Goal: Information Seeking & Learning: Check status

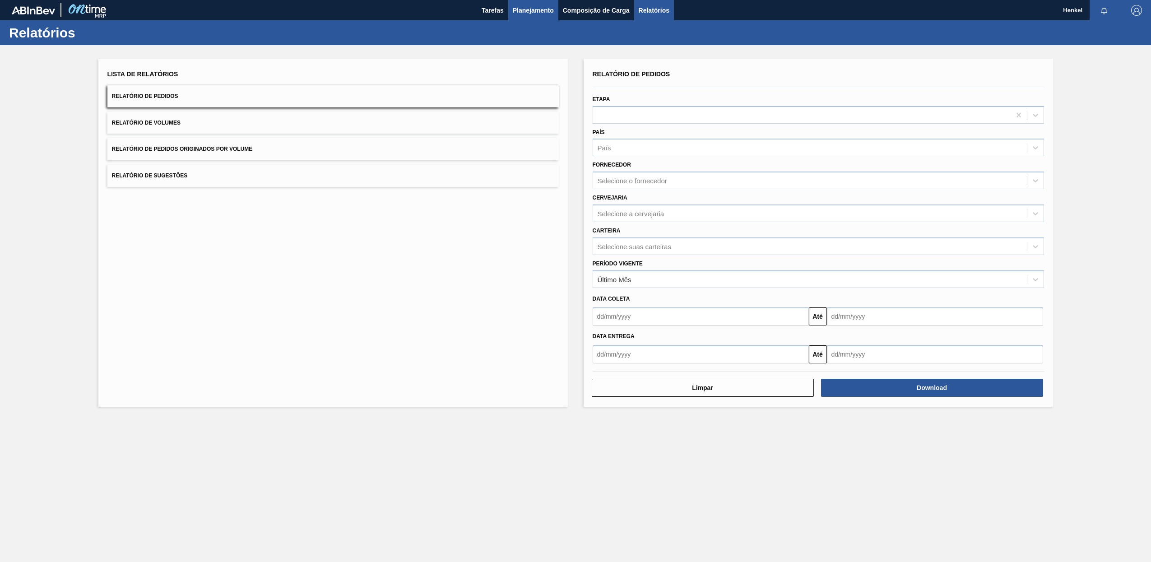
click at [542, 11] on span "Planejamento" at bounding box center [533, 10] width 41 height 11
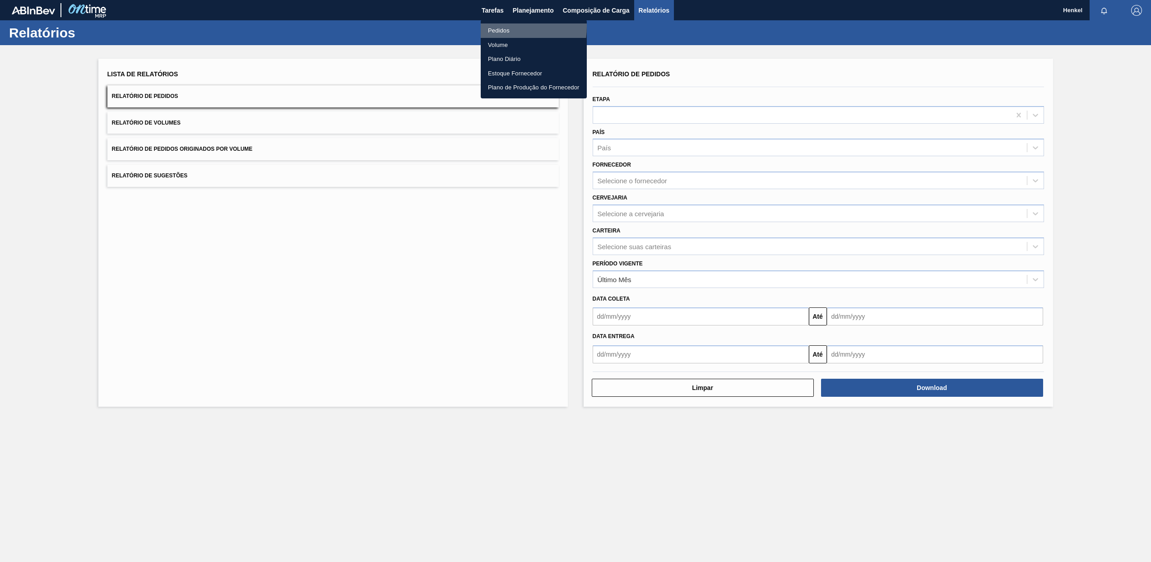
click at [487, 26] on li "Pedidos" at bounding box center [534, 30] width 106 height 14
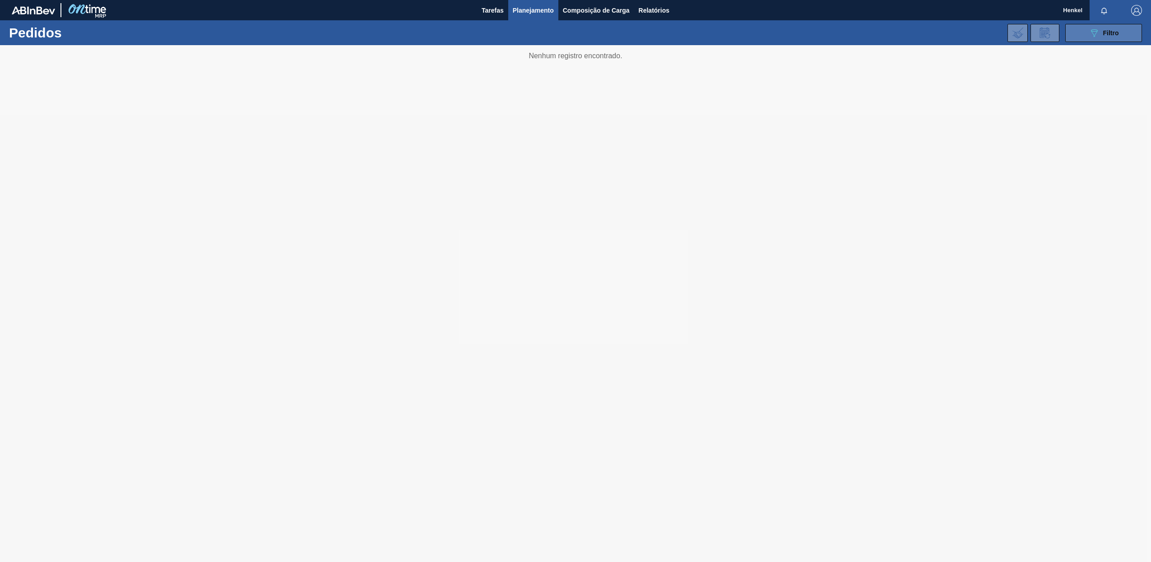
click at [1106, 31] on span "Filtro" at bounding box center [1111, 32] width 16 height 7
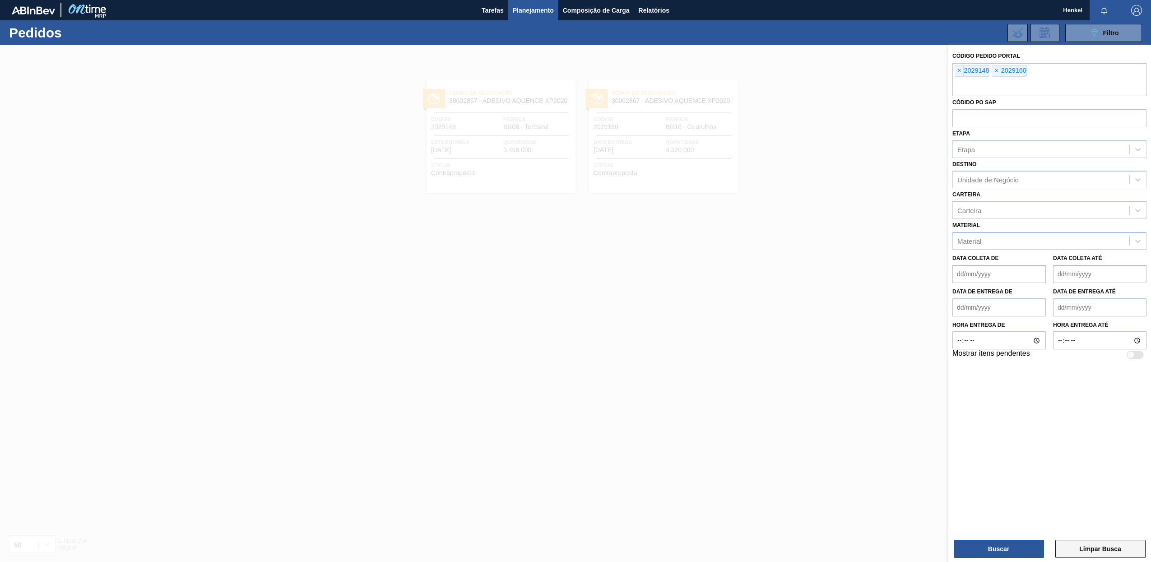
click at [1087, 552] on button "Limpar Busca" at bounding box center [1100, 549] width 90 height 18
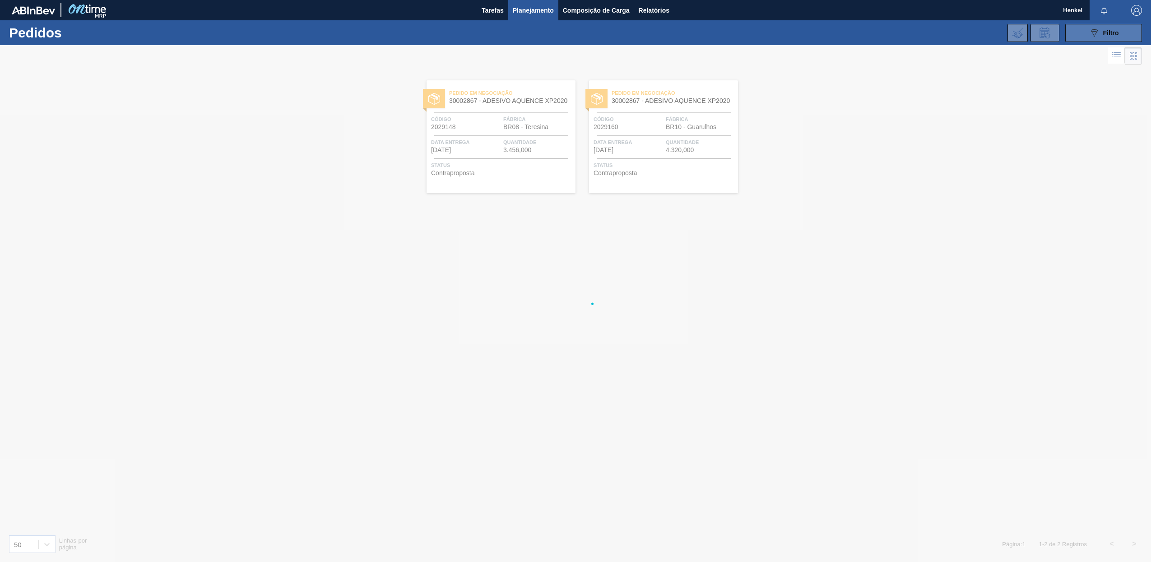
click at [1103, 30] on span "Filtro" at bounding box center [1111, 32] width 16 height 7
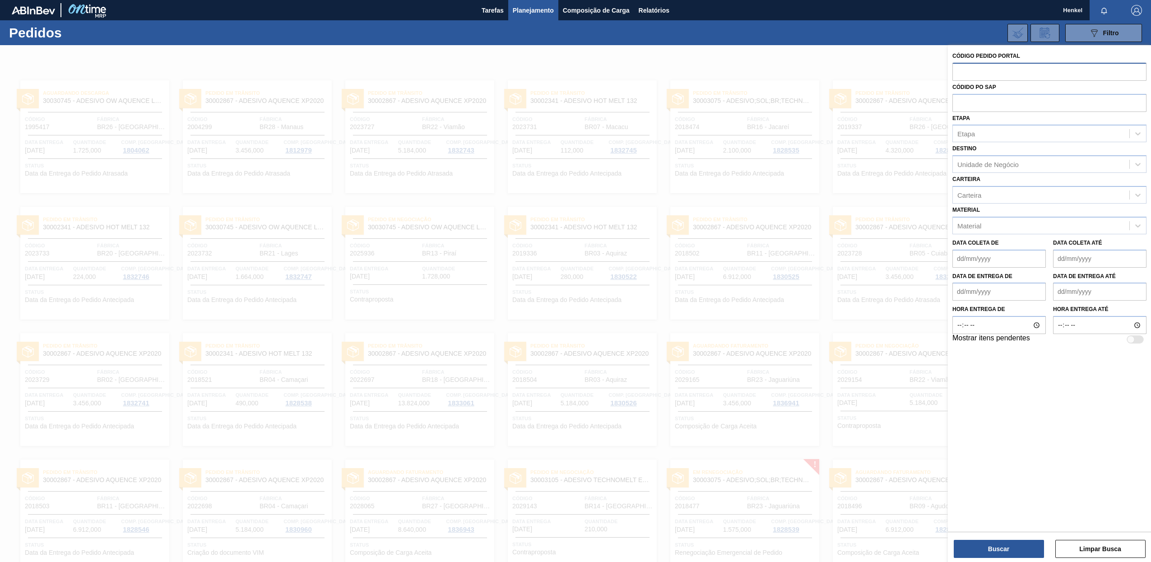
click at [985, 72] on input "text" at bounding box center [1049, 71] width 194 height 17
paste input "2025936"
type input "2025936"
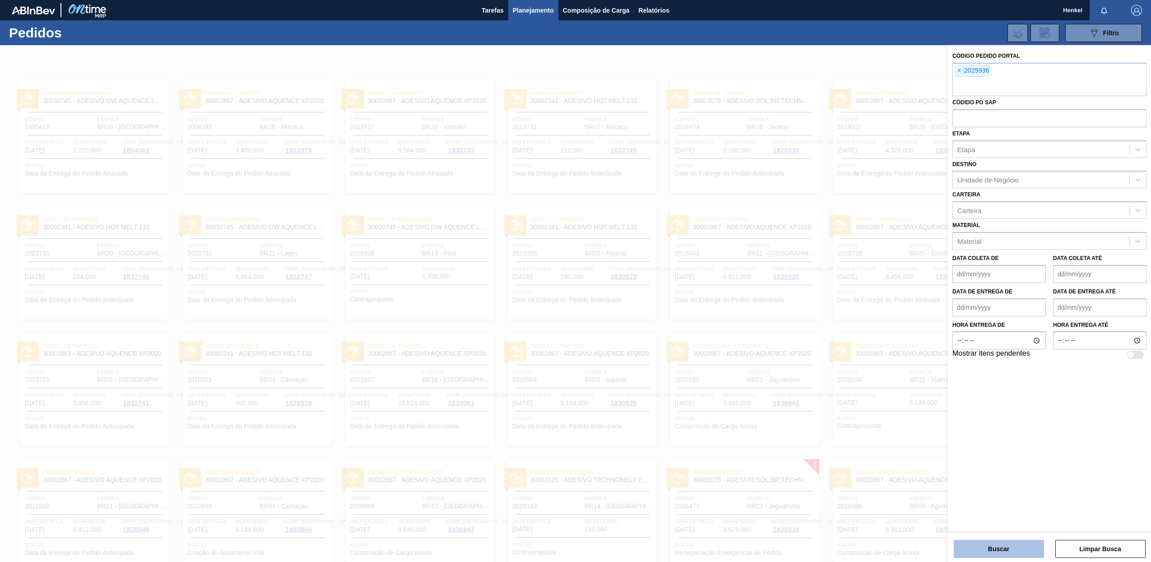
click at [999, 552] on button "Buscar" at bounding box center [999, 549] width 90 height 18
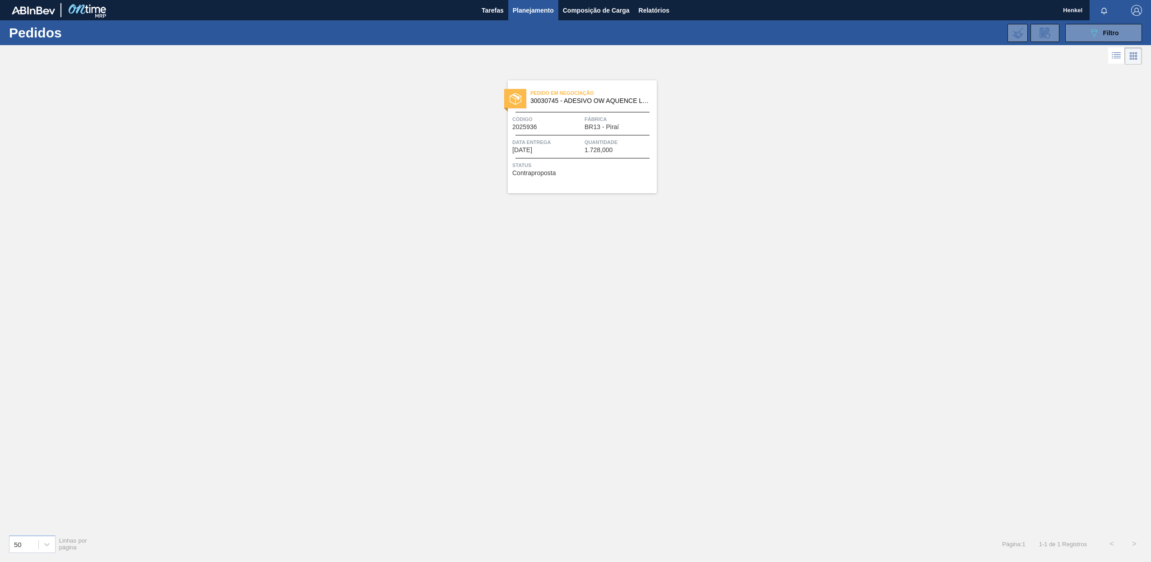
click at [620, 144] on span "Quantidade" at bounding box center [619, 142] width 70 height 9
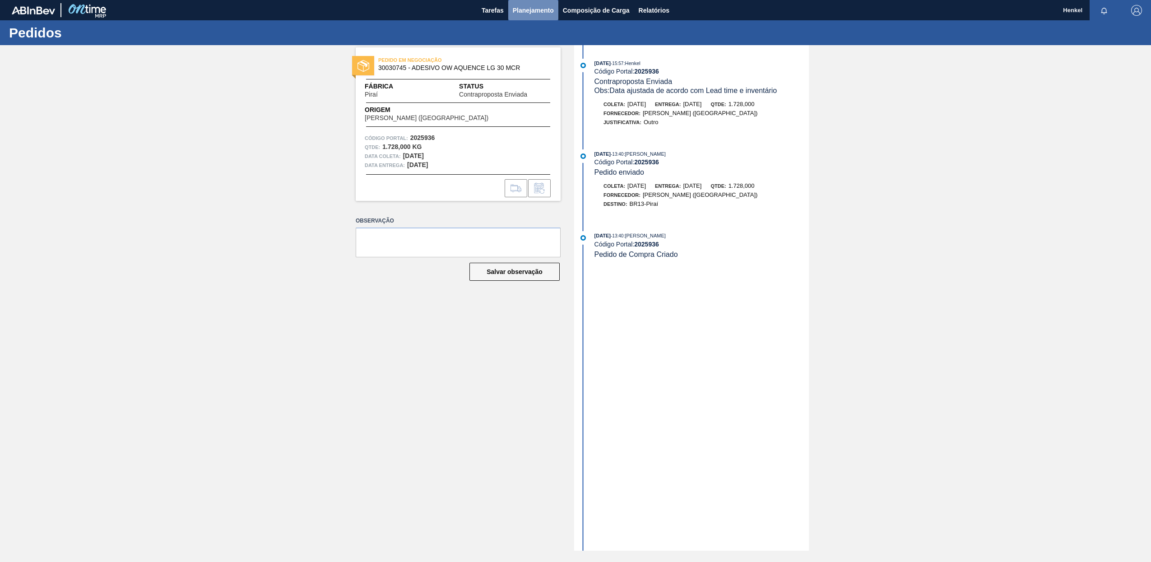
click at [527, 7] on span "Planejamento" at bounding box center [533, 10] width 41 height 11
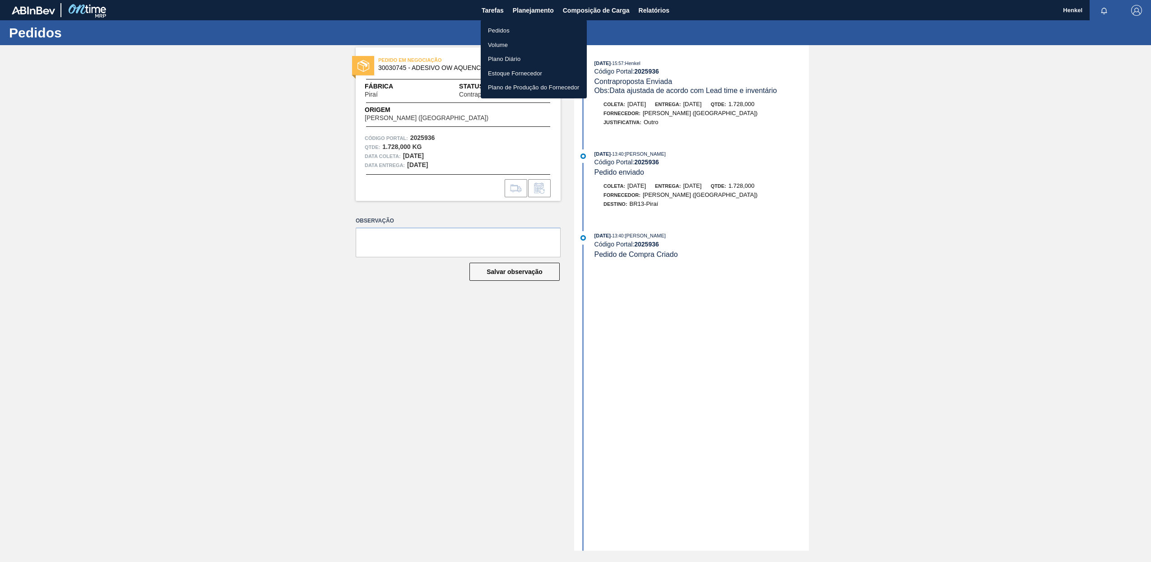
click at [495, 28] on li "Pedidos" at bounding box center [534, 30] width 106 height 14
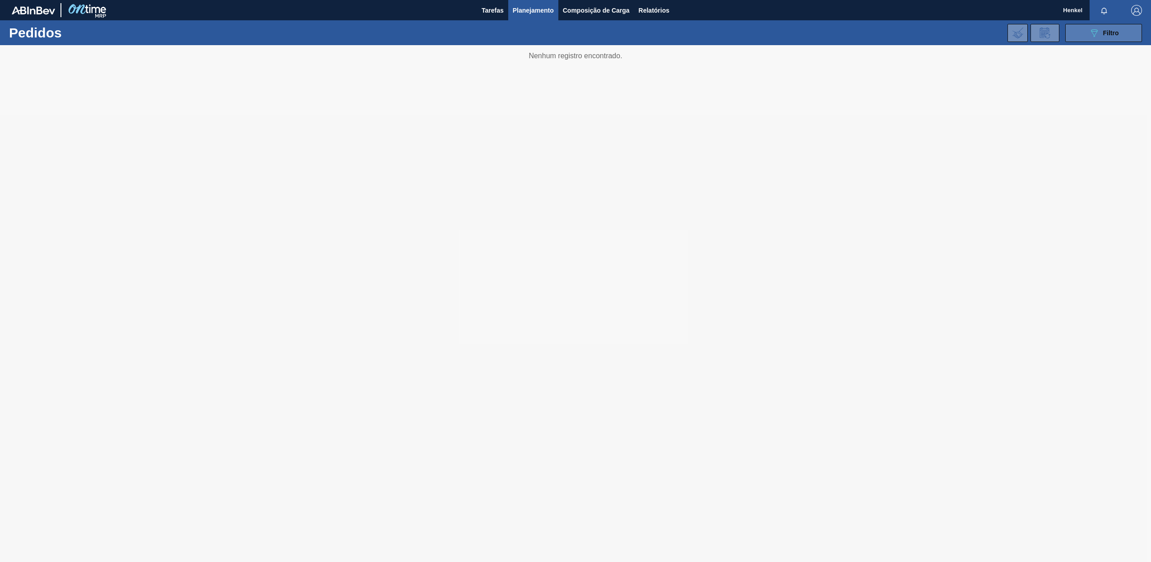
click at [1097, 37] on icon "089F7B8B-B2A5-4AFE-B5C0-19BA573D28AC" at bounding box center [1094, 33] width 11 height 11
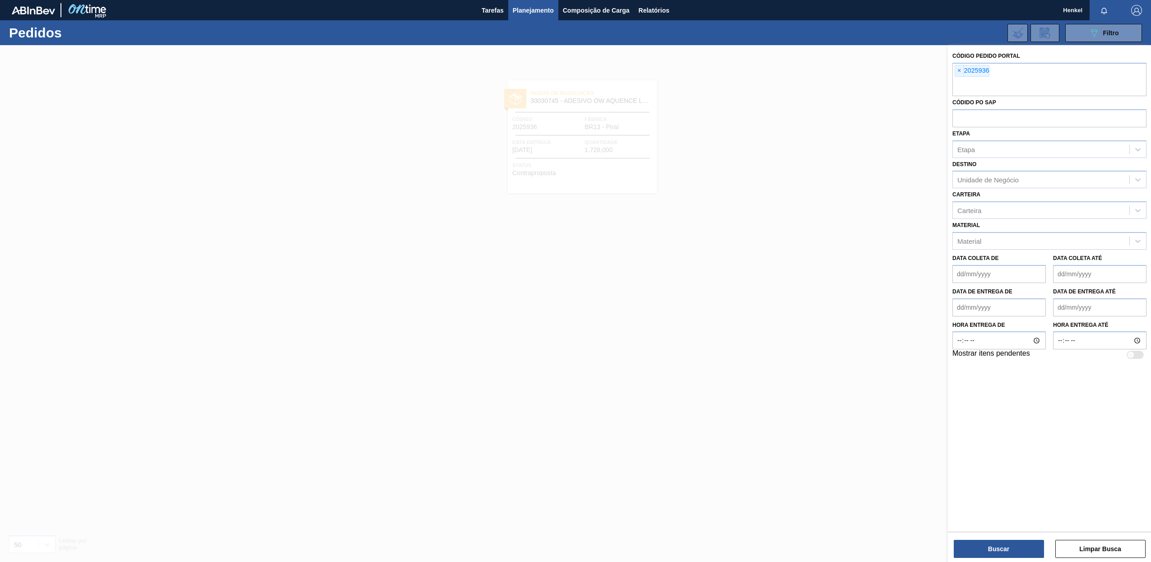
click at [959, 73] on span "×" at bounding box center [959, 70] width 9 height 11
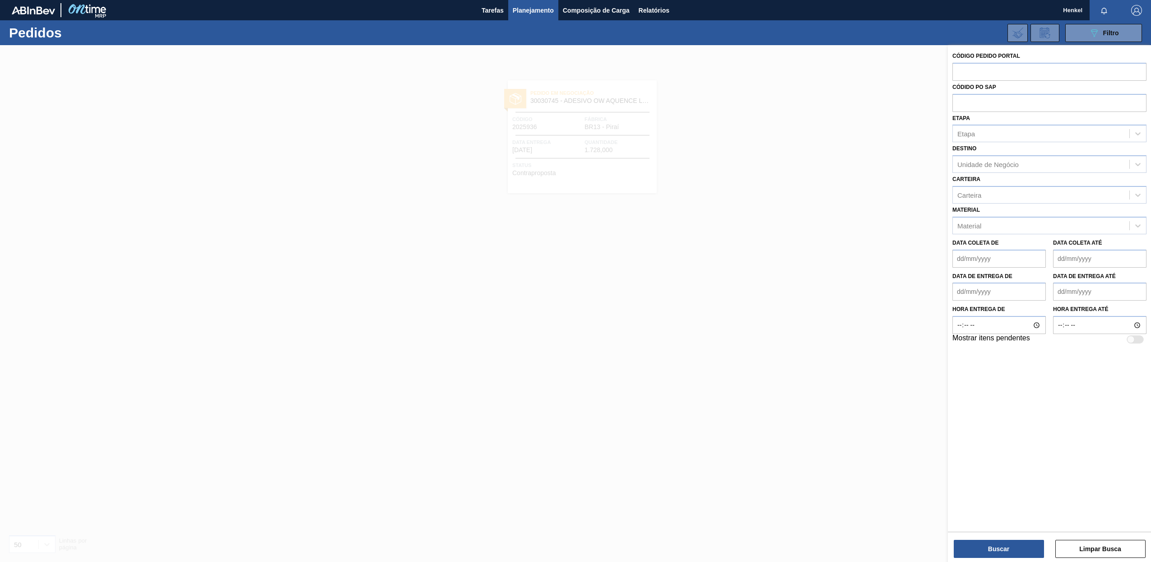
paste input "2029154"
type input "2029154"
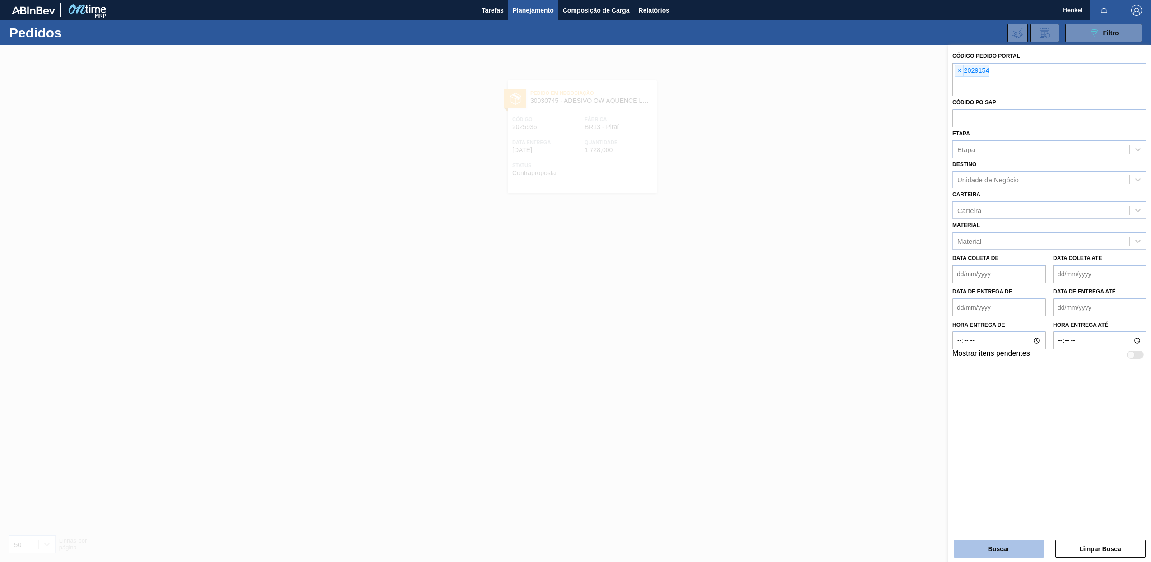
click at [1003, 547] on button "Buscar" at bounding box center [999, 549] width 90 height 18
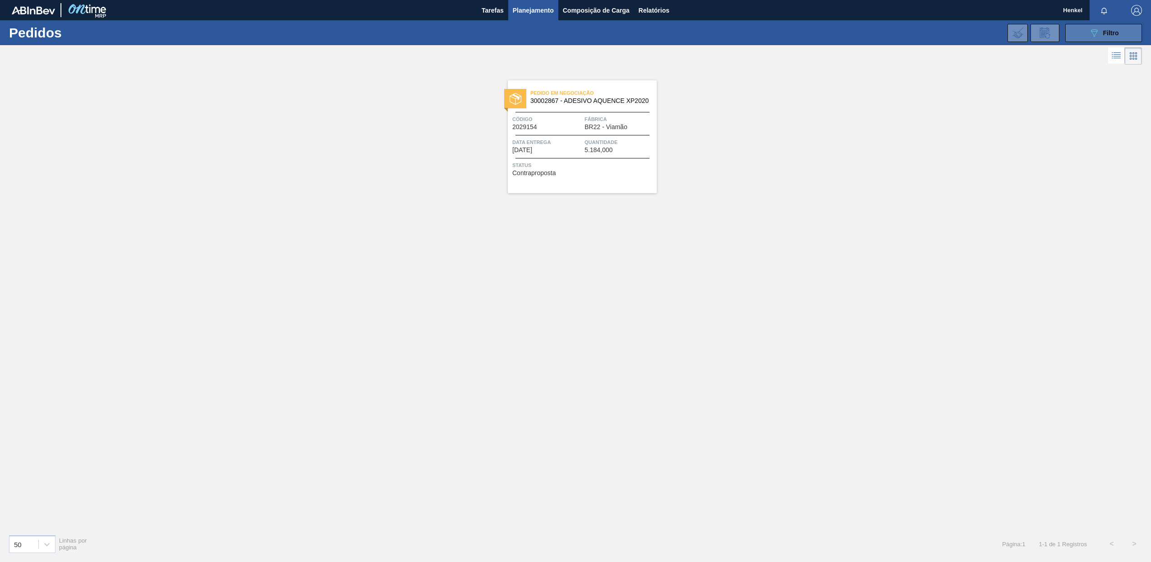
click at [1117, 34] on span "Filtro" at bounding box center [1111, 32] width 16 height 7
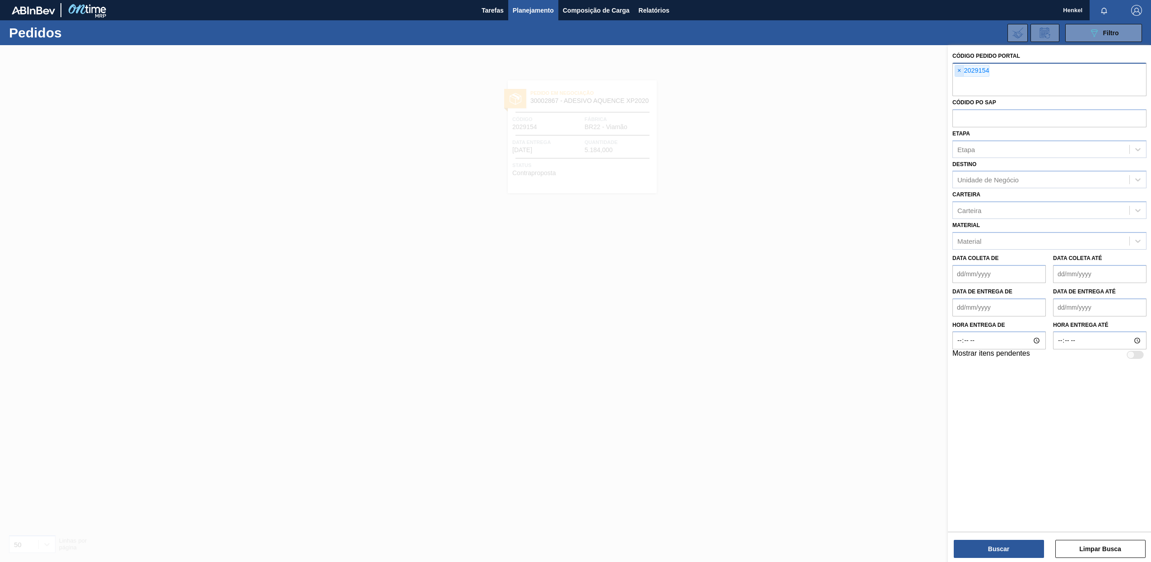
click at [959, 72] on span "×" at bounding box center [959, 70] width 9 height 11
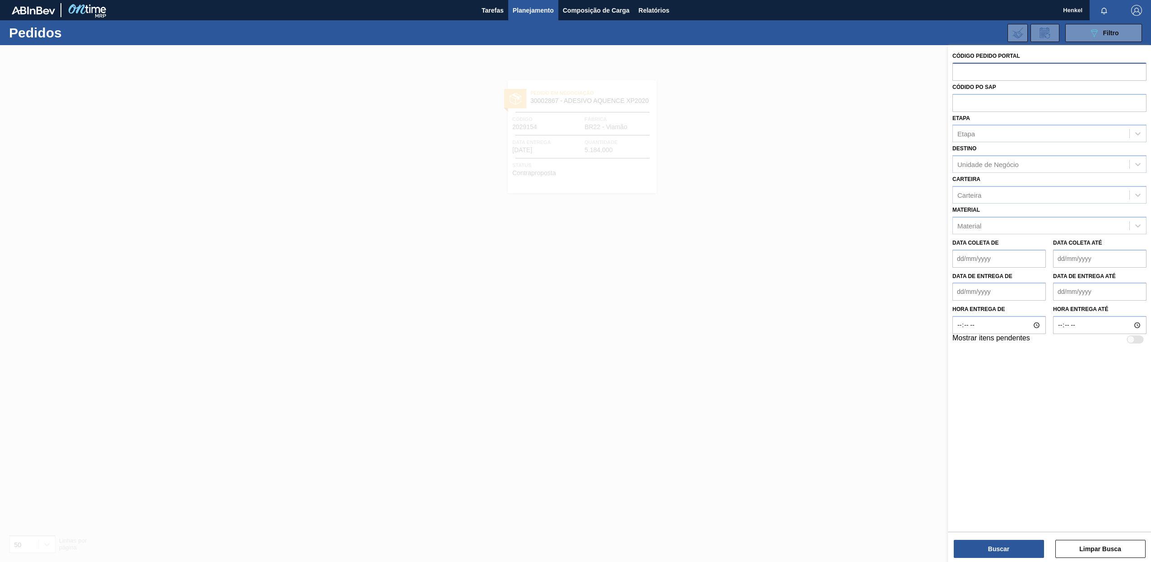
paste input "0425567035"
type input "0425567035"
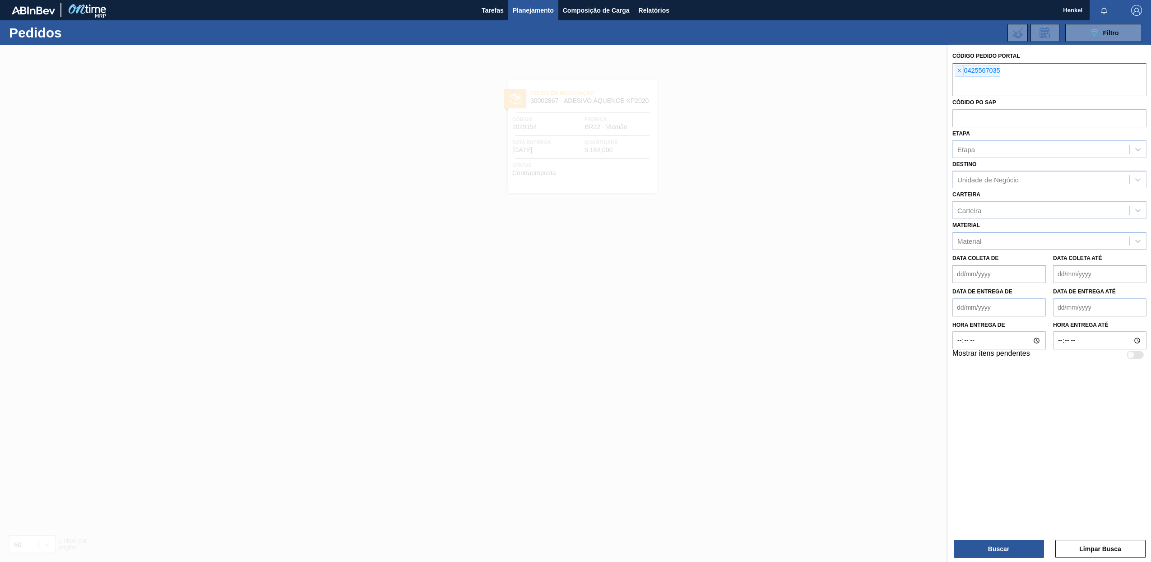
click at [959, 69] on span "×" at bounding box center [959, 70] width 9 height 11
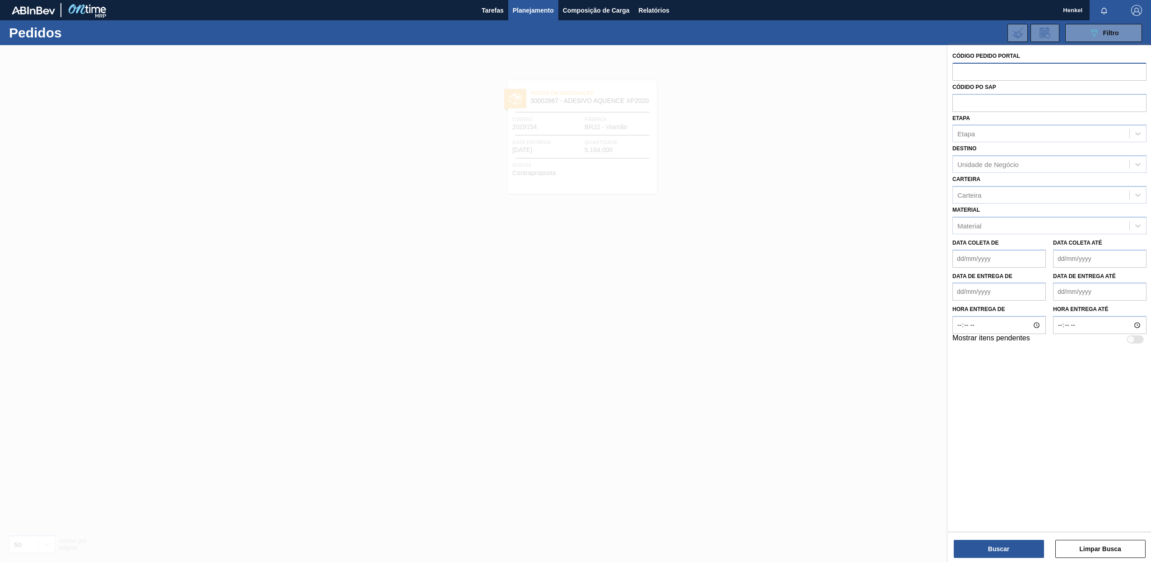
paste input "2029157"
type input "2029157"
click at [1016, 548] on button "Buscar" at bounding box center [999, 549] width 90 height 18
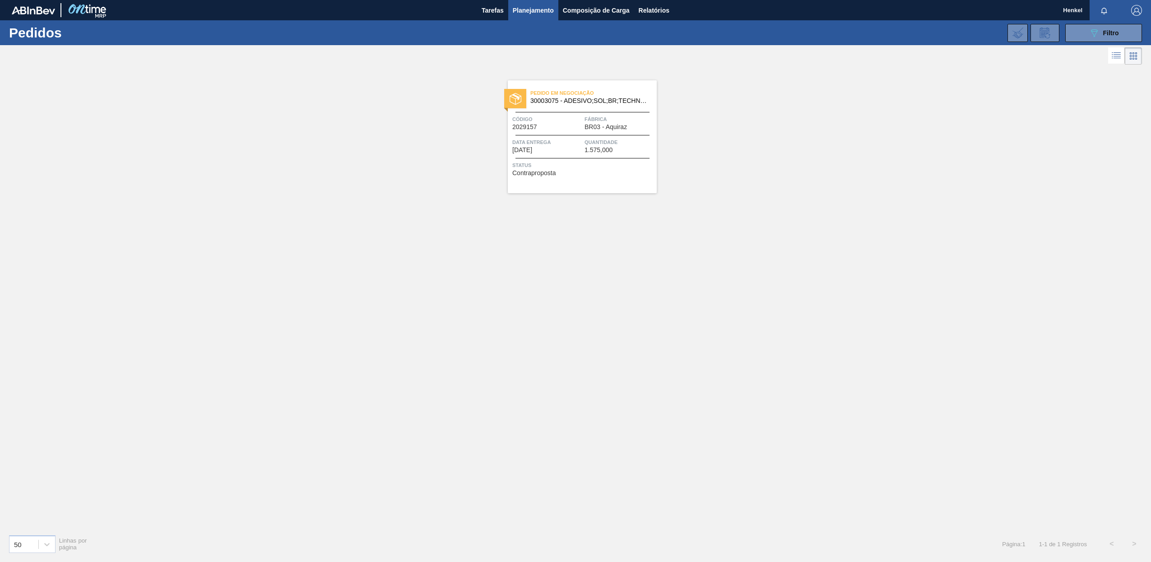
click at [564, 136] on div "Pedido em Negociação 30003075 - ADESIVO;SOL;BR;TECHNOMELT SUPRA HT 35125 Código…" at bounding box center [582, 136] width 149 height 113
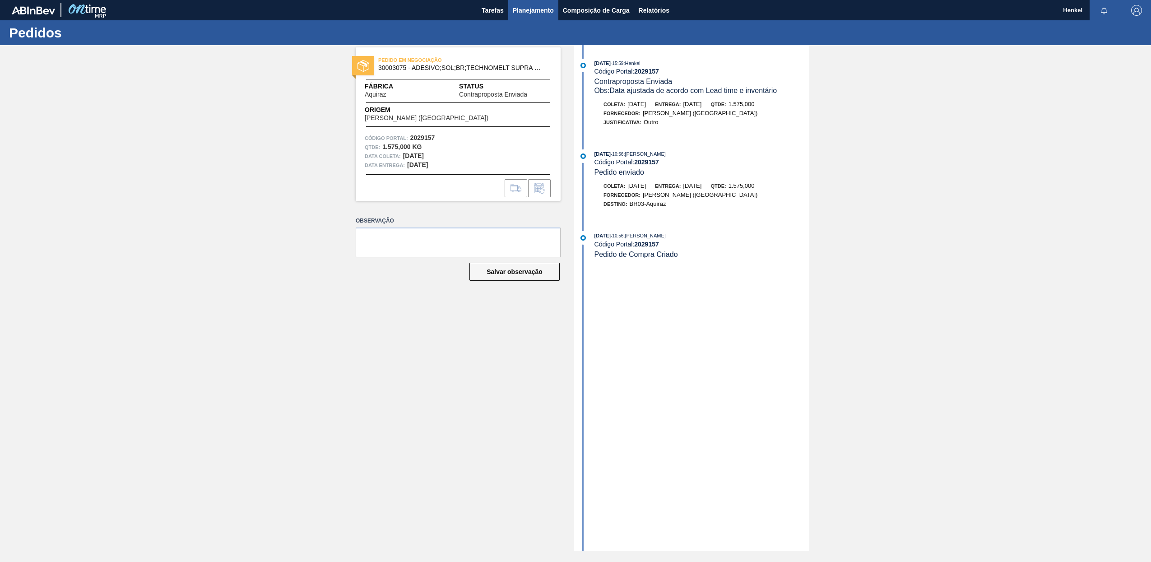
click at [521, 13] on span "Planejamento" at bounding box center [533, 10] width 41 height 11
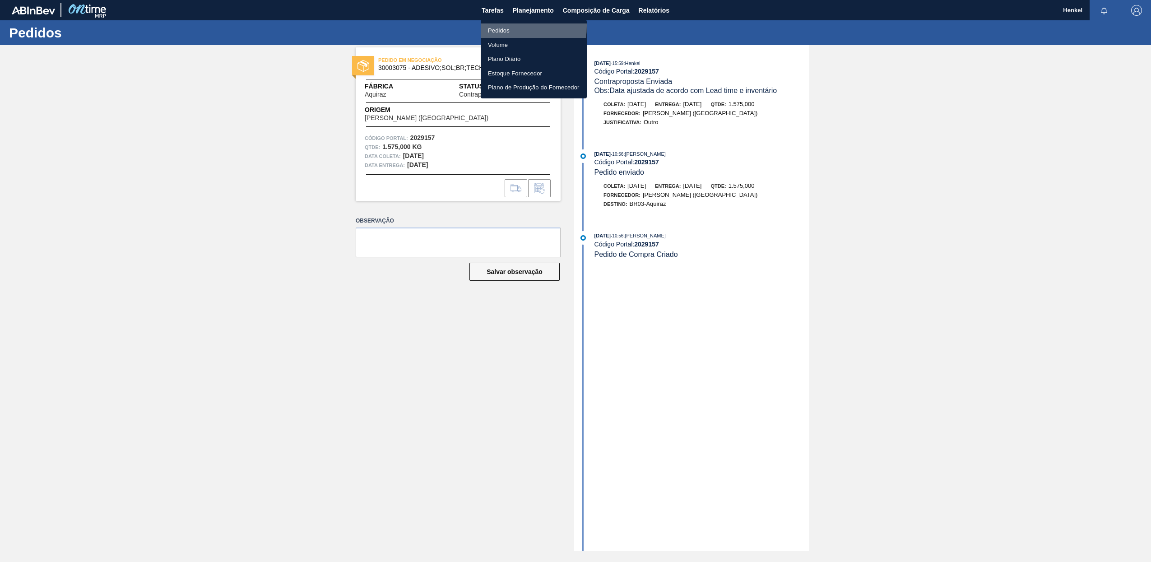
click at [502, 26] on li "Pedidos" at bounding box center [534, 30] width 106 height 14
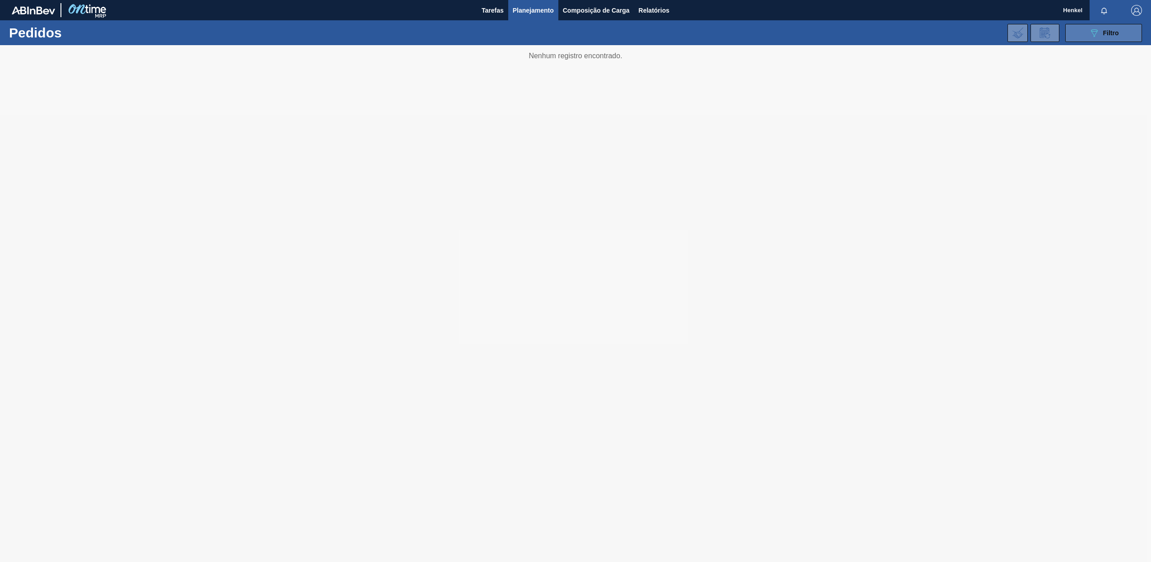
click at [1109, 33] on span "Filtro" at bounding box center [1111, 32] width 16 height 7
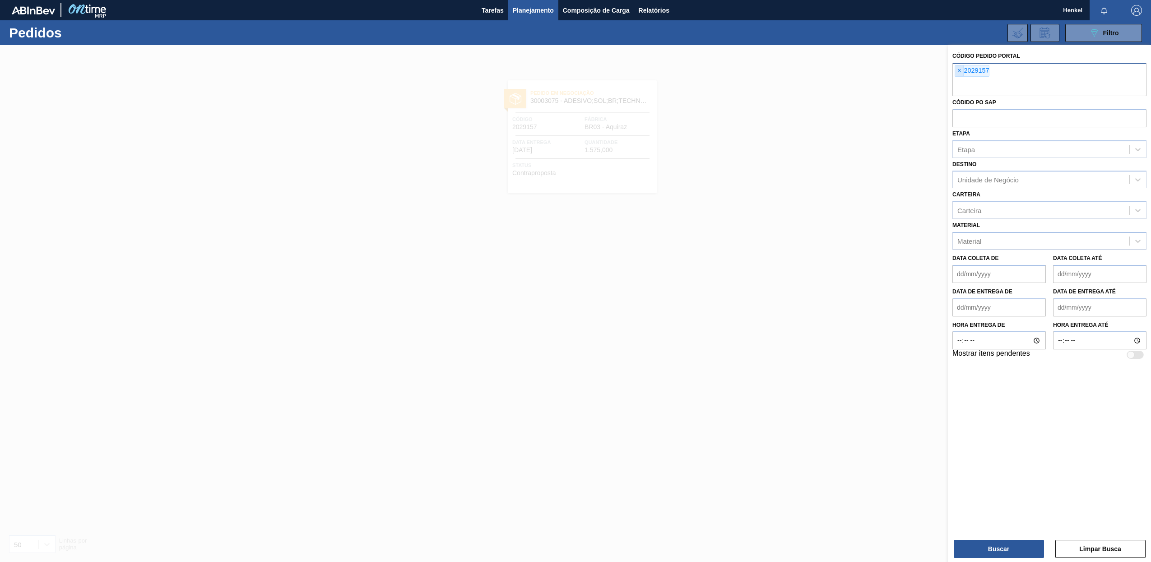
click at [959, 72] on span "×" at bounding box center [959, 70] width 9 height 11
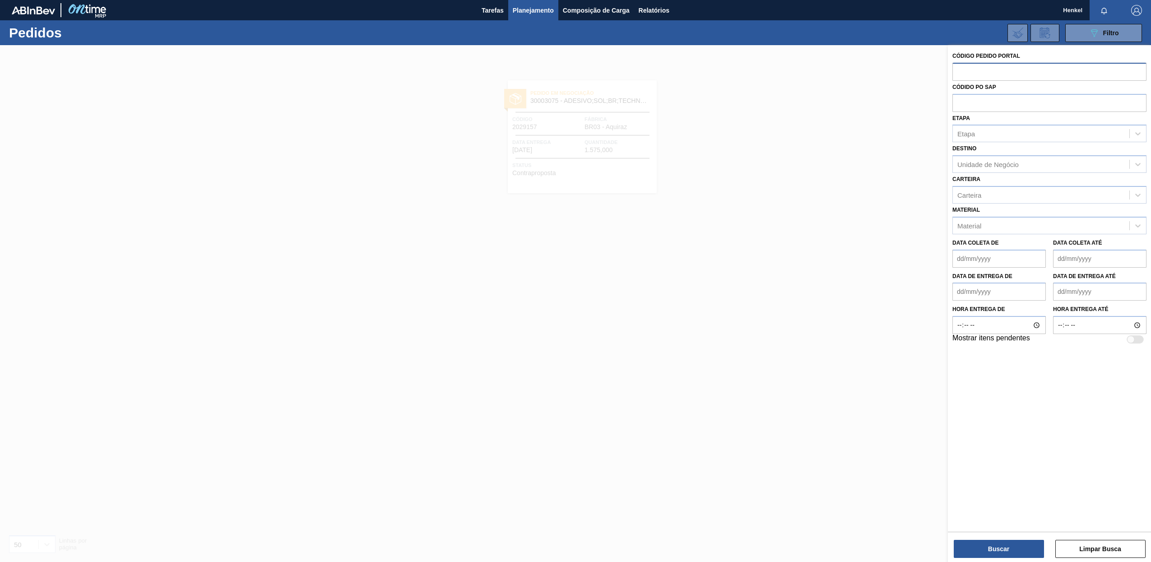
paste input "0425567049"
type input "0425567049"
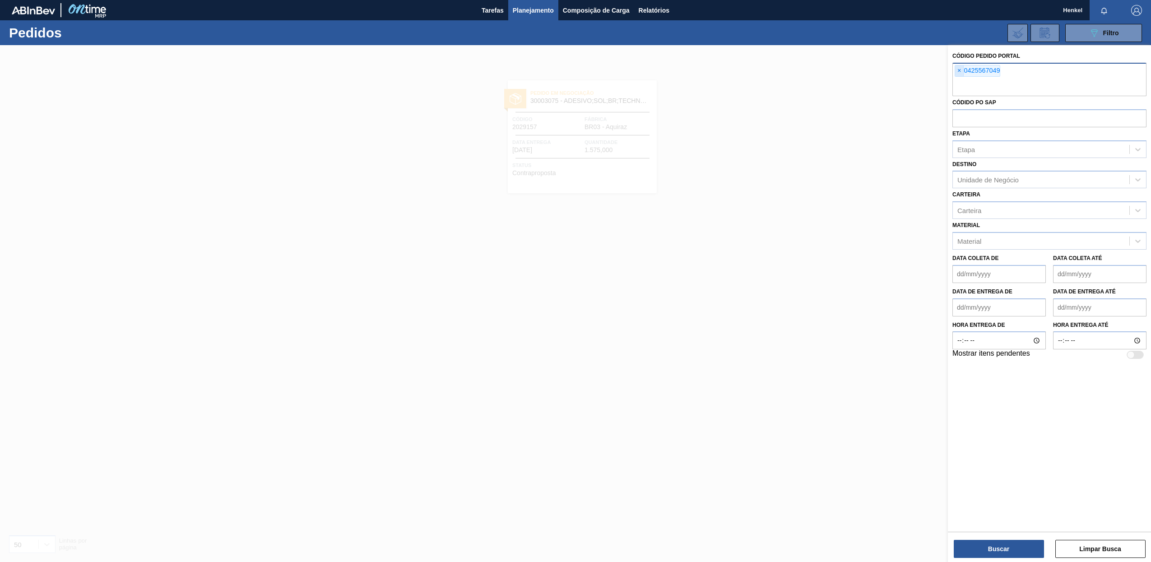
click at [959, 70] on span "×" at bounding box center [959, 70] width 9 height 11
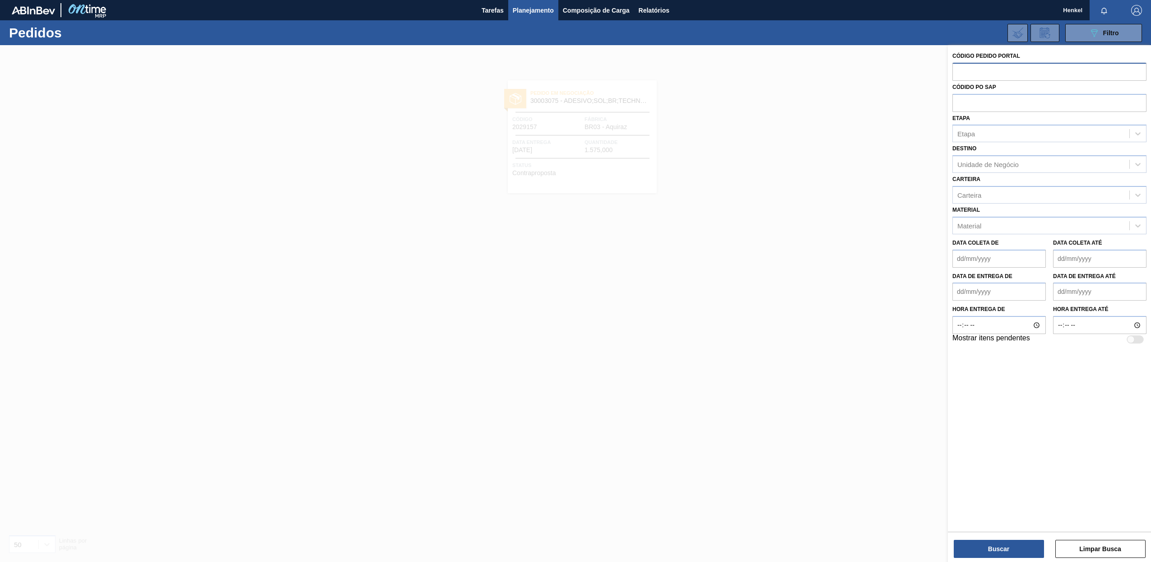
paste input "2029143"
type input "2029143"
click at [985, 546] on button "Buscar" at bounding box center [999, 549] width 90 height 18
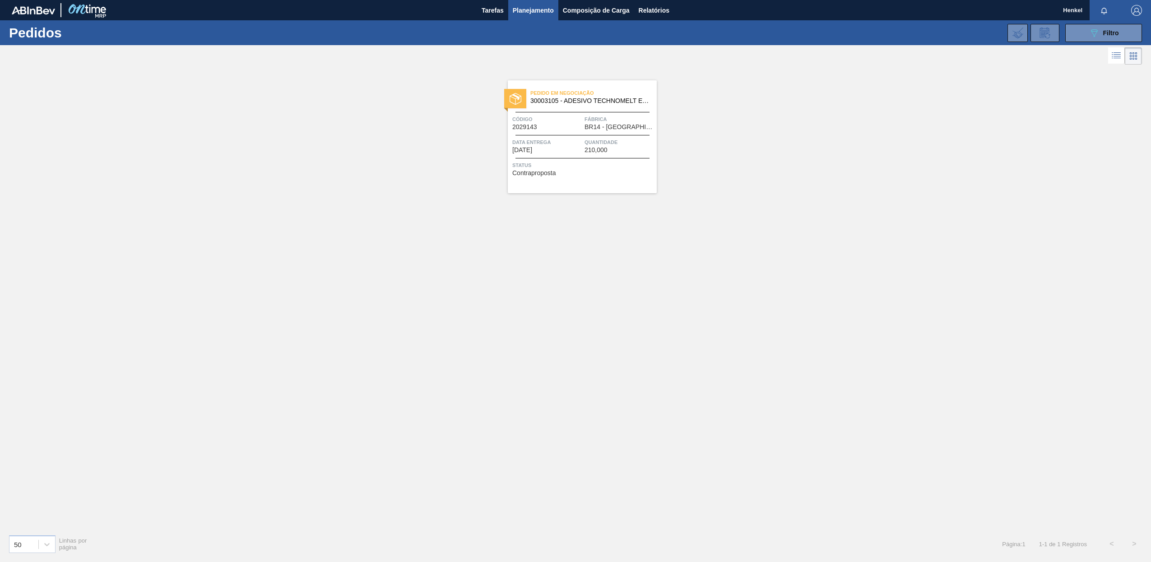
click at [579, 132] on div "Pedido em Negociação 30003105 - ADESIVO TECHNOMELT EM 362 Código 2029143 Fábric…" at bounding box center [582, 136] width 149 height 113
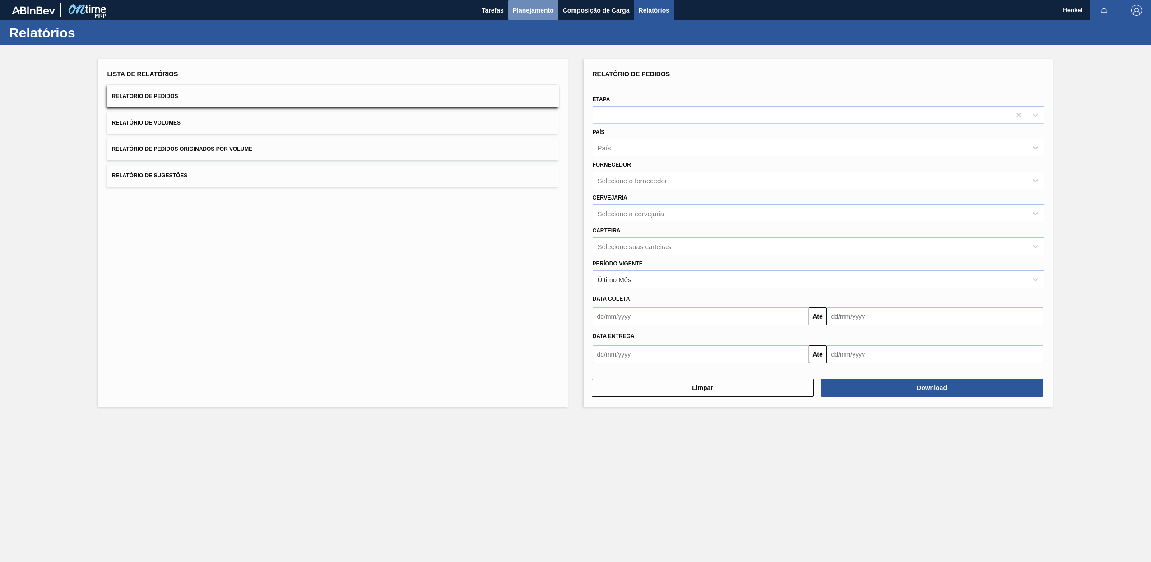
click at [528, 11] on span "Planejamento" at bounding box center [533, 10] width 41 height 11
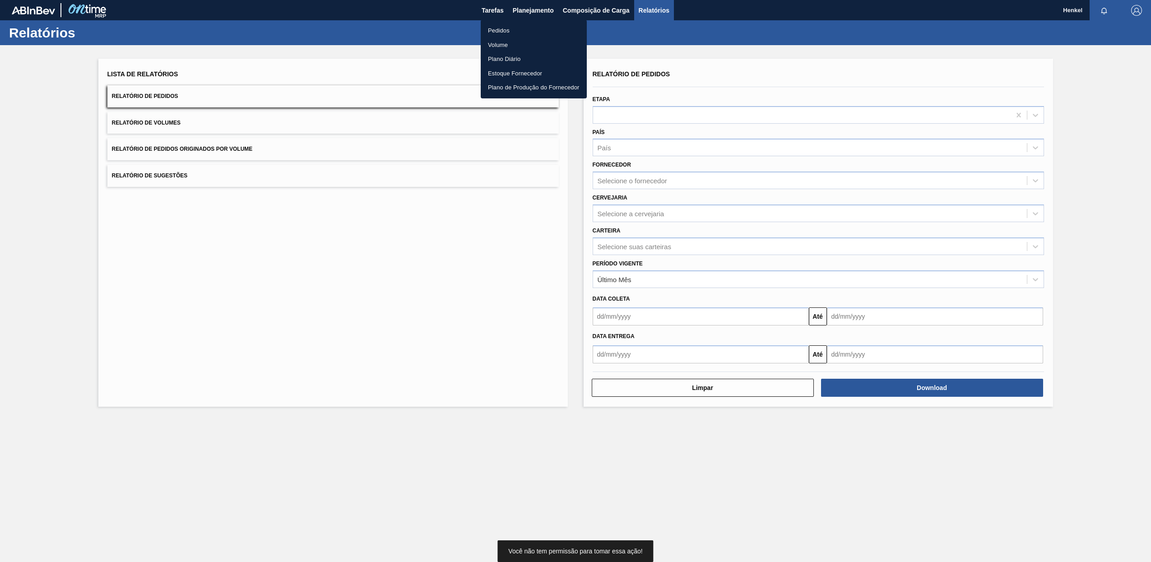
click at [501, 28] on li "Pedidos" at bounding box center [534, 30] width 106 height 14
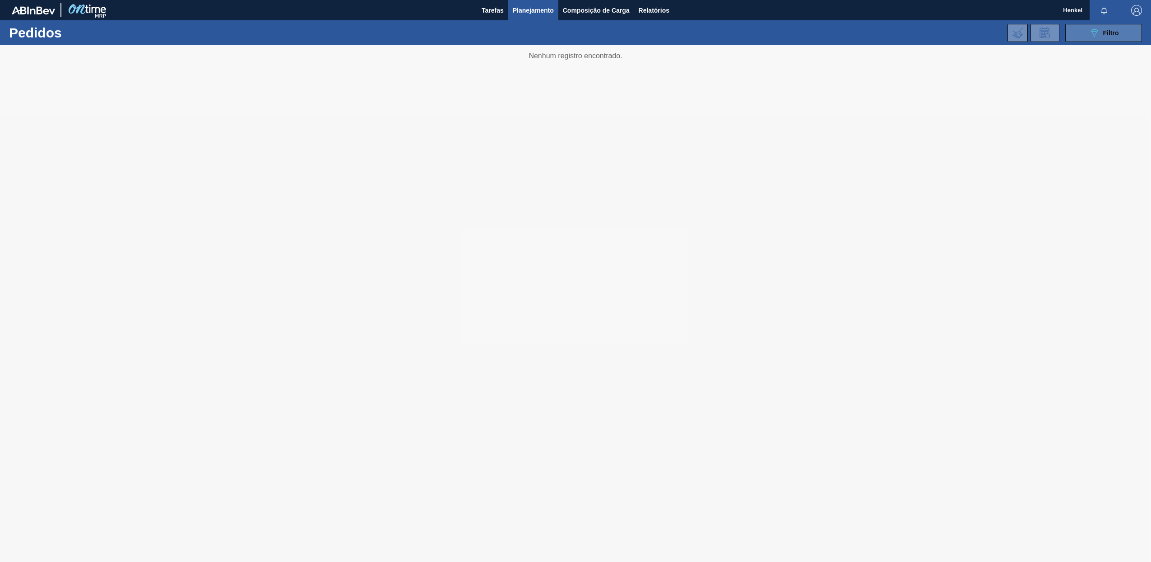
click at [1116, 29] on span "Filtro" at bounding box center [1111, 32] width 16 height 7
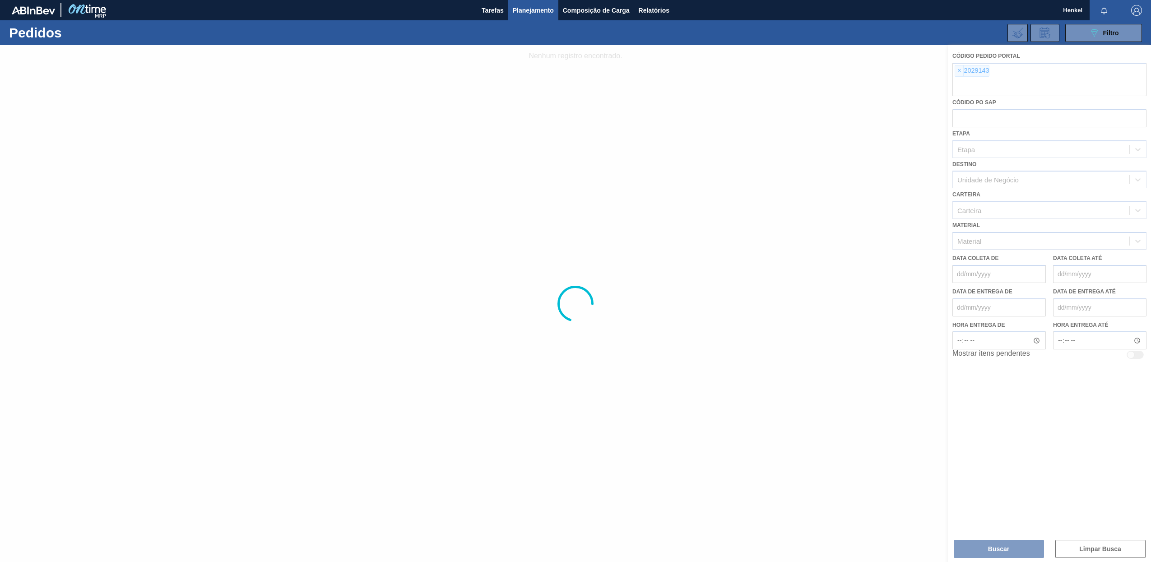
click at [959, 70] on div at bounding box center [575, 303] width 1151 height 517
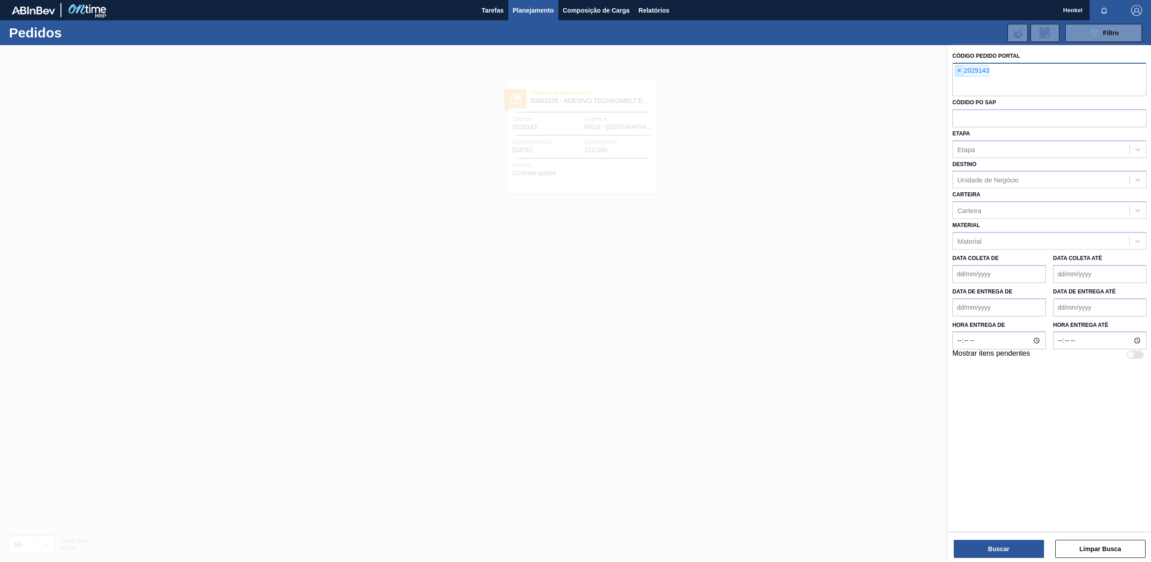
click at [959, 72] on span "×" at bounding box center [959, 70] width 9 height 11
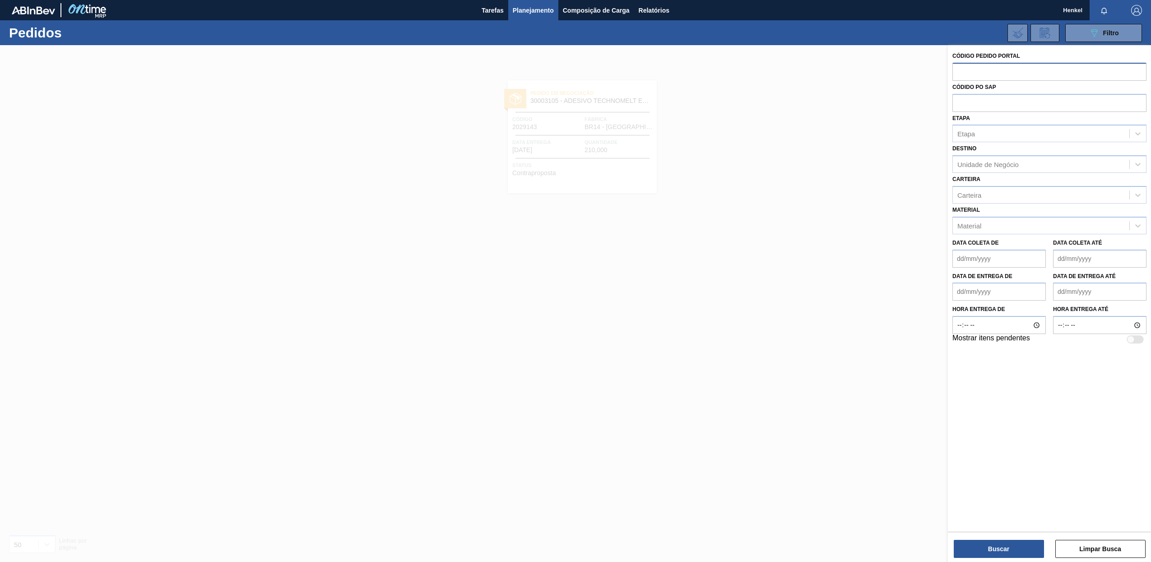
paste input "2028065"
type input "2028065"
click at [1006, 545] on button "Buscar" at bounding box center [999, 549] width 90 height 18
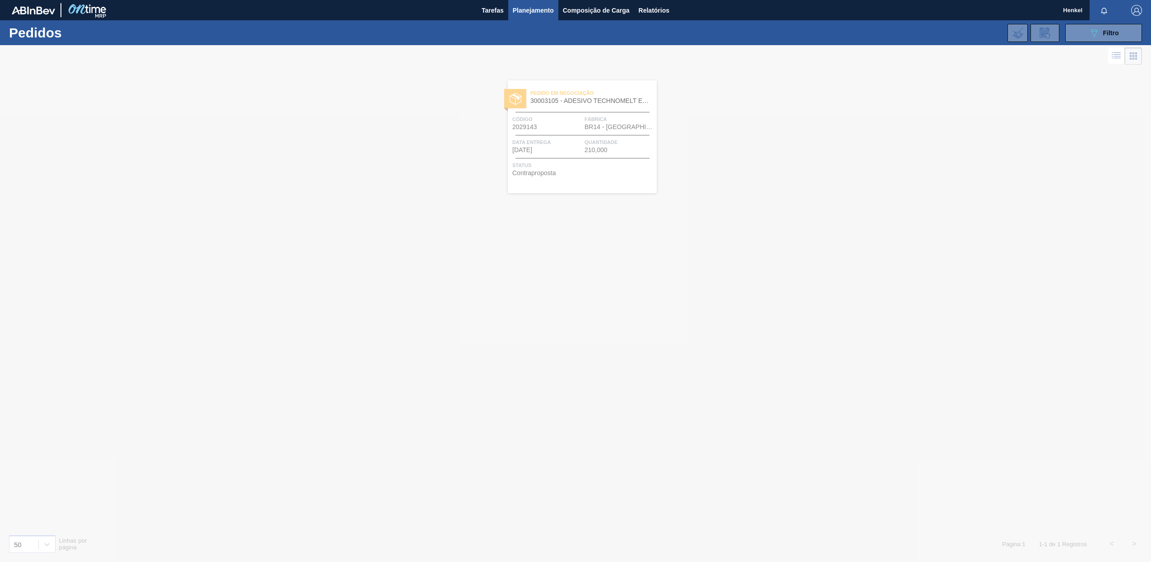
click at [581, 155] on div at bounding box center [575, 303] width 1151 height 517
click at [577, 153] on span "8.640,000" at bounding box center [575, 150] width 28 height 7
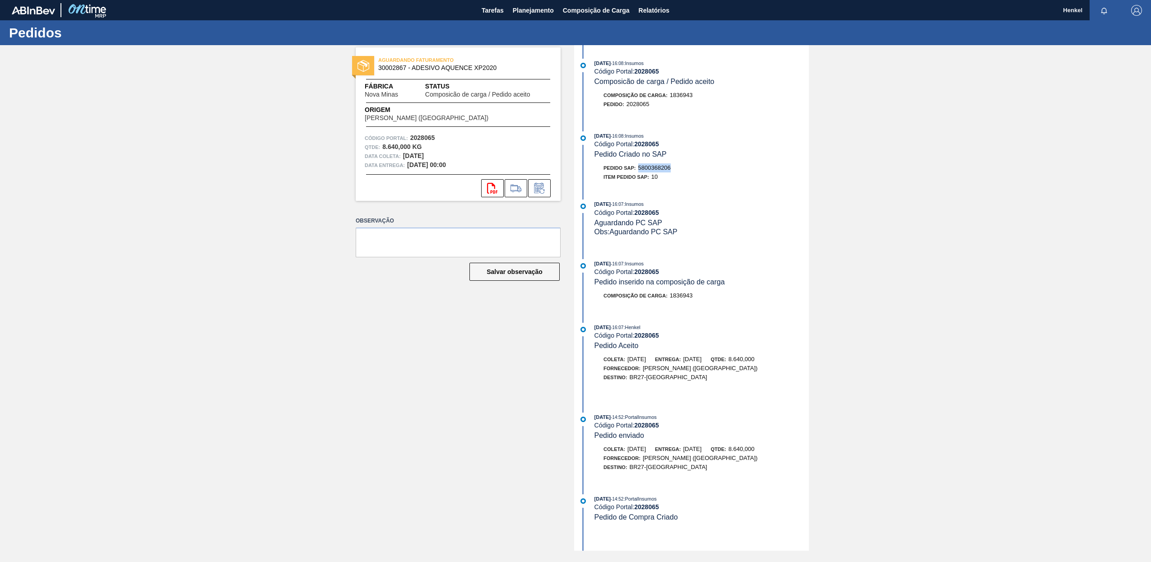
drag, startPoint x: 640, startPoint y: 167, endPoint x: 682, endPoint y: 167, distance: 42.0
click at [682, 167] on div "Pedido SAP: 5800368206" at bounding box center [701, 167] width 214 height 9
copy span "5800368206"
click at [525, 9] on span "Planejamento" at bounding box center [533, 10] width 41 height 11
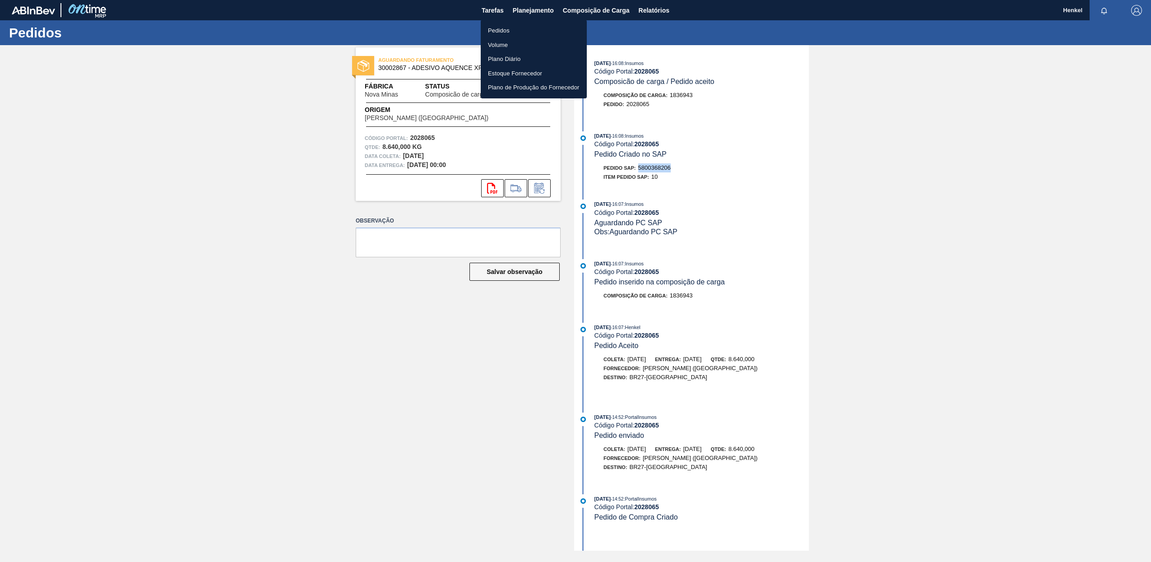
click at [496, 30] on li "Pedidos" at bounding box center [534, 30] width 106 height 14
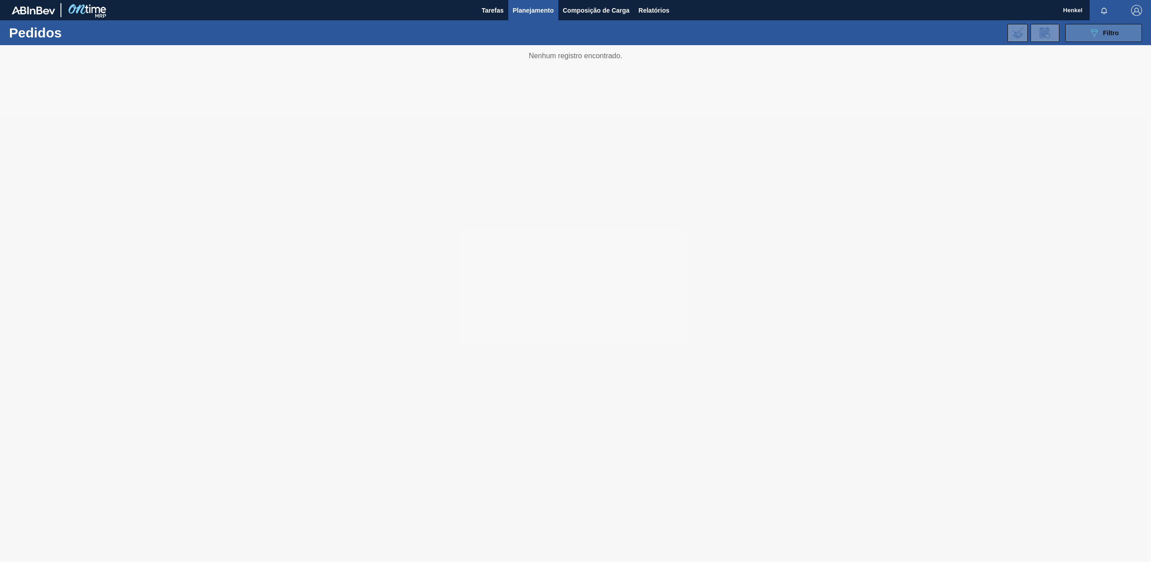
click at [1103, 33] on span "Filtro" at bounding box center [1111, 32] width 16 height 7
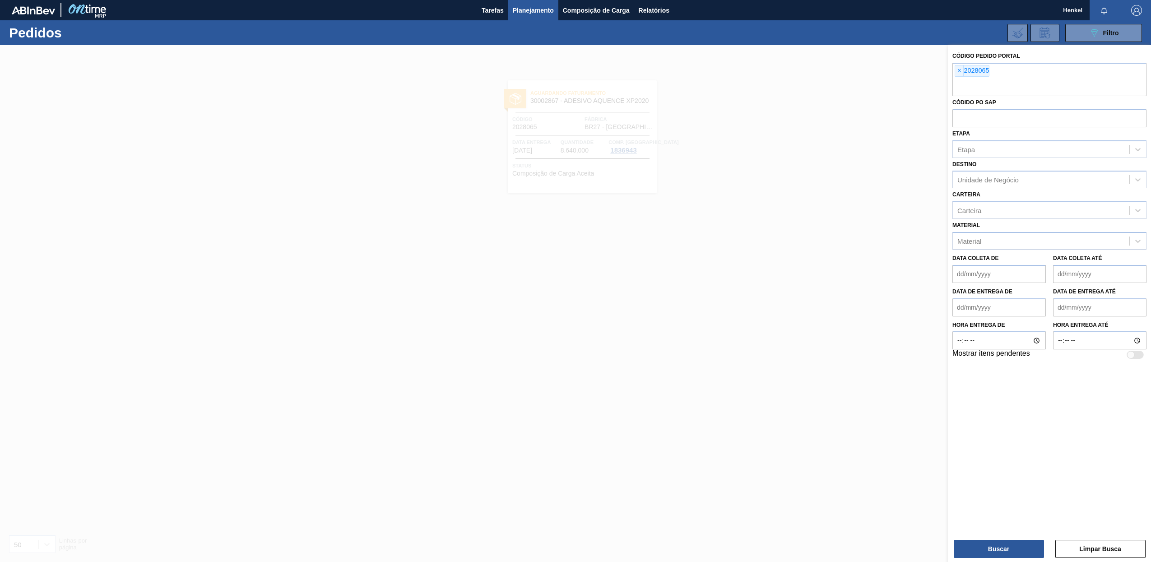
click at [958, 70] on span "×" at bounding box center [959, 70] width 9 height 11
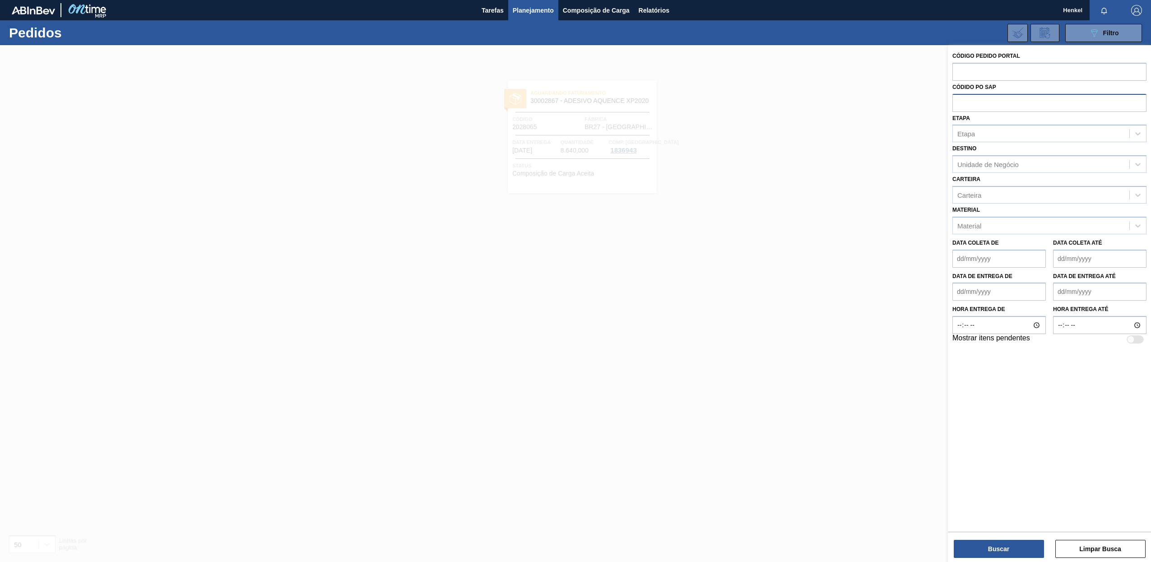
paste input "2029148"
type input "2029148"
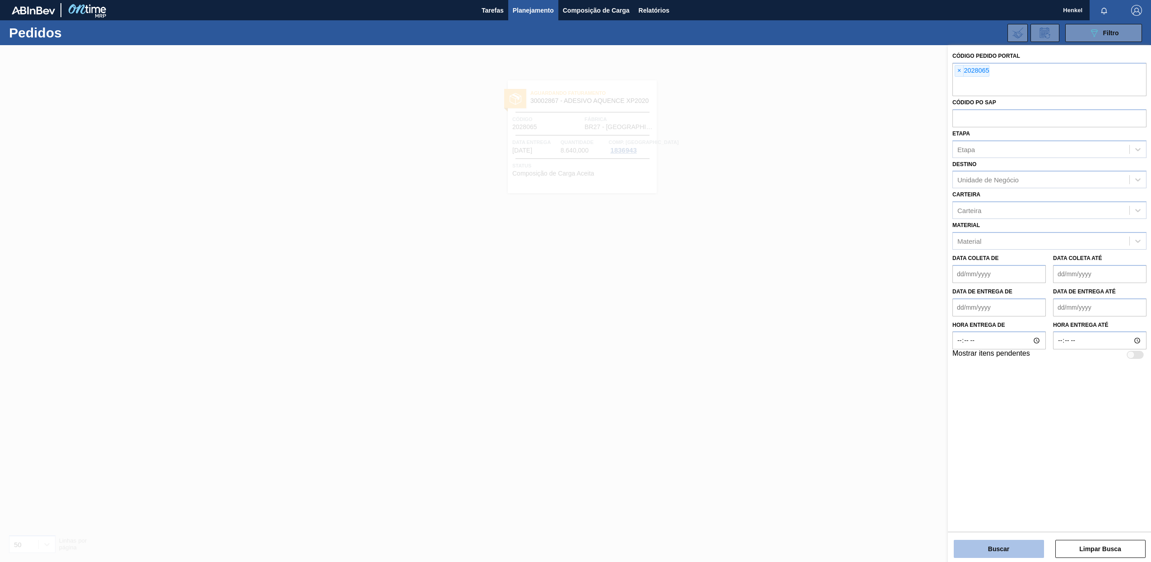
click at [991, 548] on button "Buscar" at bounding box center [999, 549] width 90 height 18
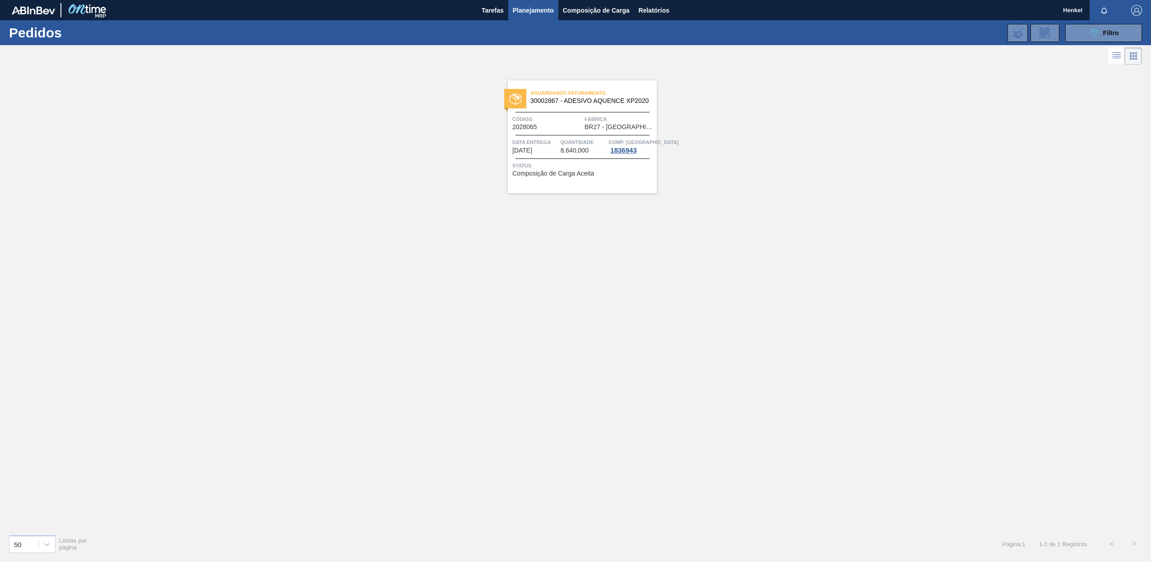
click at [554, 153] on div "Data entrega [DATE]" at bounding box center [535, 146] width 46 height 16
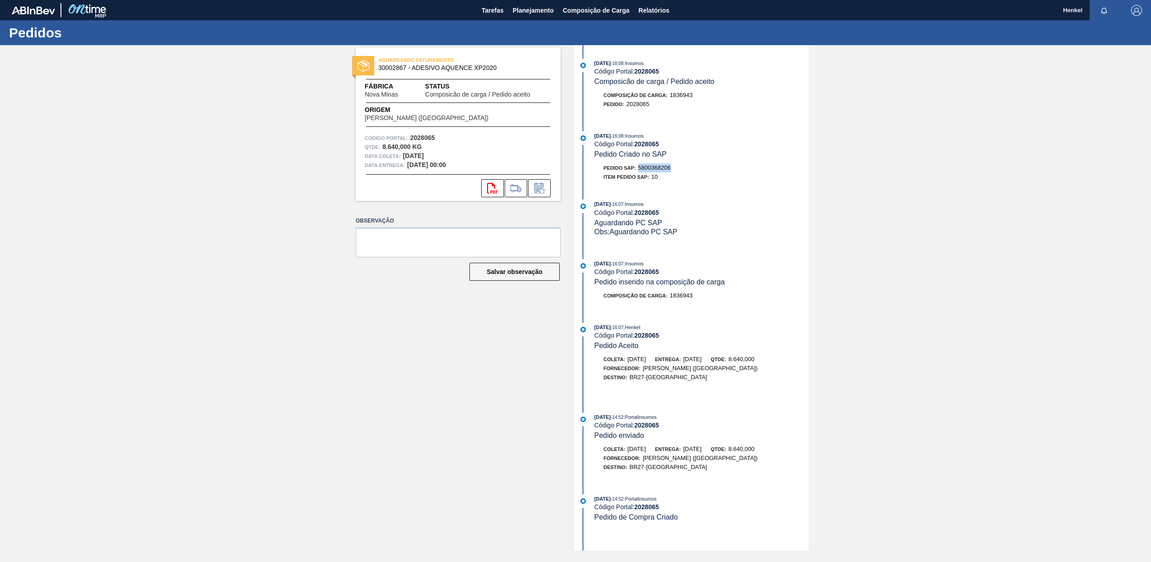
drag, startPoint x: 640, startPoint y: 168, endPoint x: 692, endPoint y: 167, distance: 51.9
click at [692, 167] on div "Pedido SAP: 5800368206" at bounding box center [701, 167] width 214 height 9
copy span "5800368206"
click at [531, 11] on span "Planejamento" at bounding box center [533, 10] width 41 height 11
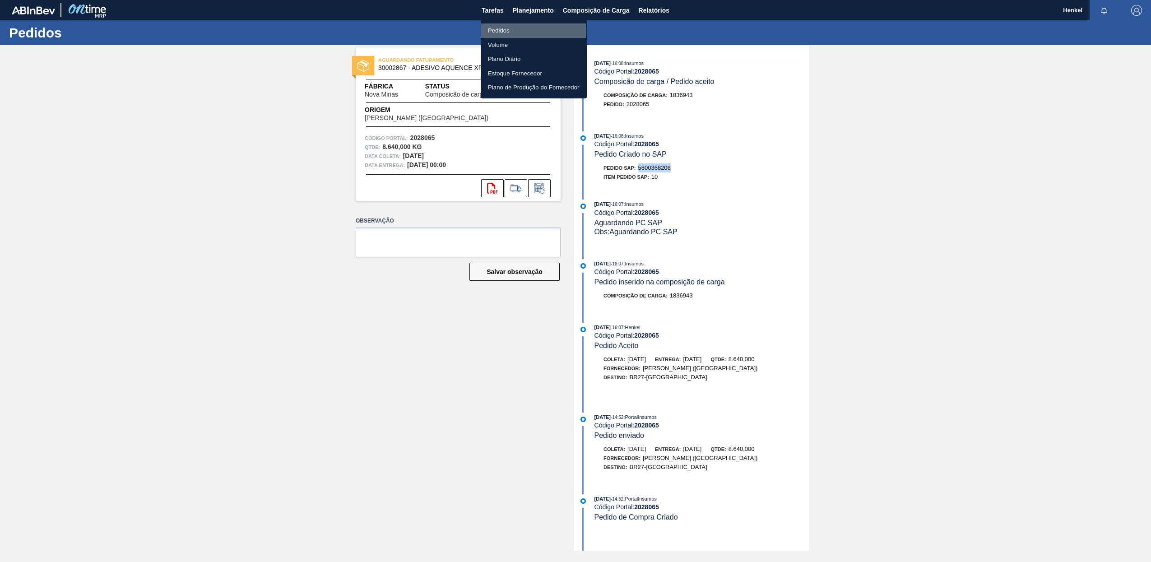
click at [498, 31] on li "Pedidos" at bounding box center [534, 30] width 106 height 14
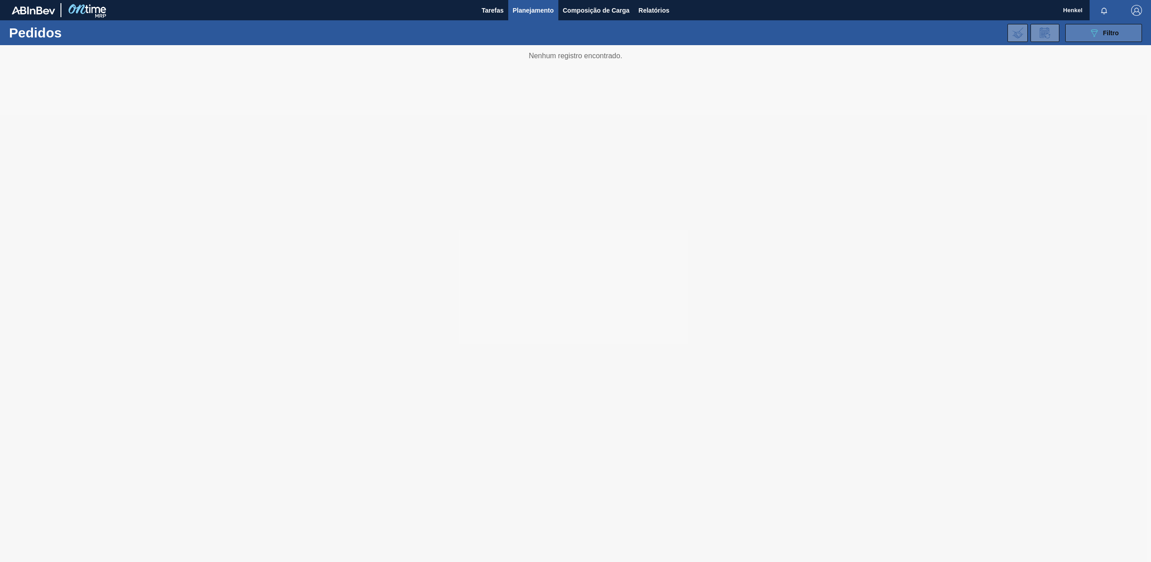
click at [1108, 32] on span "Filtro" at bounding box center [1111, 32] width 16 height 7
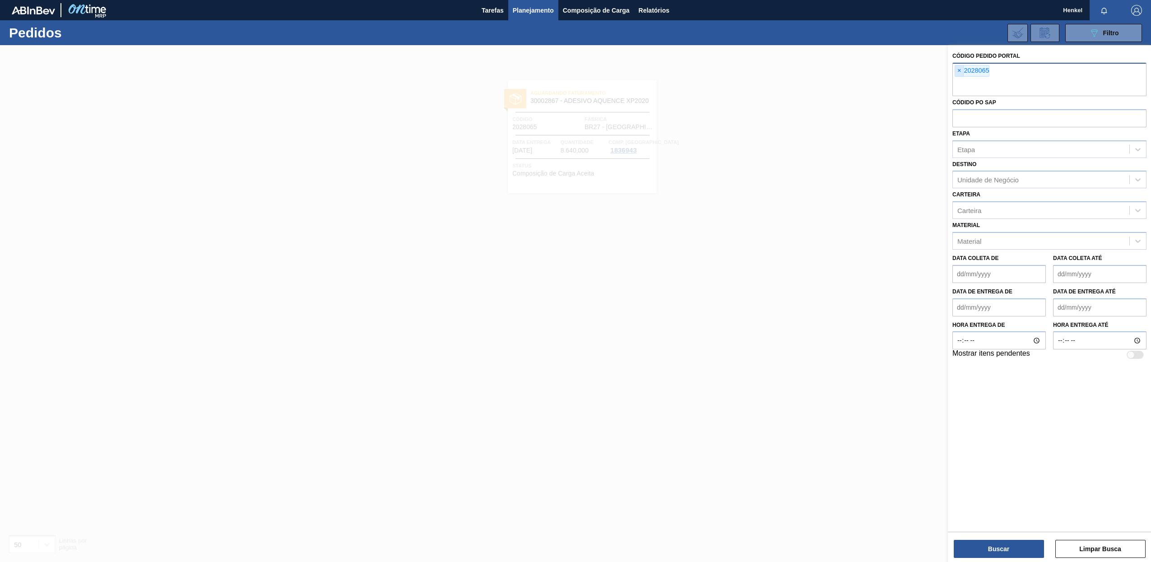
click at [959, 72] on span "×" at bounding box center [959, 70] width 9 height 11
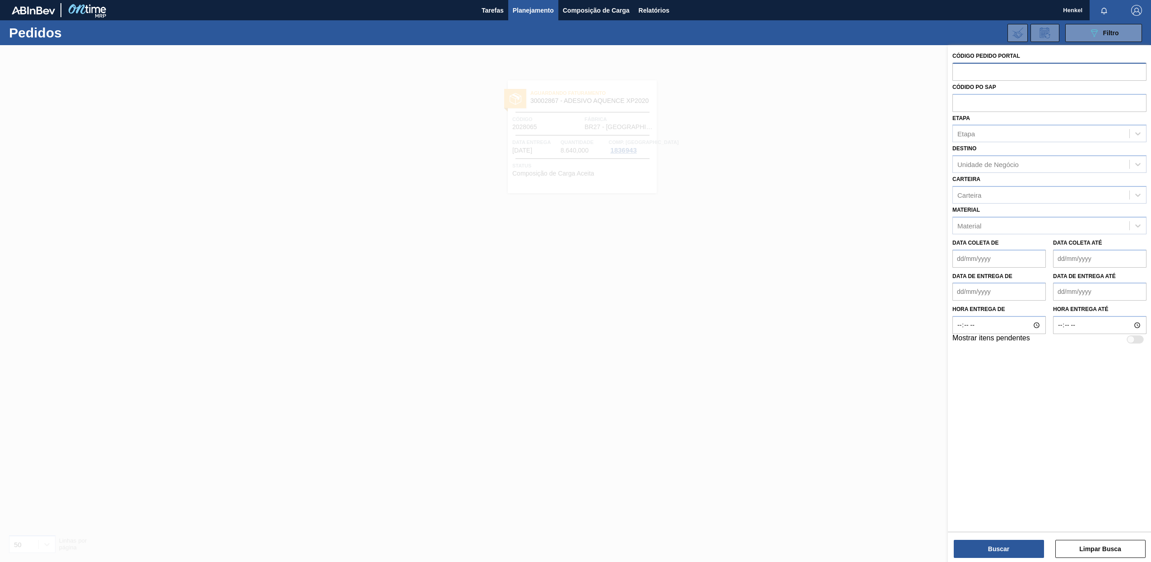
paste input "2029148"
type input "2029148"
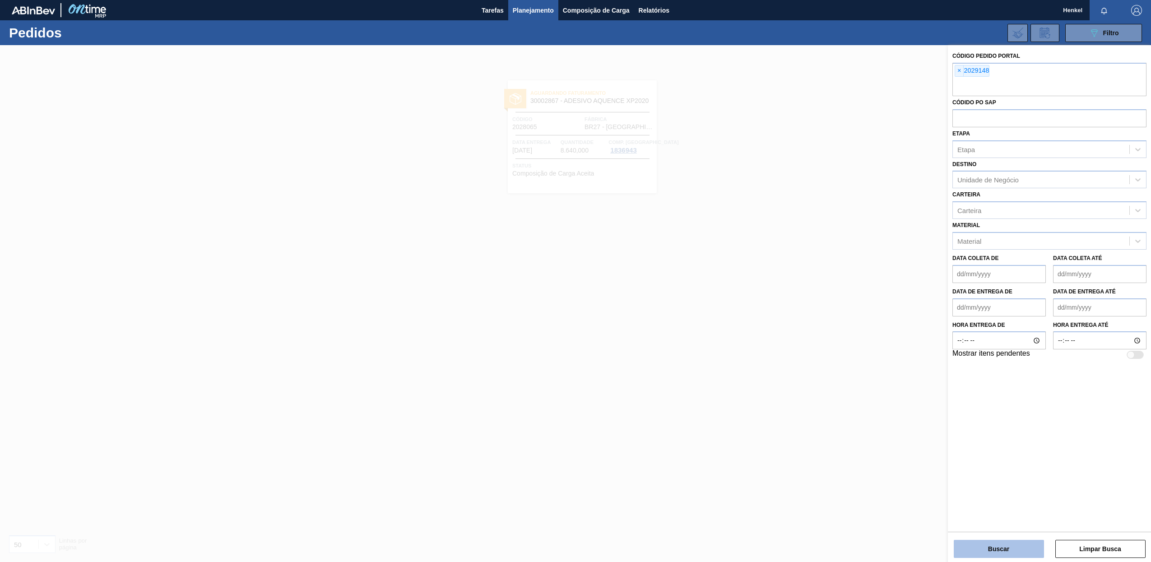
click at [993, 544] on button "Buscar" at bounding box center [999, 549] width 90 height 18
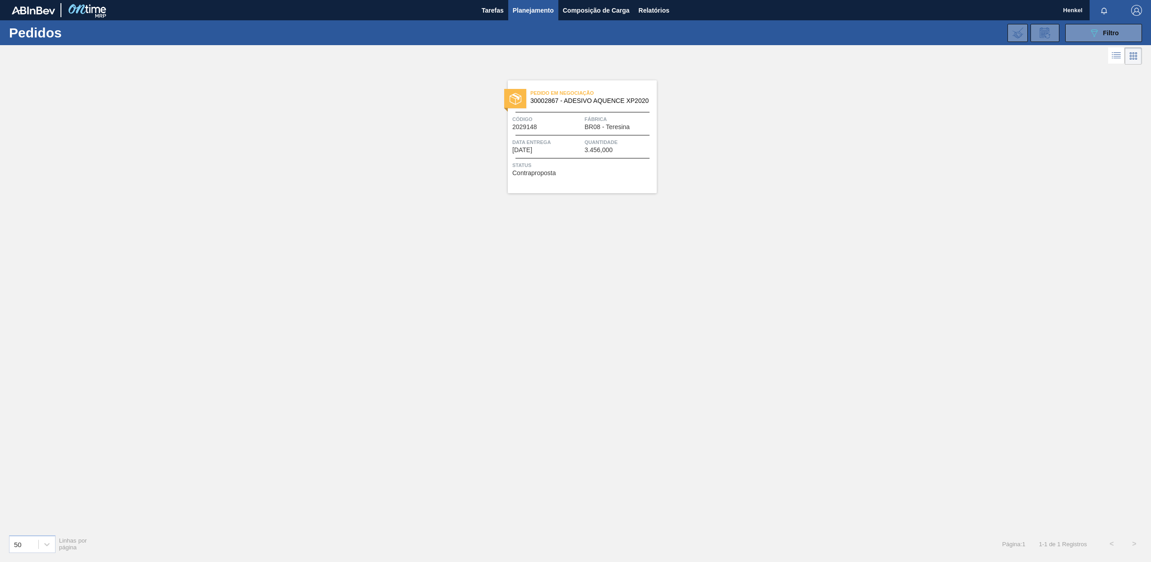
click at [579, 135] on div at bounding box center [582, 135] width 134 height 0
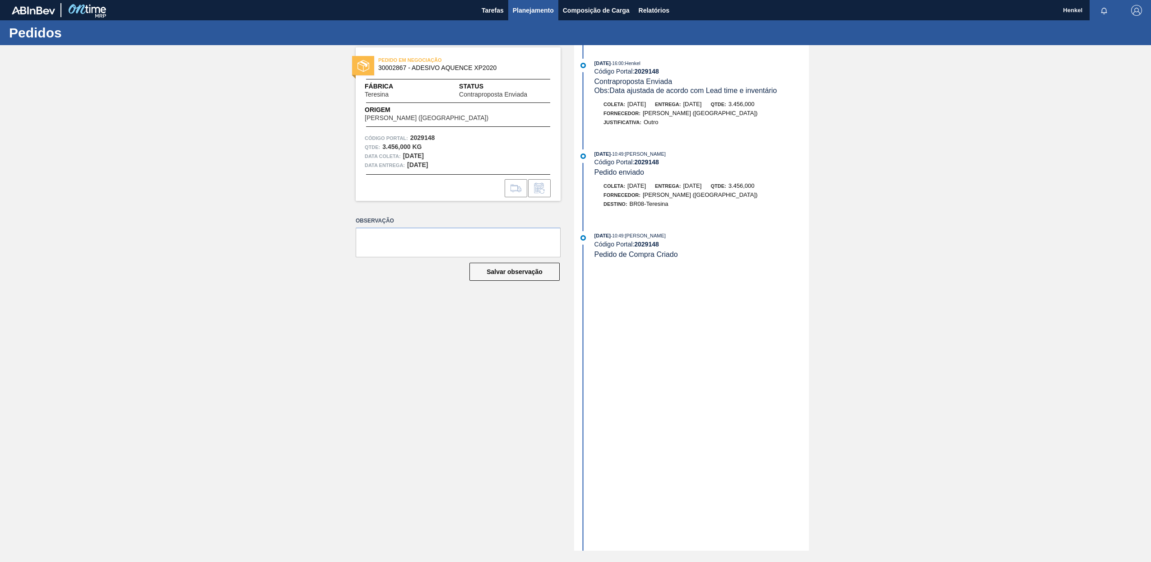
click at [530, 9] on span "Planejamento" at bounding box center [533, 10] width 41 height 11
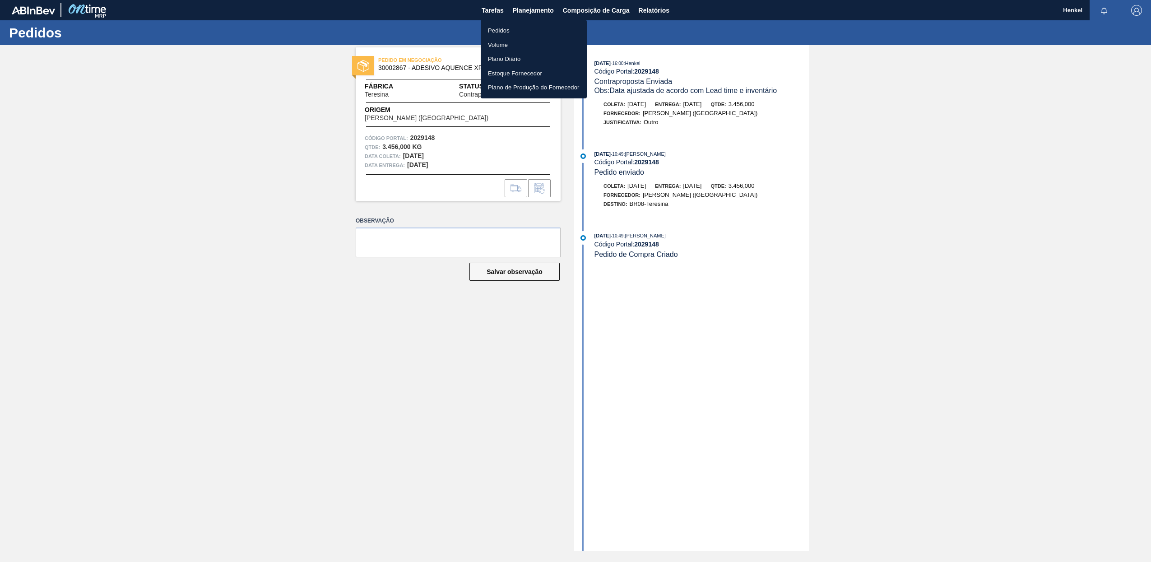
click at [504, 28] on li "Pedidos" at bounding box center [534, 30] width 106 height 14
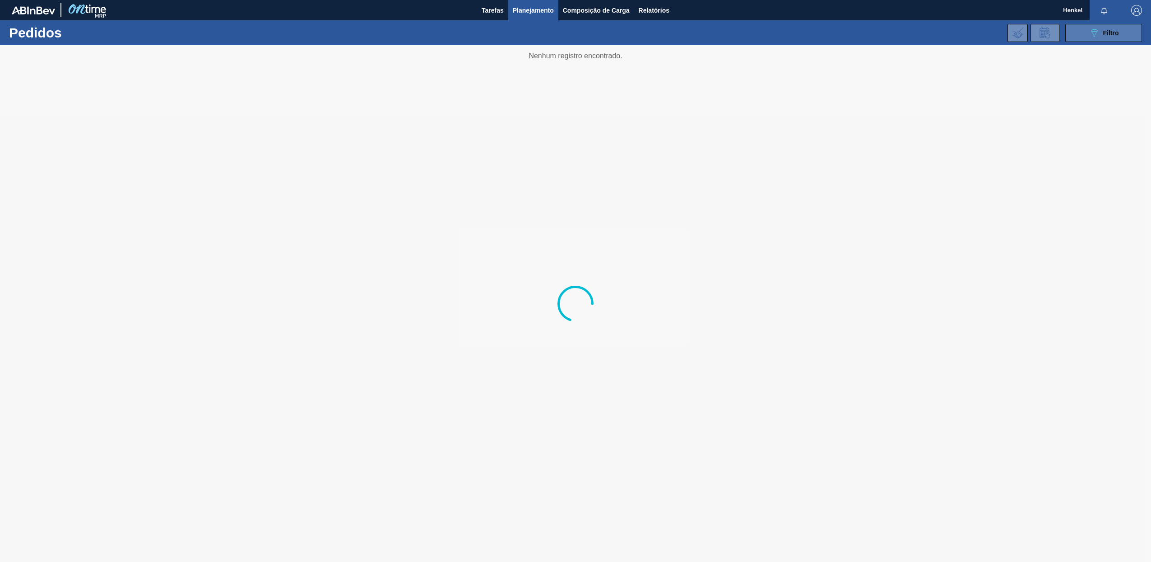
click at [1103, 29] on span "Filtro" at bounding box center [1111, 32] width 16 height 7
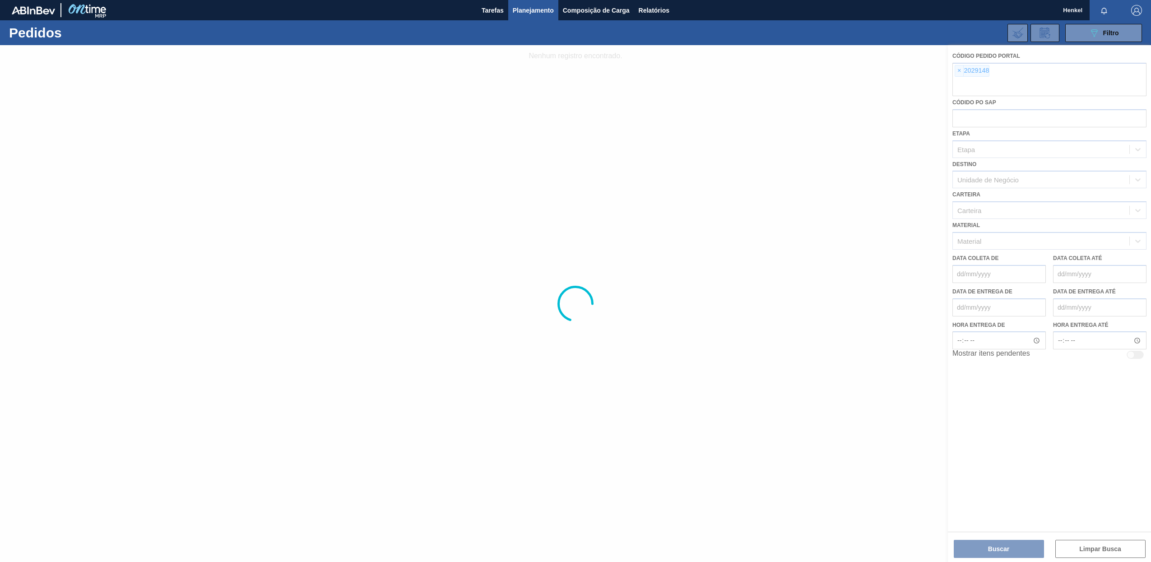
click at [959, 70] on div at bounding box center [575, 303] width 1151 height 517
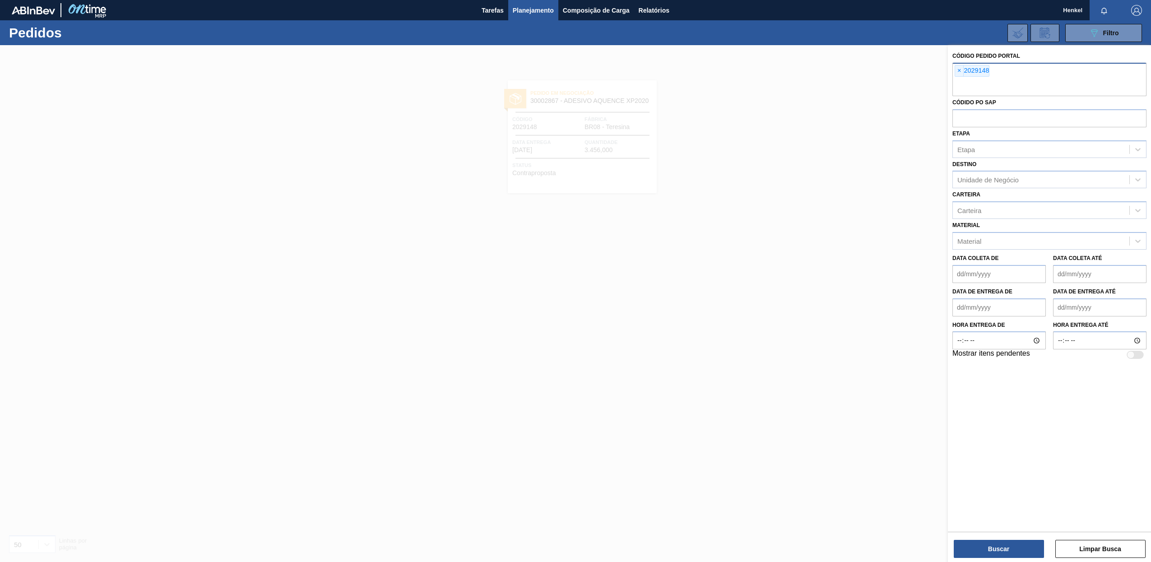
drag, startPoint x: 960, startPoint y: 70, endPoint x: 961, endPoint y: 77, distance: 6.8
click at [959, 70] on span "×" at bounding box center [959, 70] width 9 height 11
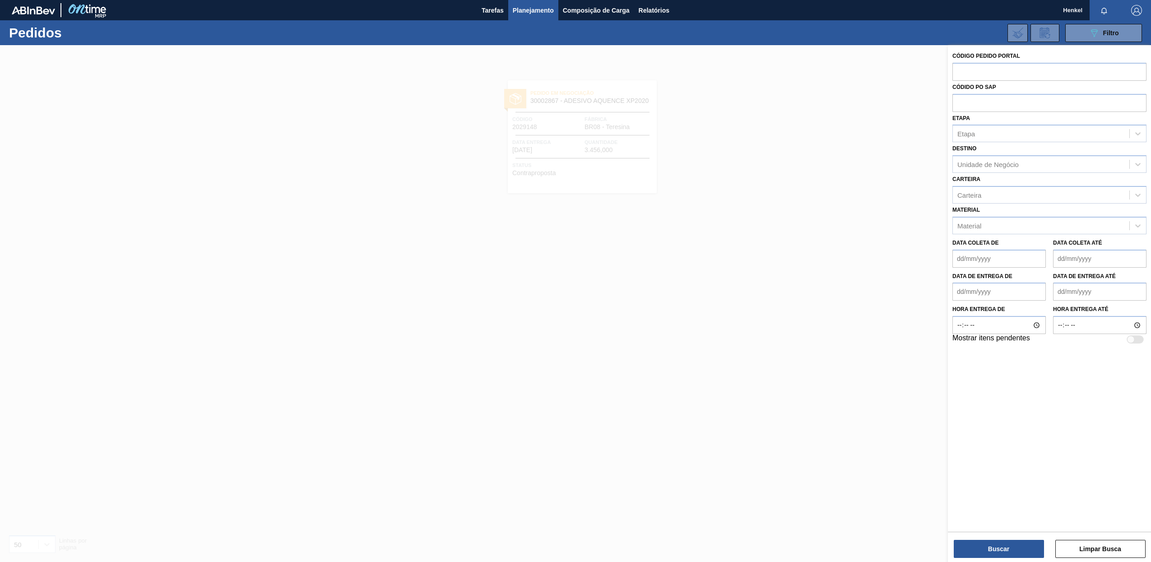
paste input "2028065"
type input "2028065"
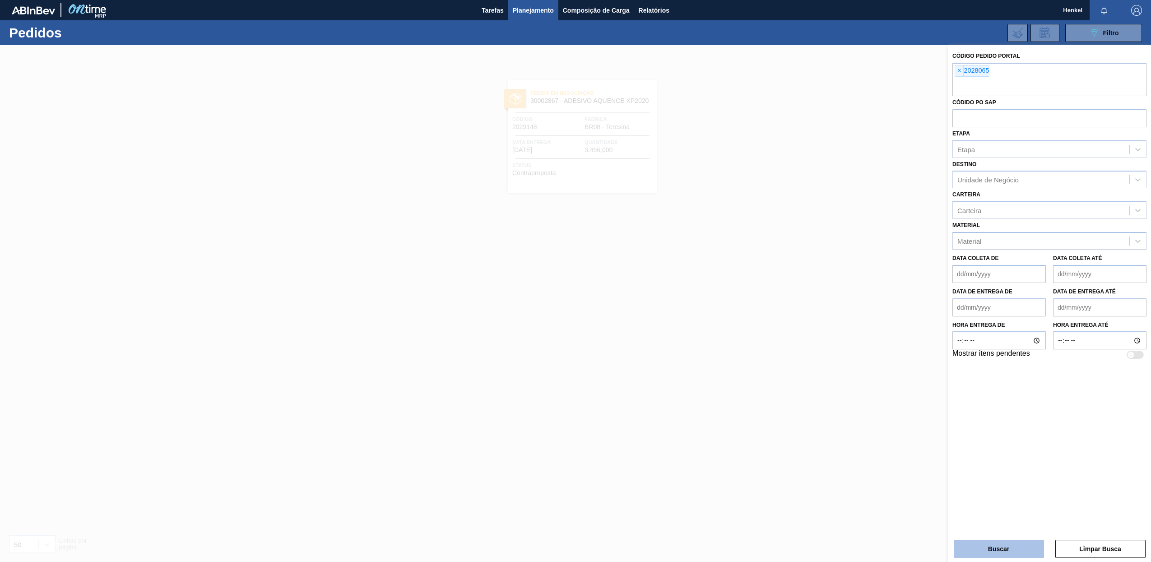
click at [987, 544] on button "Buscar" at bounding box center [999, 549] width 90 height 18
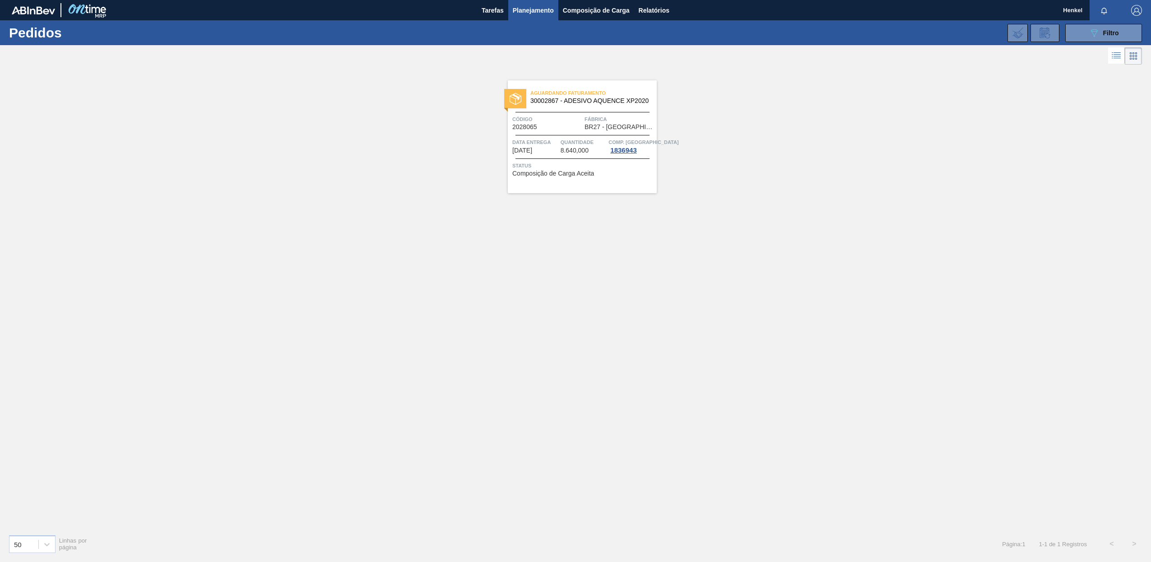
click at [591, 132] on div "Aguardando Faturamento 30002867 - ADESIVO AQUENCE XP2020 Código 2028065 Fábrica…" at bounding box center [582, 136] width 149 height 113
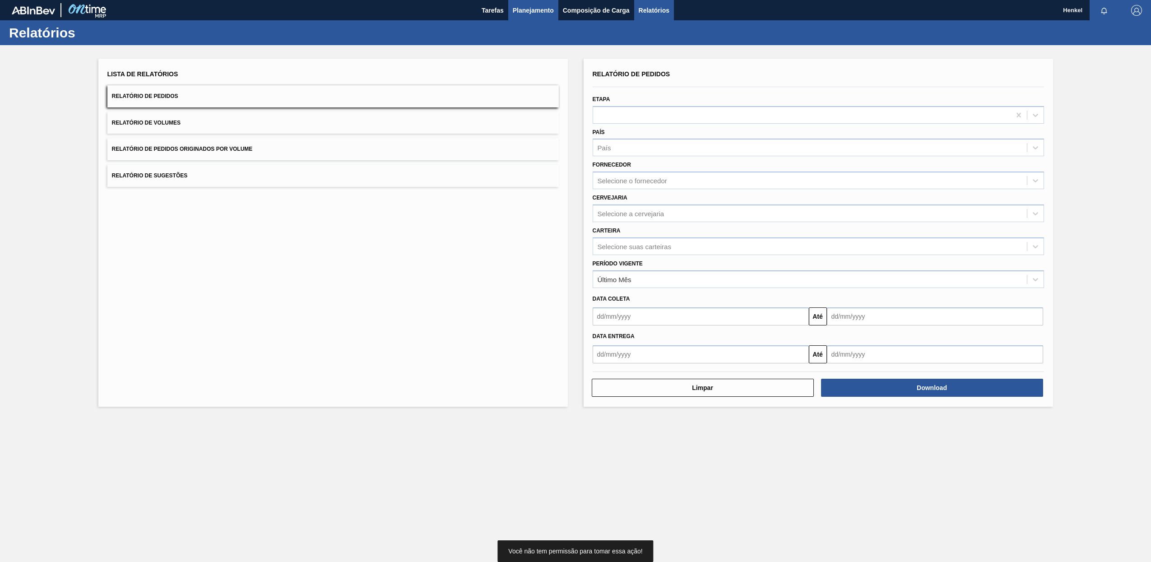
click at [530, 12] on span "Planejamento" at bounding box center [533, 10] width 41 height 11
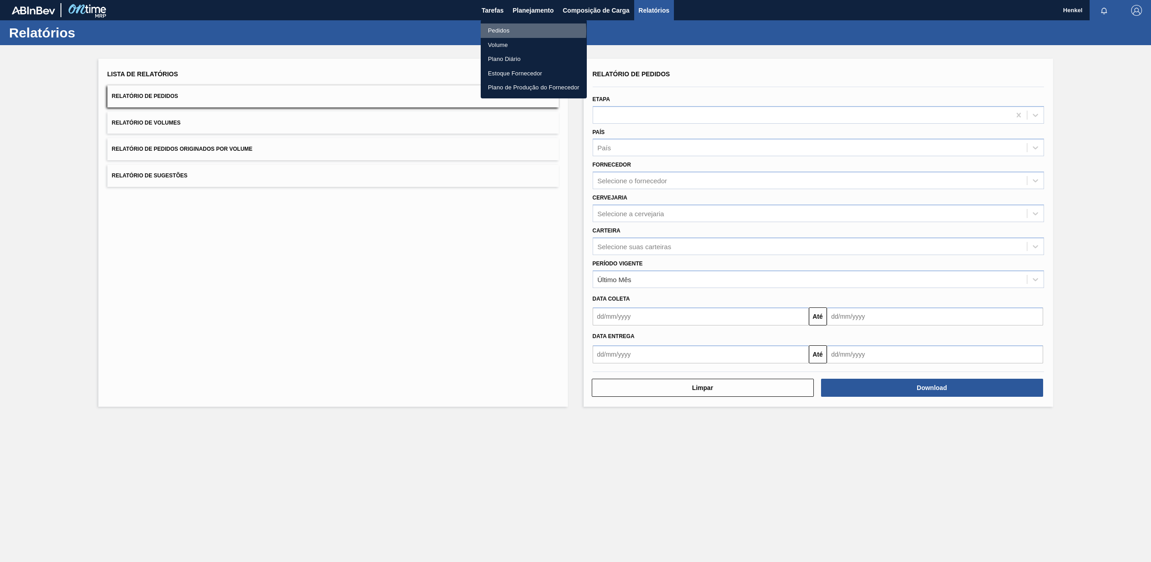
click at [503, 31] on li "Pedidos" at bounding box center [534, 30] width 106 height 14
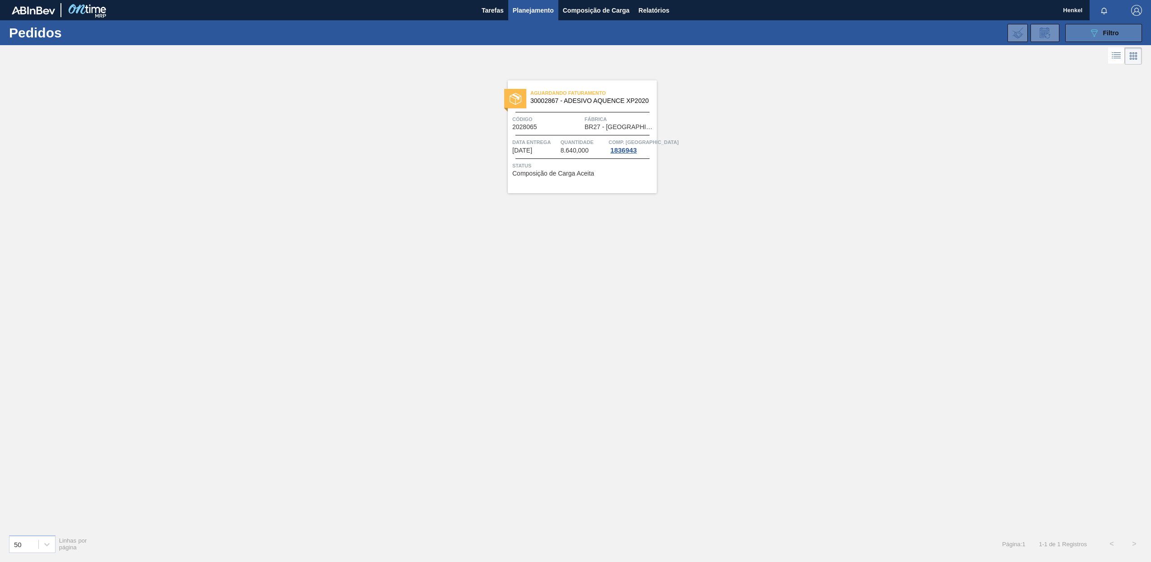
click at [1098, 36] on icon "089F7B8B-B2A5-4AFE-B5C0-19BA573D28AC" at bounding box center [1094, 33] width 11 height 11
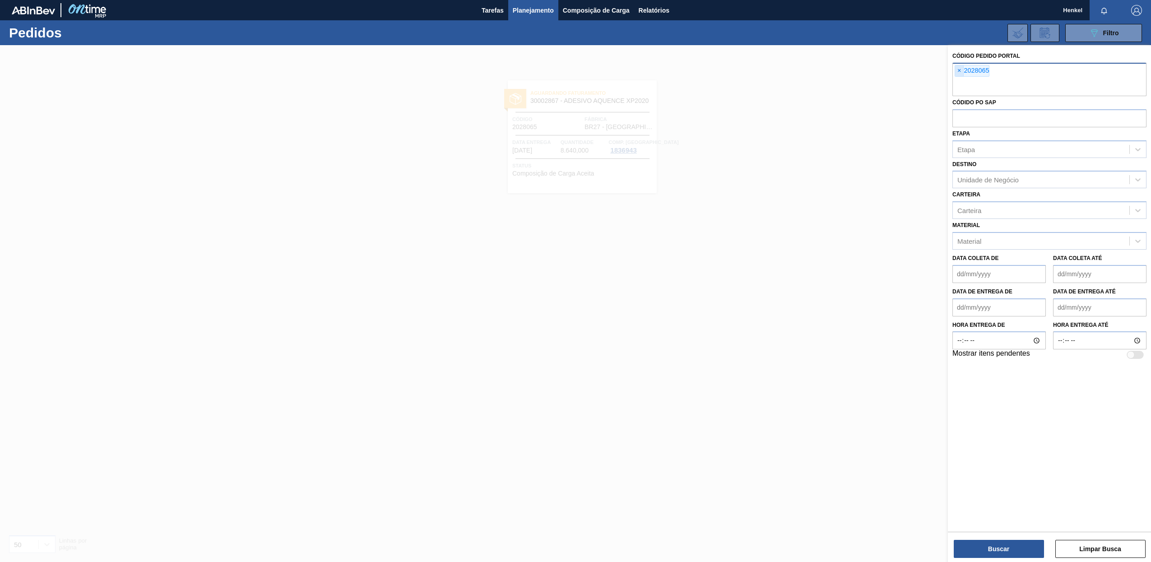
click at [956, 71] on span "×" at bounding box center [959, 70] width 9 height 11
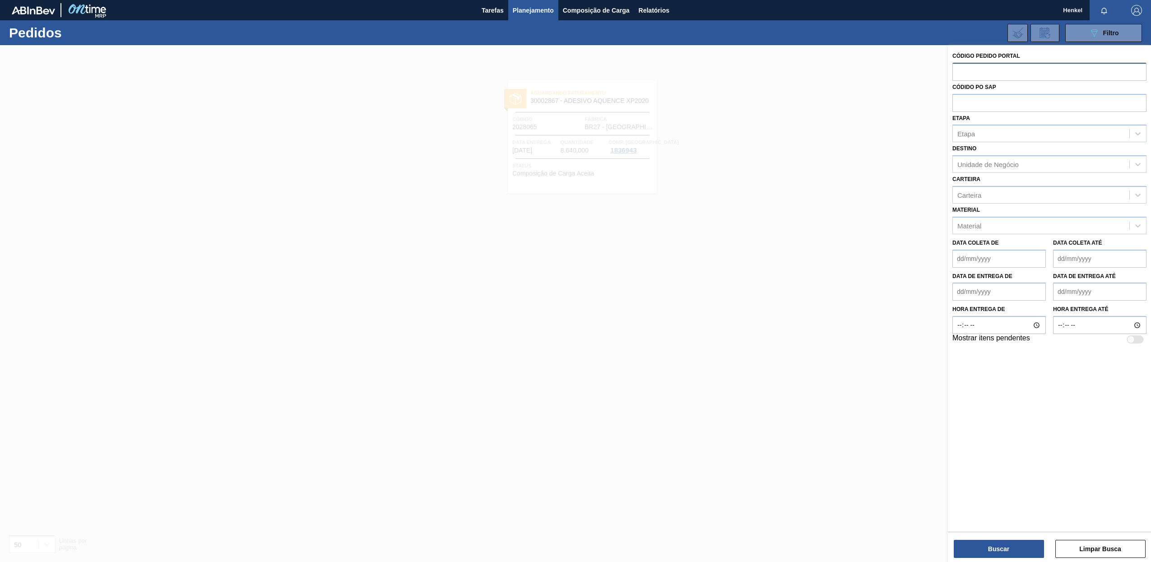
paste input "2029162"
type input "2029162"
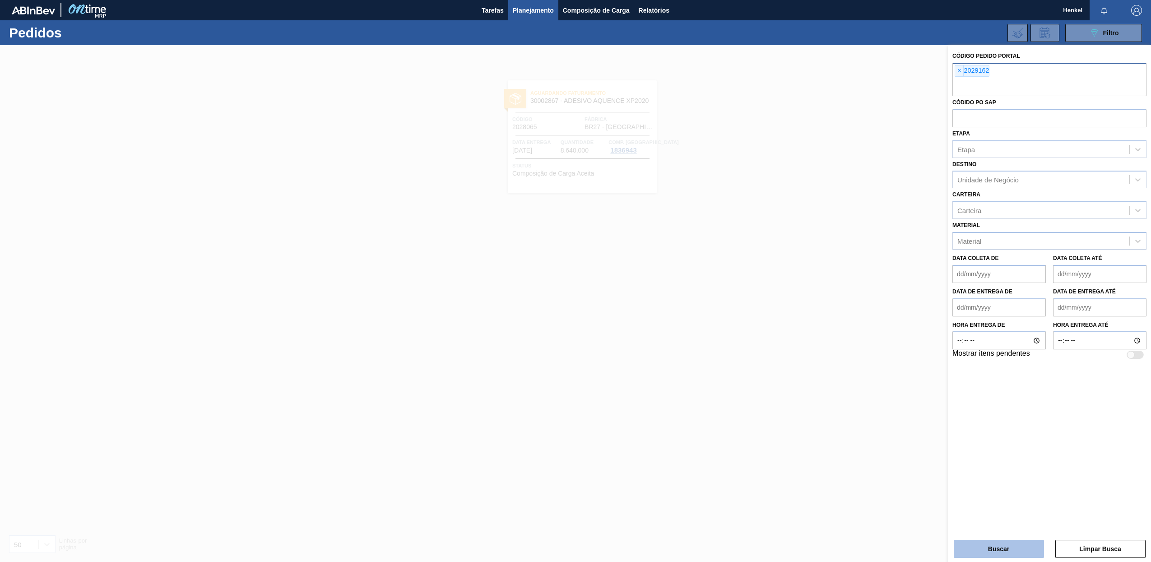
click at [999, 542] on button "Buscar" at bounding box center [999, 549] width 90 height 18
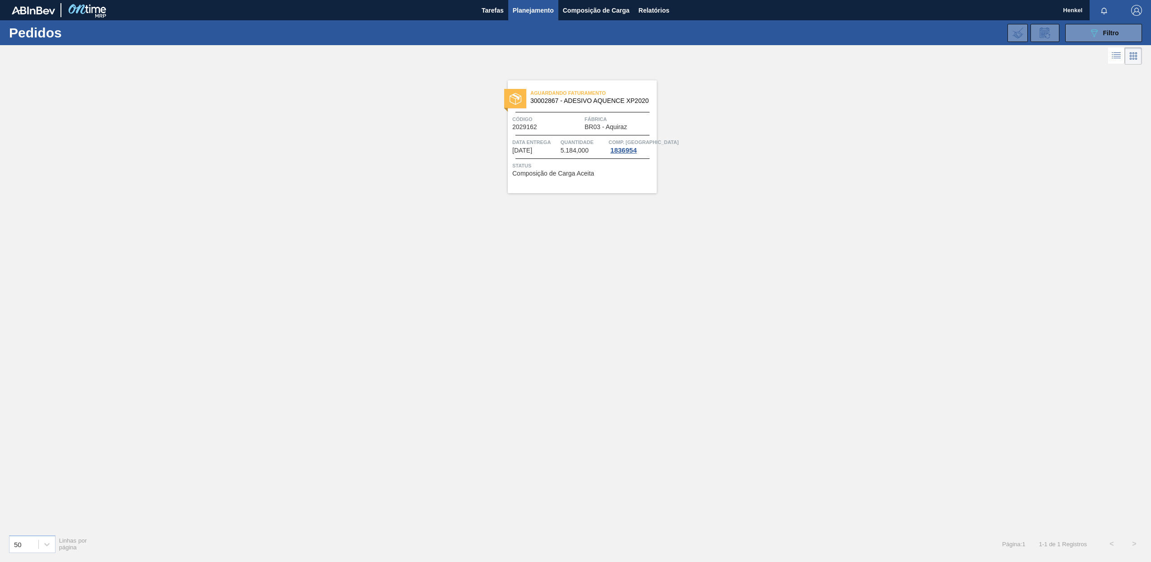
click at [584, 148] on span "5.184,000" at bounding box center [575, 150] width 28 height 7
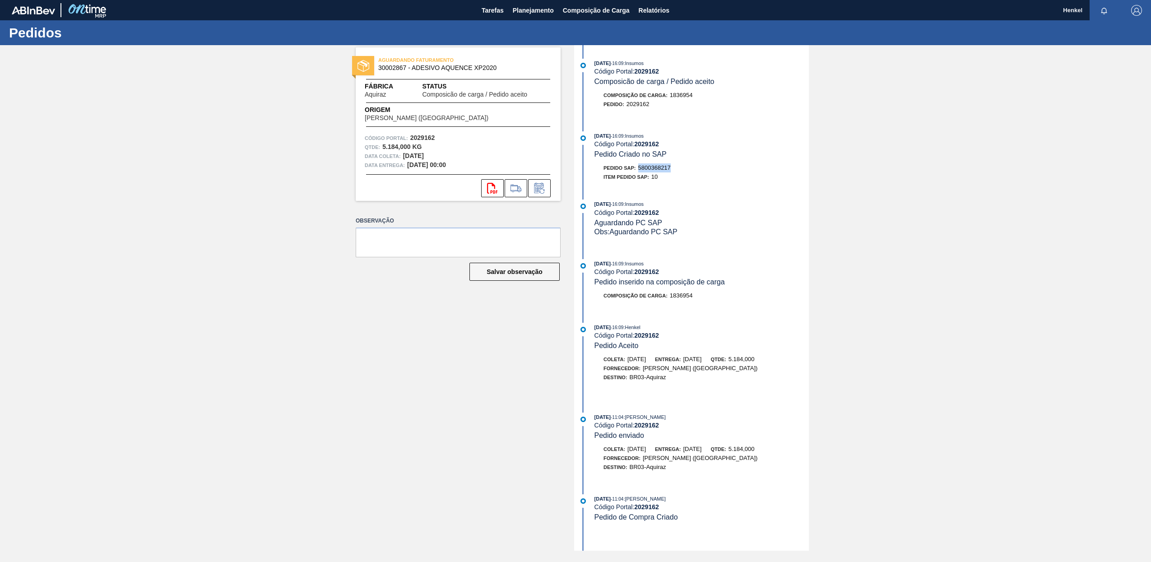
drag, startPoint x: 676, startPoint y: 167, endPoint x: 640, endPoint y: 169, distance: 35.7
click at [640, 169] on div "Pedido SAP: 5800368217" at bounding box center [701, 167] width 214 height 9
copy span "5800368217"
click at [521, 9] on span "Planejamento" at bounding box center [533, 10] width 41 height 11
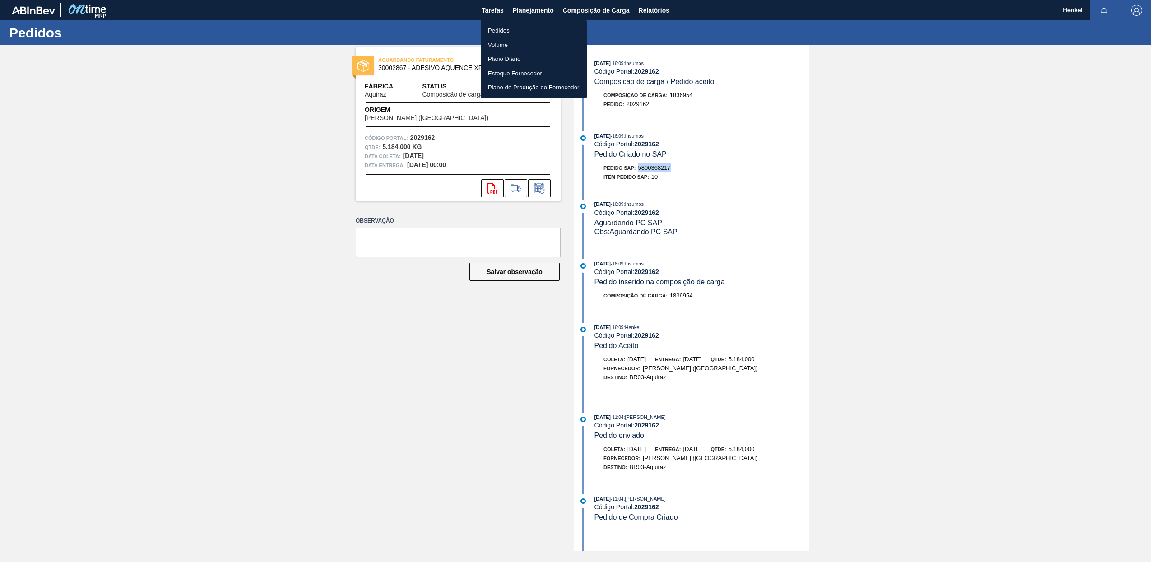
click at [504, 30] on li "Pedidos" at bounding box center [534, 30] width 106 height 14
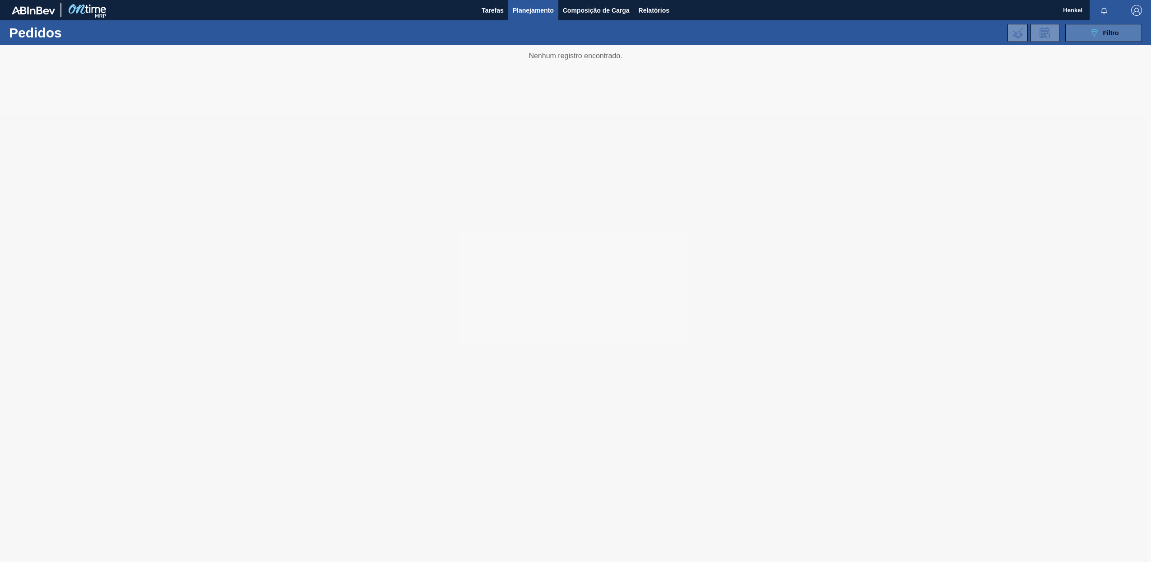
click at [1104, 34] on span "Filtro" at bounding box center [1111, 32] width 16 height 7
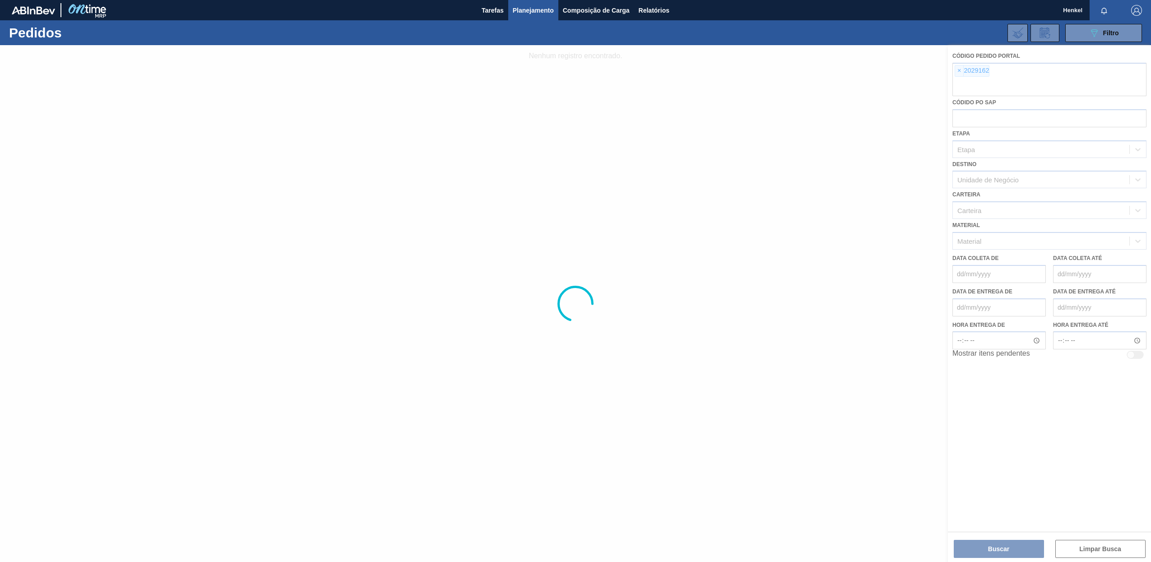
click at [959, 71] on div at bounding box center [575, 303] width 1151 height 517
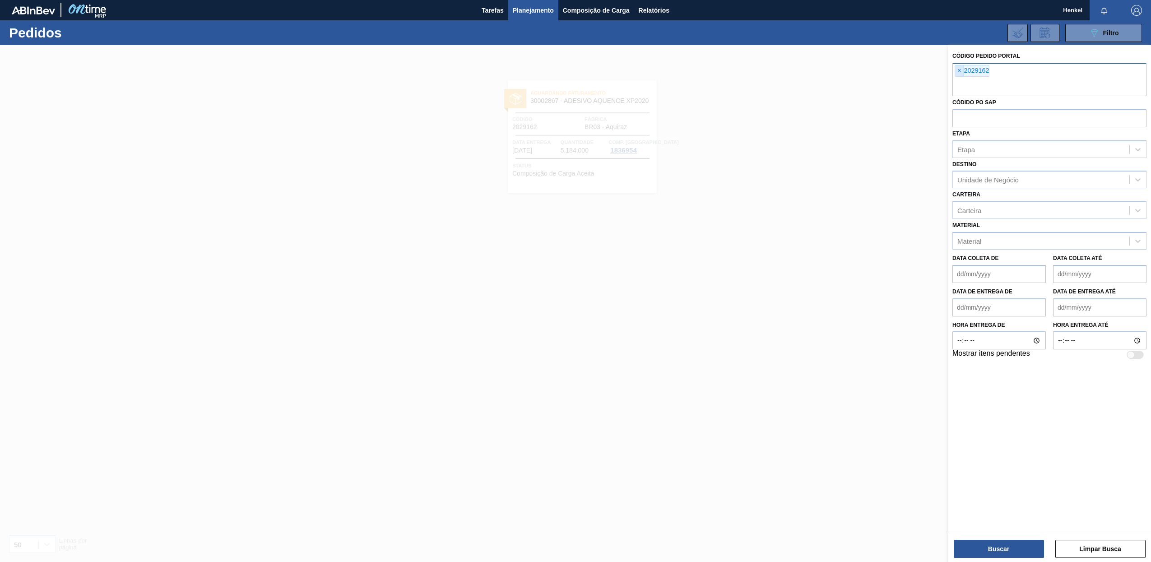
click at [958, 73] on span "×" at bounding box center [959, 70] width 9 height 11
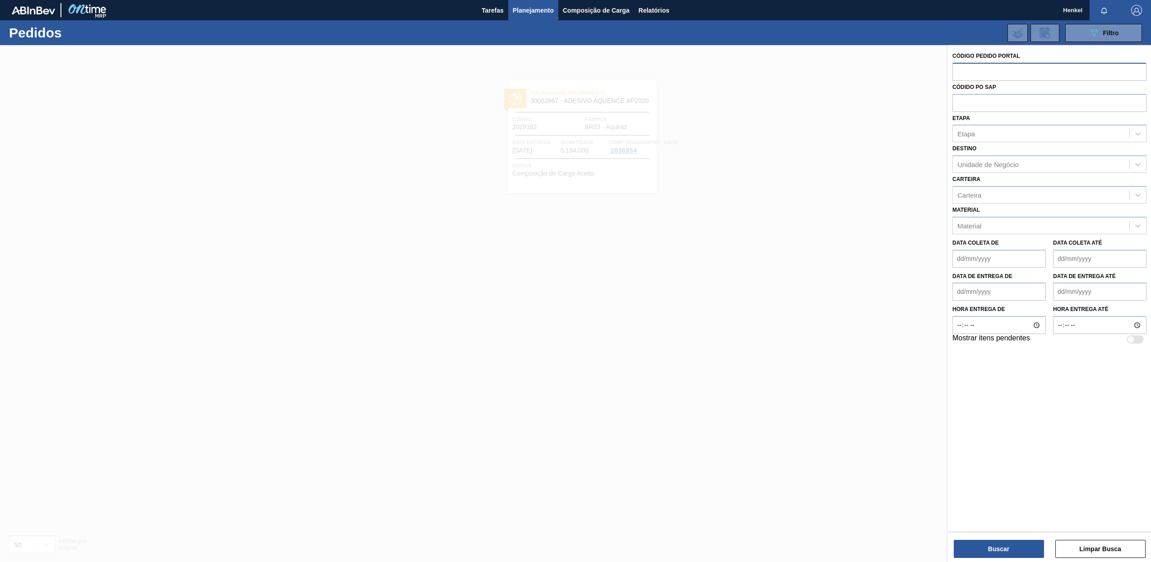
paste input "2029149"
type input "2029149"
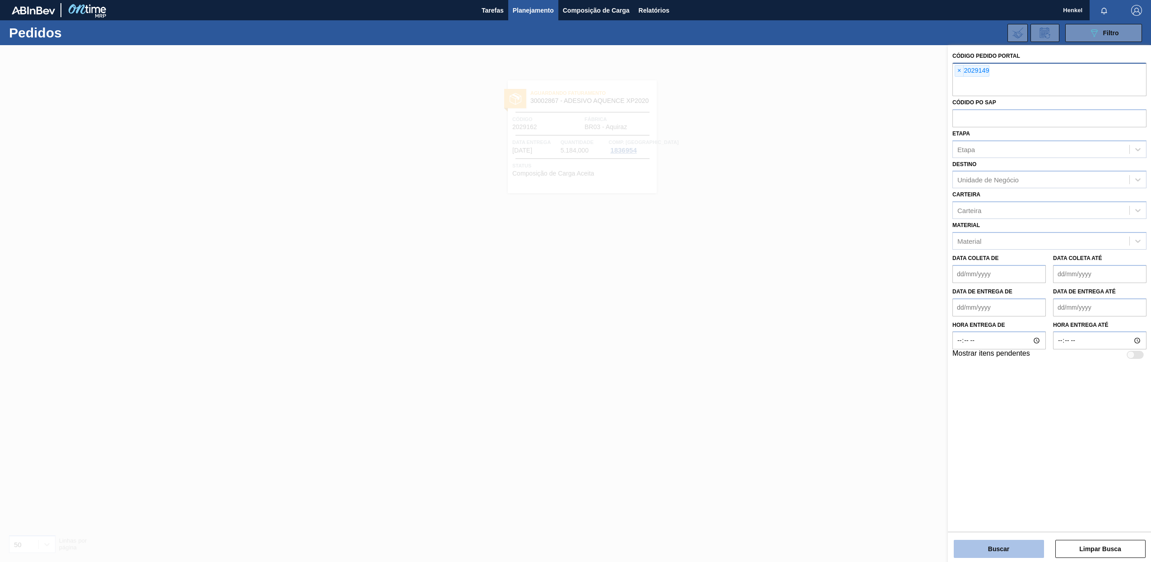
click at [1025, 553] on button "Buscar" at bounding box center [999, 549] width 90 height 18
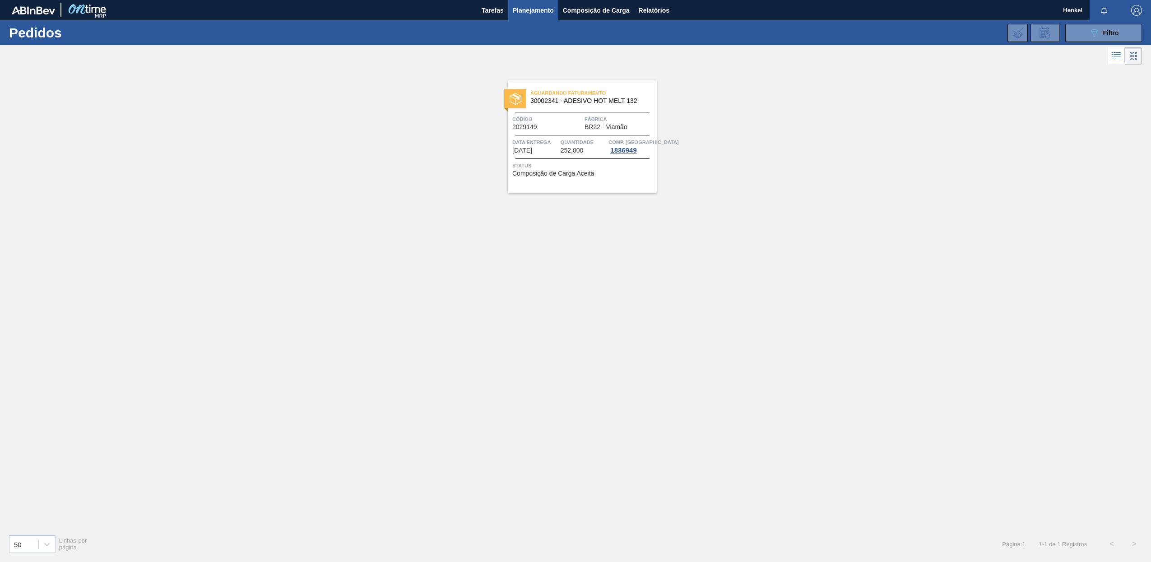
click at [549, 158] on div at bounding box center [582, 158] width 134 height 0
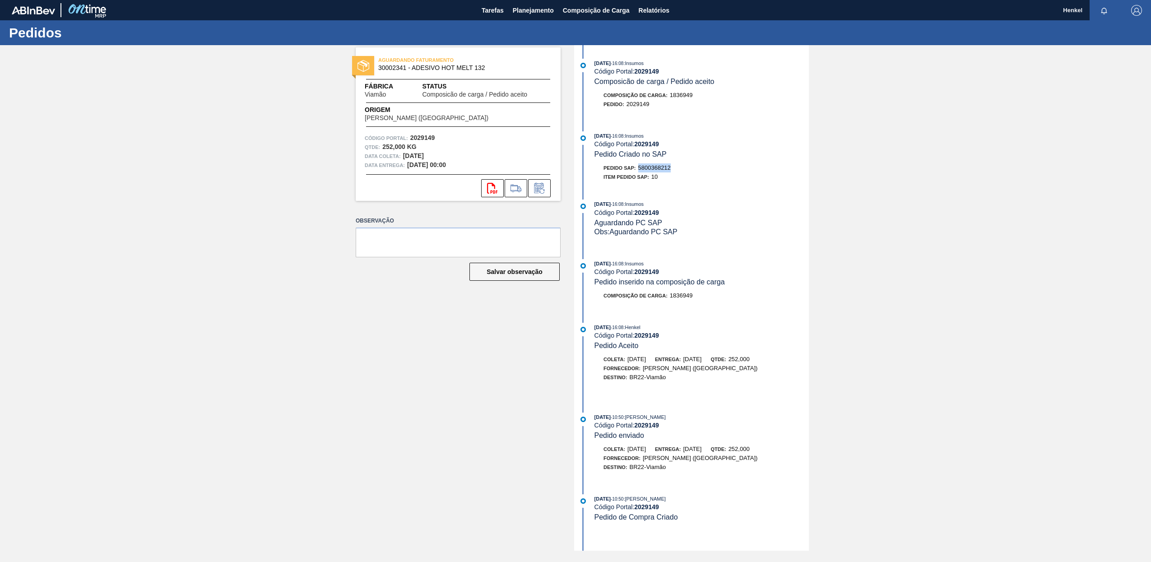
drag, startPoint x: 638, startPoint y: 168, endPoint x: 681, endPoint y: 172, distance: 42.6
click at [681, 172] on div "Pedido SAP: 5800368212" at bounding box center [701, 167] width 214 height 9
copy span "5800368212"
click at [519, 8] on span "Planejamento" at bounding box center [533, 10] width 41 height 11
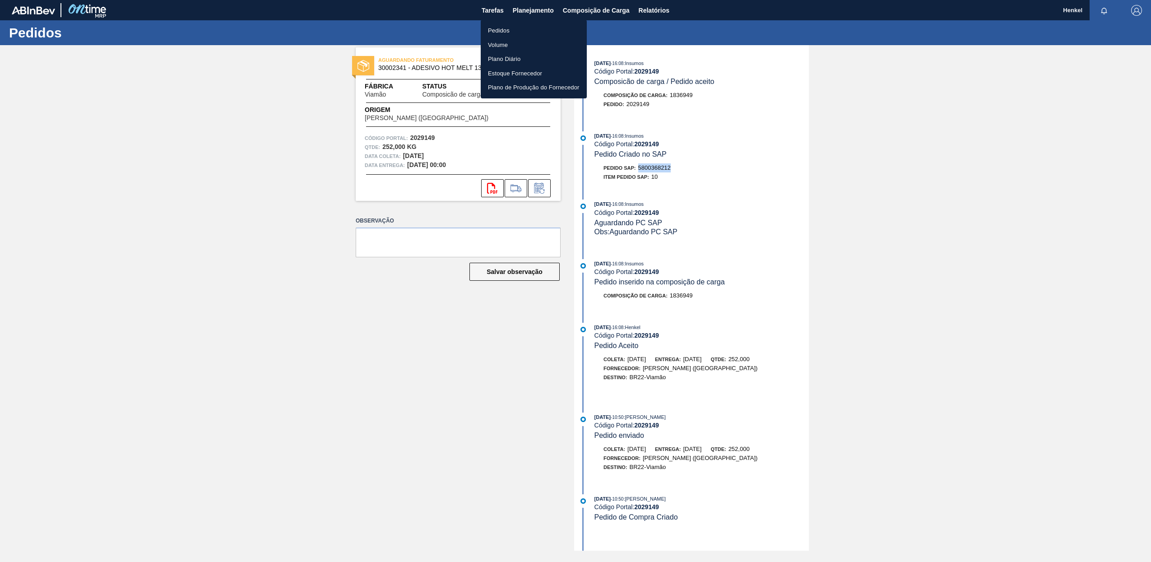
click at [493, 28] on li "Pedidos" at bounding box center [534, 30] width 106 height 14
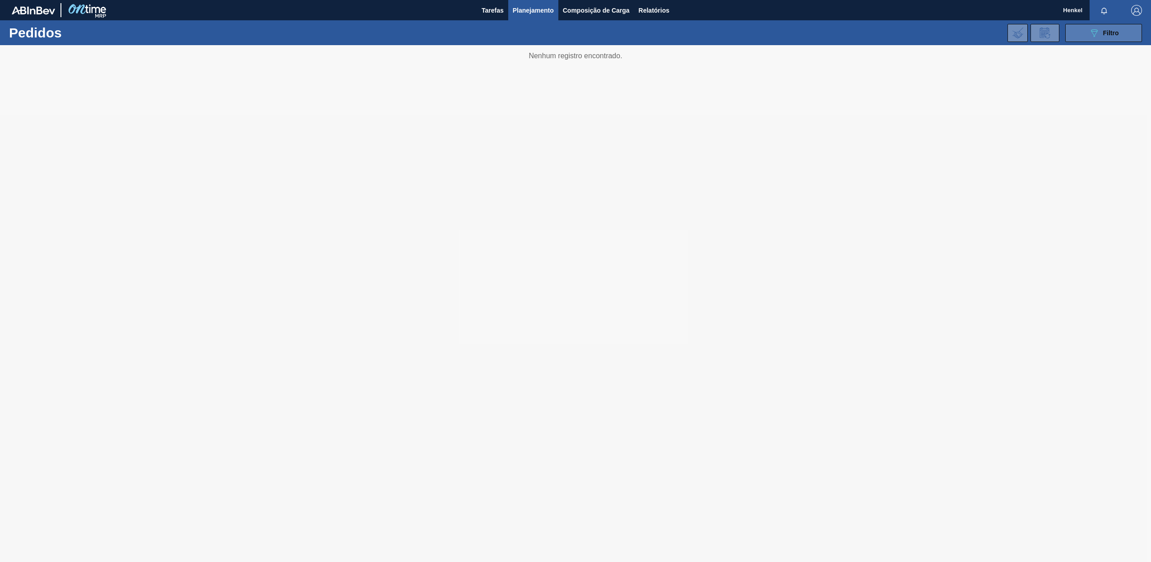
click at [1095, 37] on icon "089F7B8B-B2A5-4AFE-B5C0-19BA573D28AC" at bounding box center [1094, 33] width 11 height 11
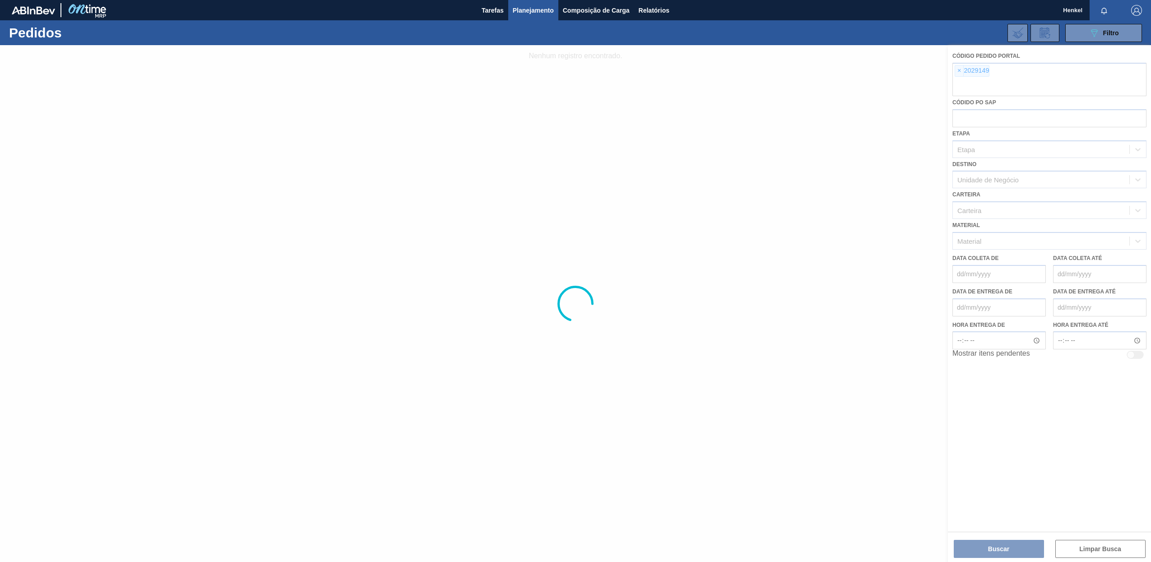
click at [960, 71] on div at bounding box center [575, 303] width 1151 height 517
click at [959, 71] on div at bounding box center [575, 303] width 1151 height 517
click at [960, 71] on div at bounding box center [575, 303] width 1151 height 517
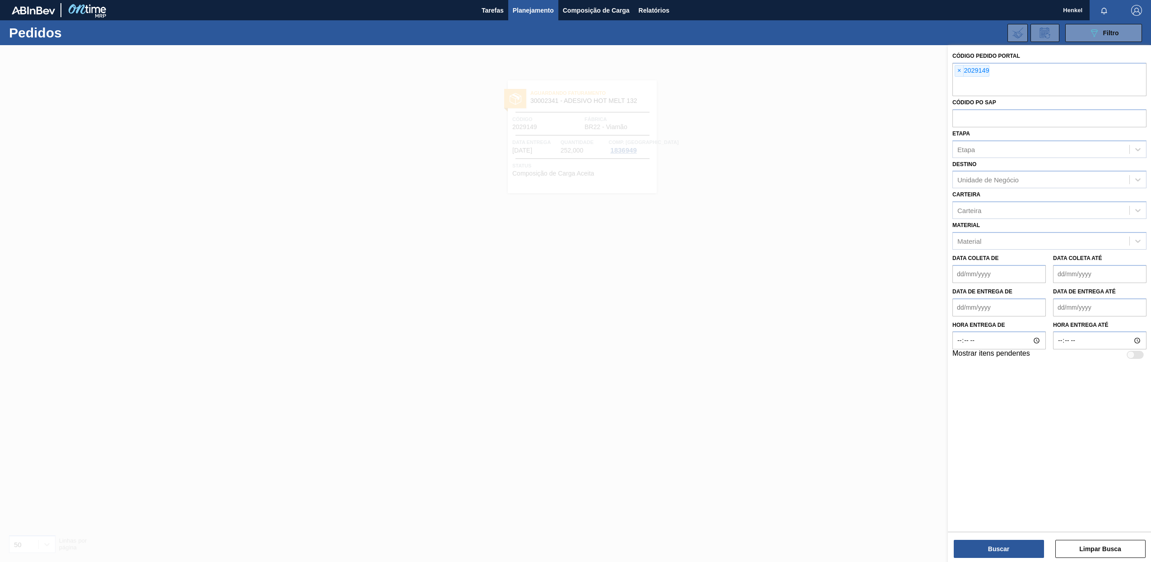
click at [960, 71] on span "×" at bounding box center [959, 70] width 9 height 11
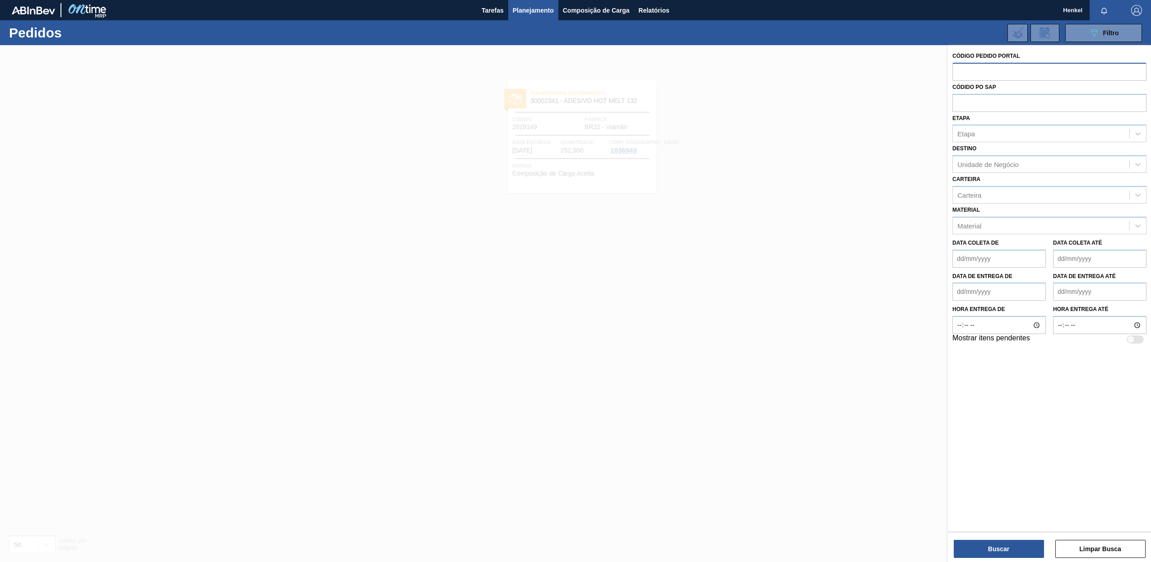
paste input "2029148"
type input "2029148"
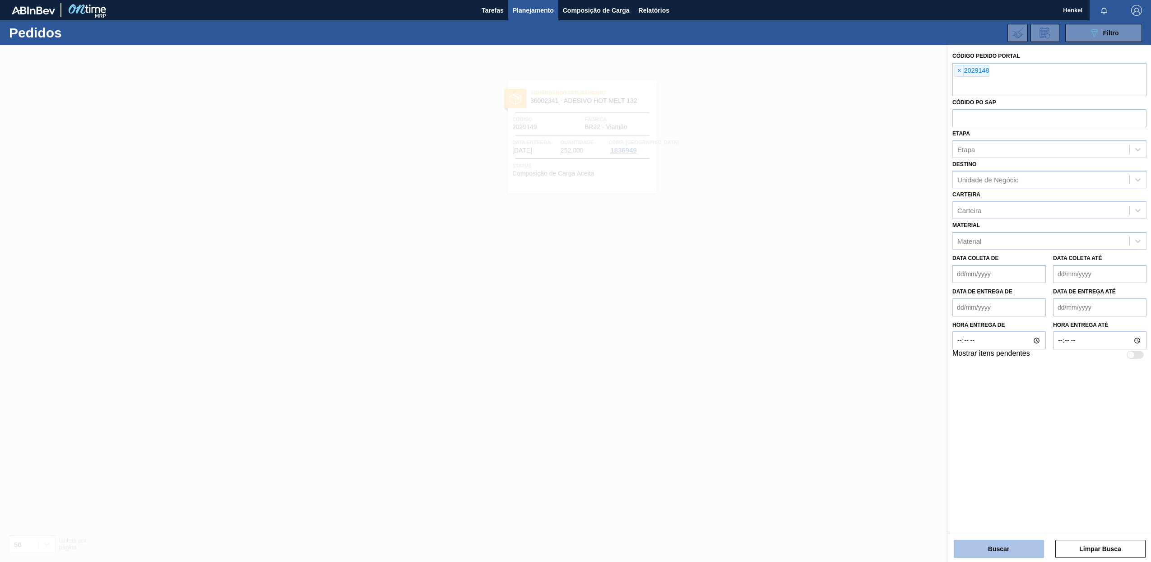
click at [1016, 546] on button "Buscar" at bounding box center [999, 549] width 90 height 18
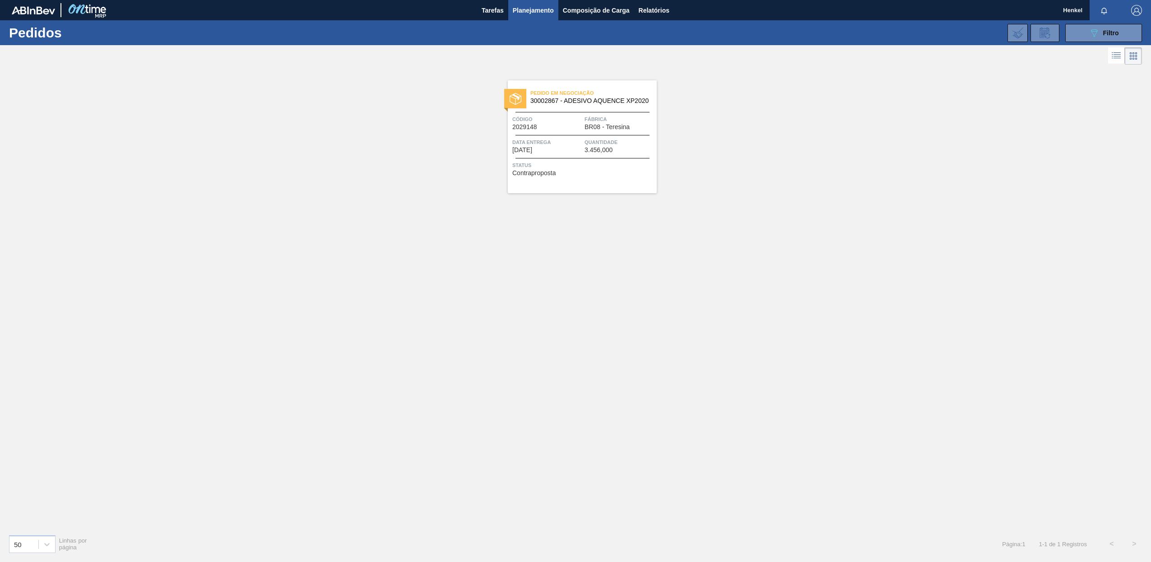
click at [522, 9] on span "Planejamento" at bounding box center [533, 10] width 41 height 11
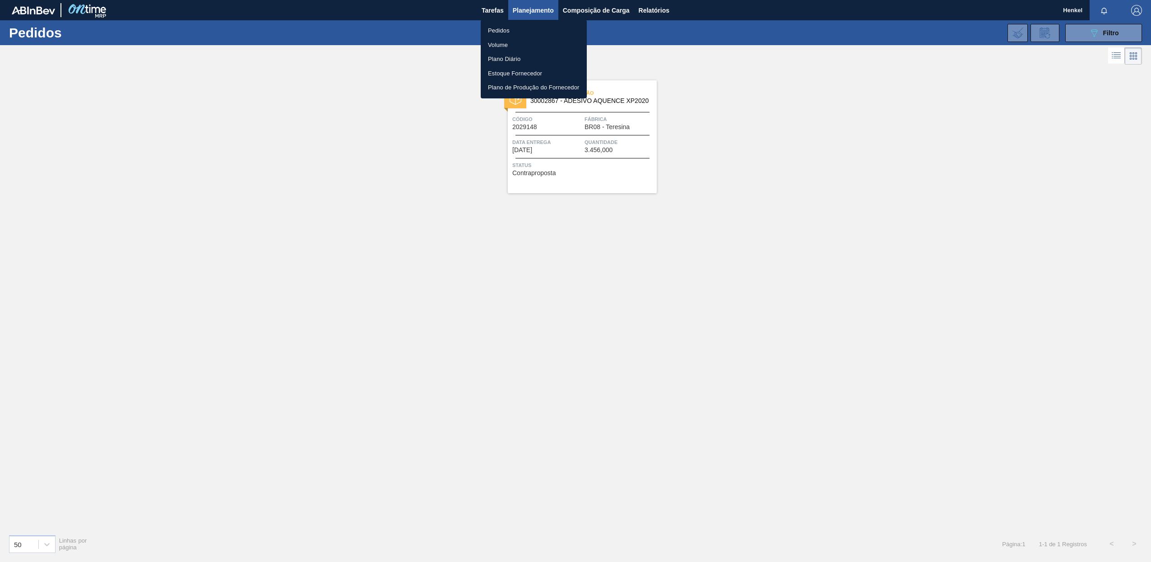
click at [495, 30] on li "Pedidos" at bounding box center [534, 30] width 106 height 14
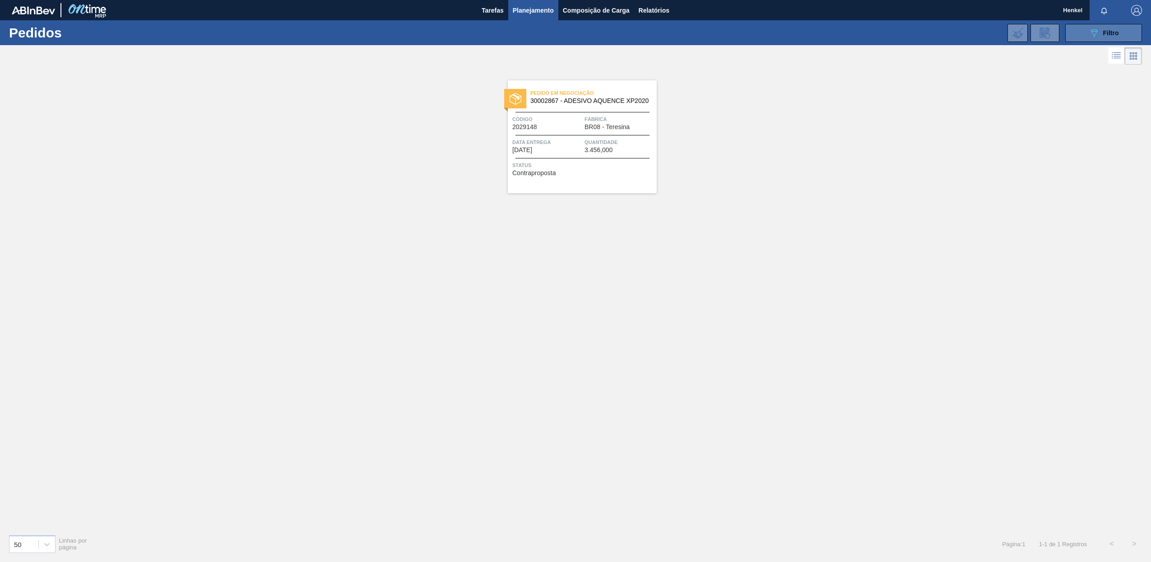
click at [1119, 31] on button "089F7B8B-B2A5-4AFE-B5C0-19BA573D28AC Filtro" at bounding box center [1103, 33] width 77 height 18
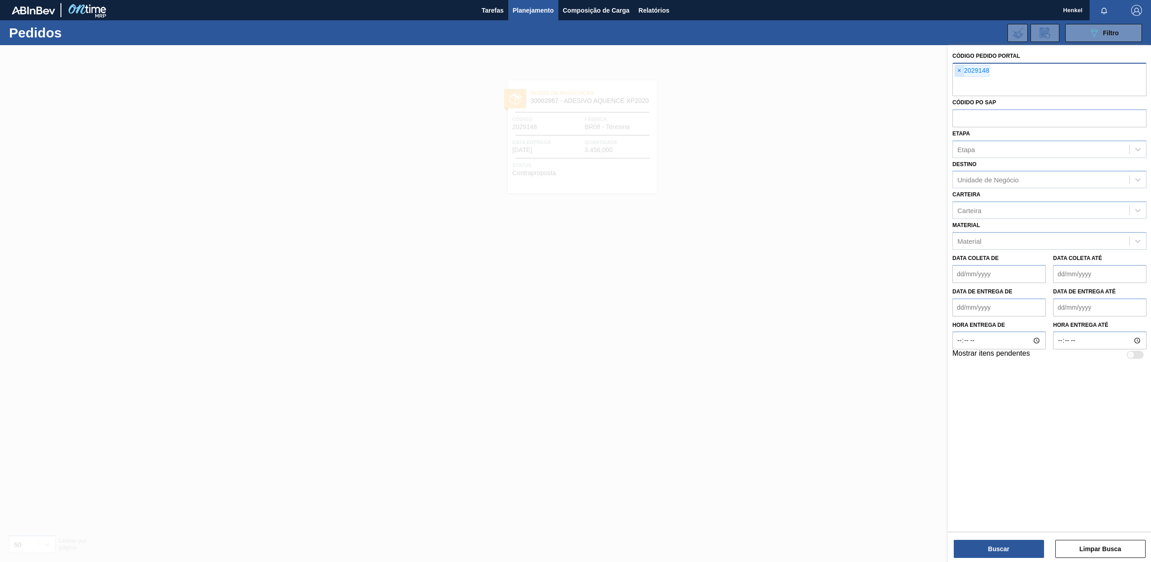
click at [961, 68] on span "×" at bounding box center [959, 70] width 9 height 11
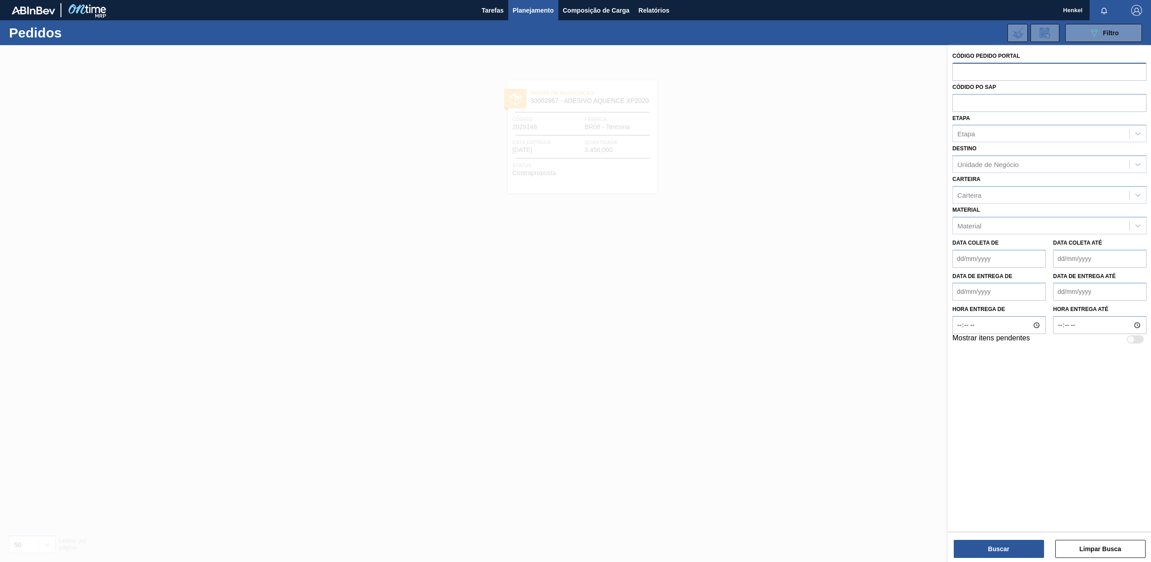
paste input "2029160"
type input "2029160"
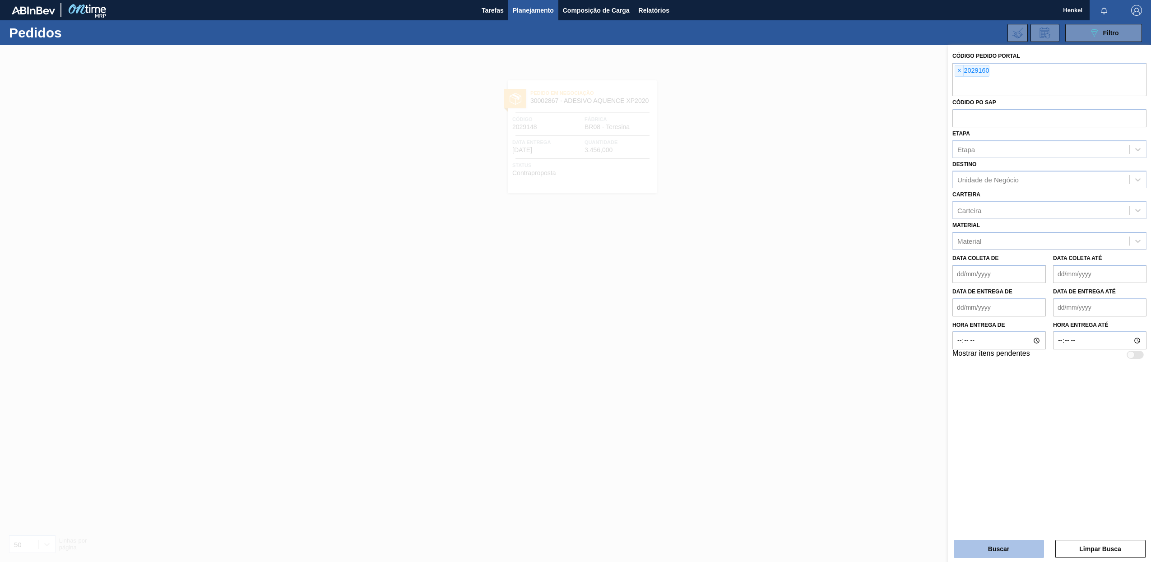
click at [1003, 547] on button "Buscar" at bounding box center [999, 549] width 90 height 18
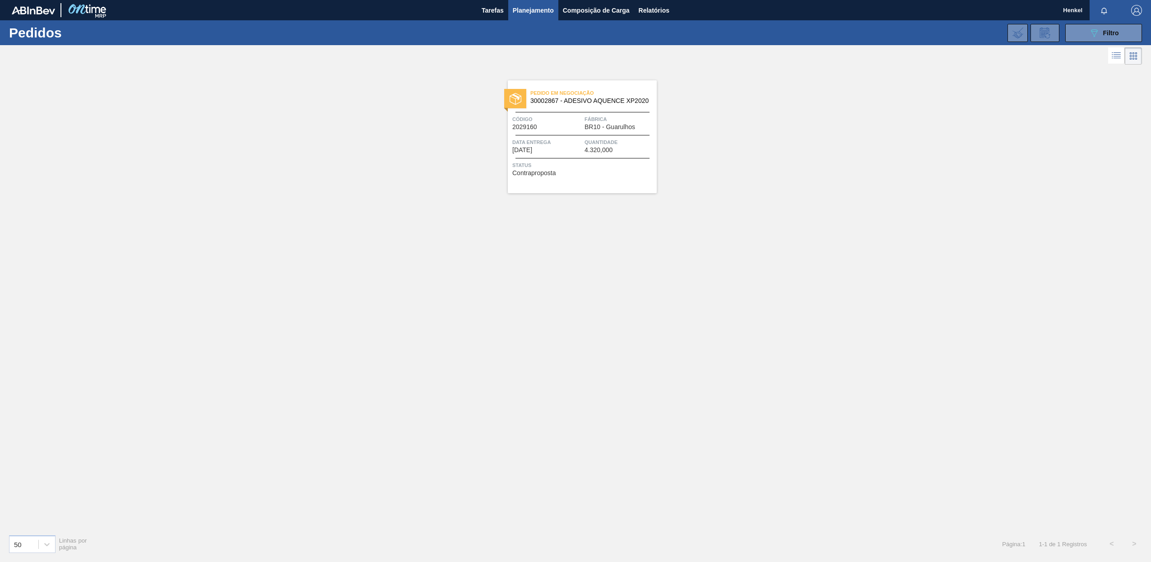
click at [550, 135] on div "Pedido em Negociação 30002867 - ADESIVO AQUENCE XP2020 Código 2029160 Fábrica B…" at bounding box center [582, 136] width 149 height 113
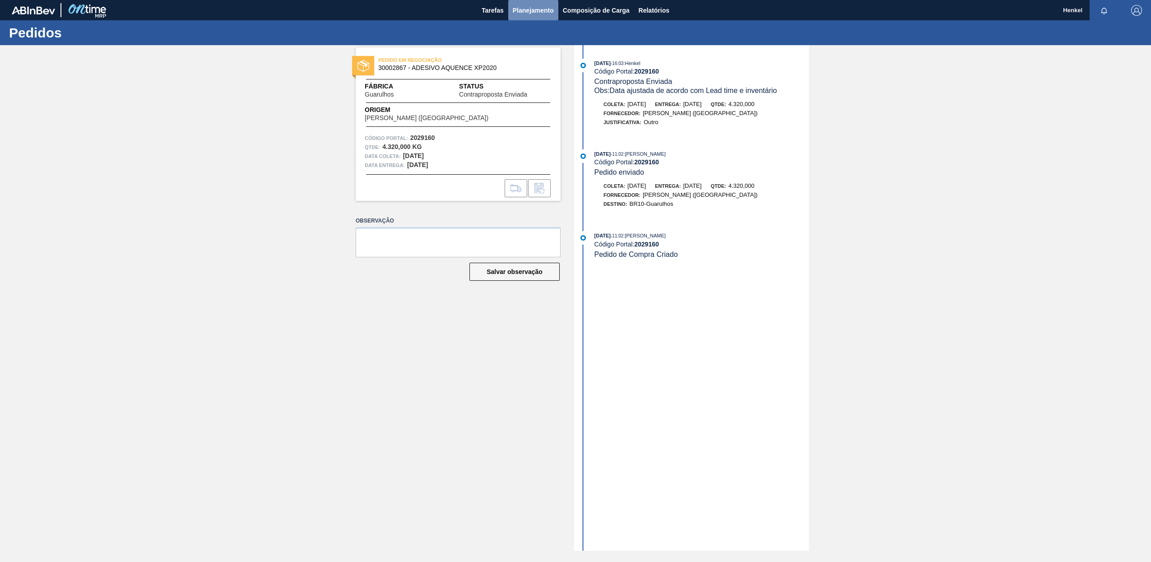
click at [546, 7] on span "Planejamento" at bounding box center [533, 10] width 41 height 11
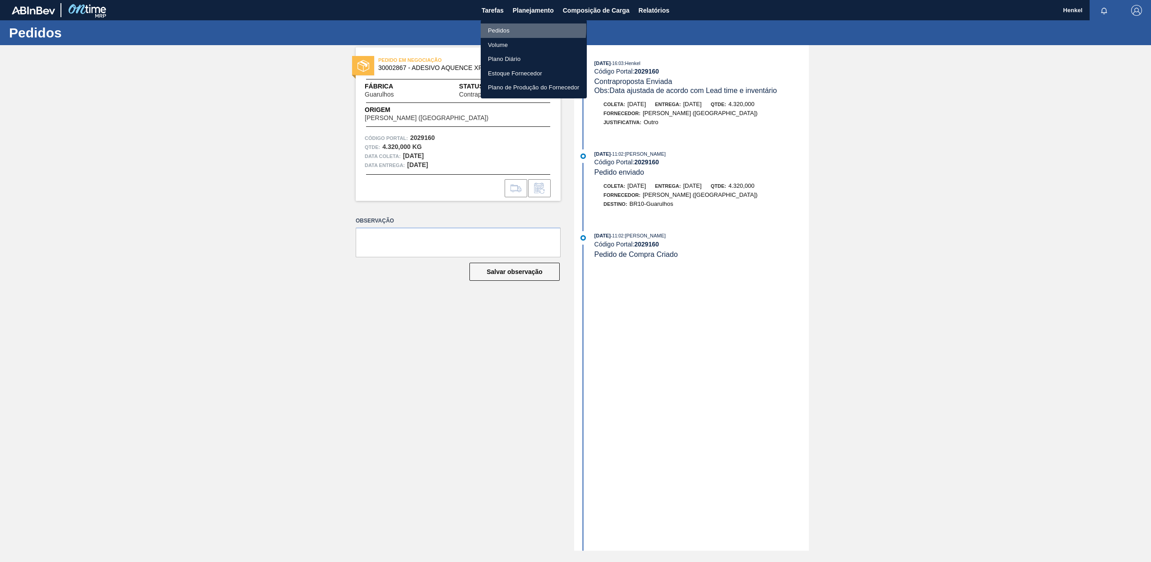
click at [508, 28] on li "Pedidos" at bounding box center [534, 30] width 106 height 14
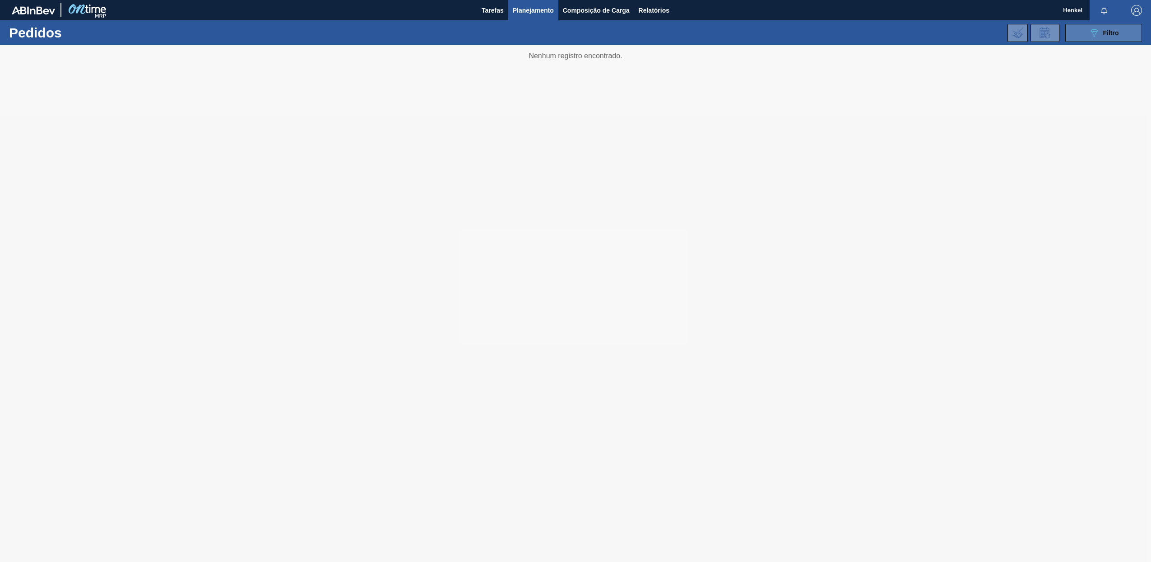
click at [1108, 34] on span "Filtro" at bounding box center [1111, 32] width 16 height 7
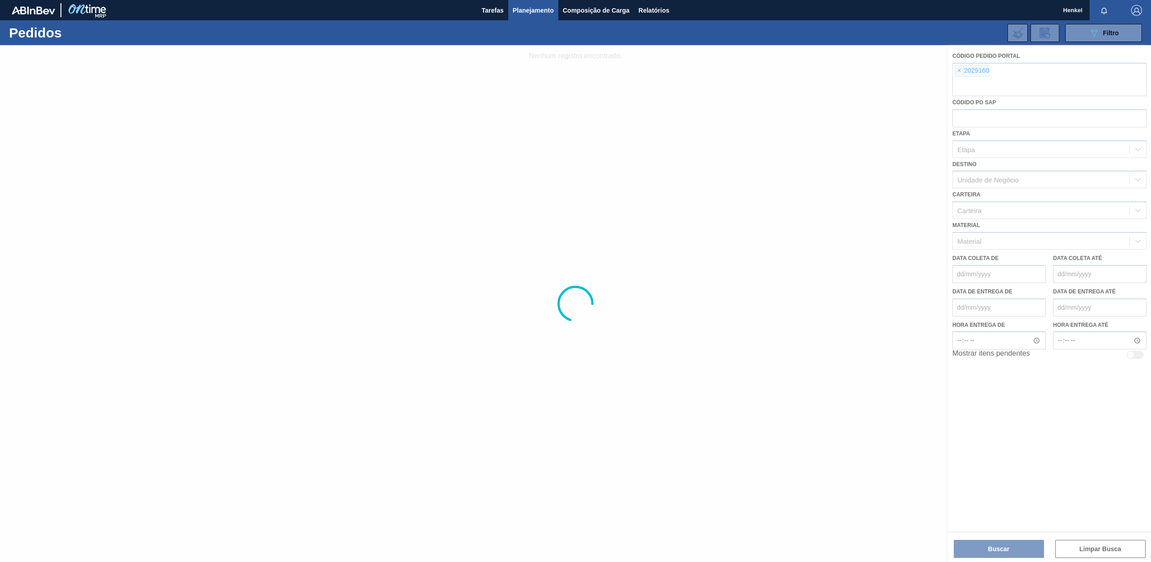
click at [959, 71] on div at bounding box center [575, 303] width 1151 height 517
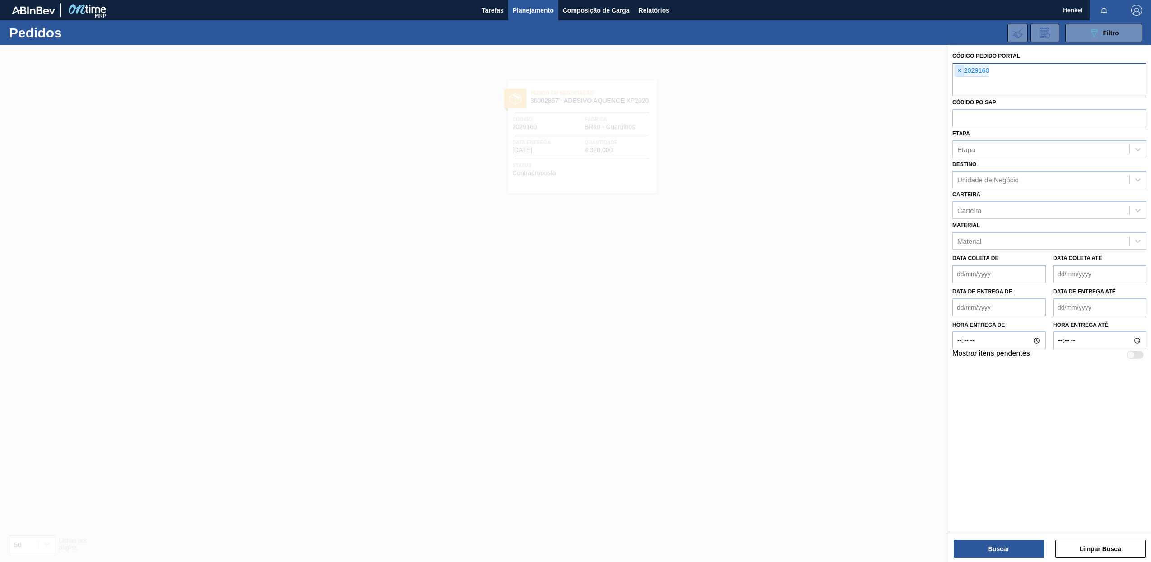
click at [959, 69] on span "×" at bounding box center [959, 70] width 9 height 11
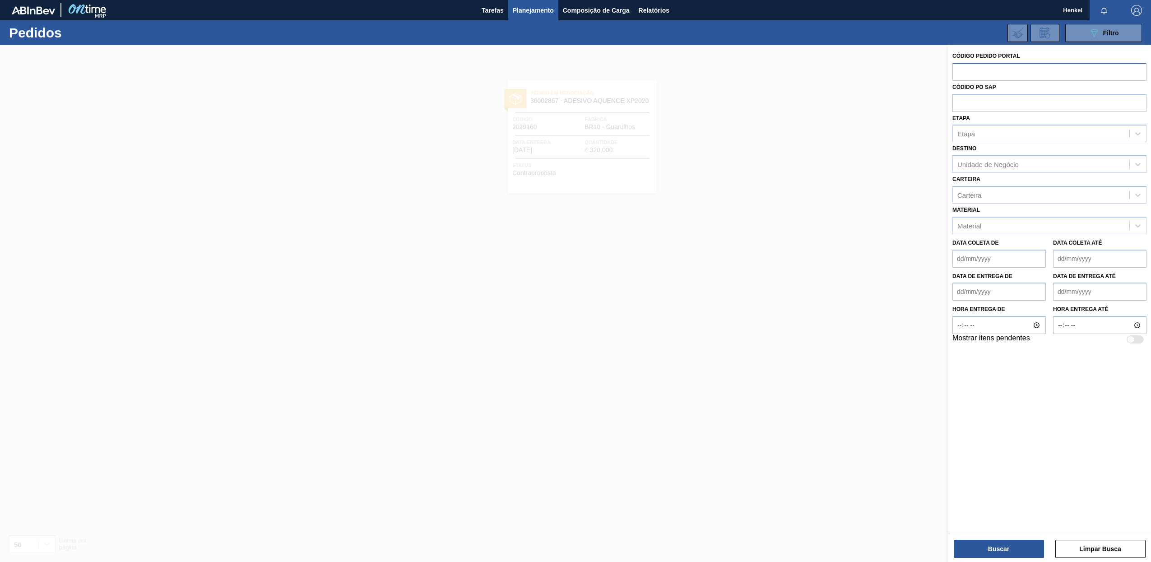
paste input "2028065"
type input "2028065"
click at [1010, 551] on button "Buscar" at bounding box center [999, 549] width 90 height 18
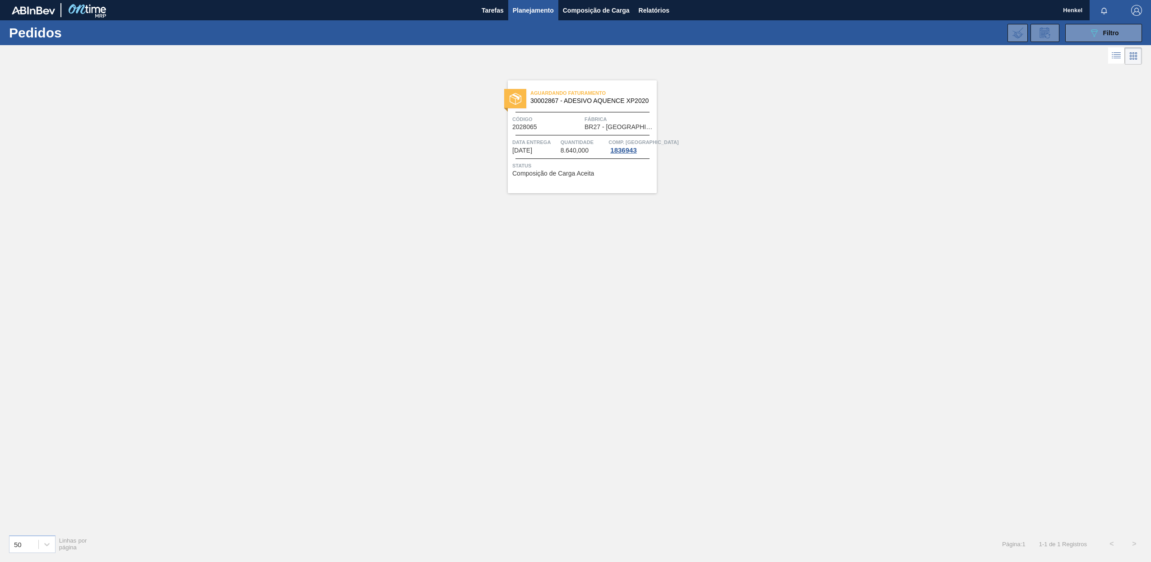
click at [547, 145] on span "Data entrega" at bounding box center [535, 142] width 46 height 9
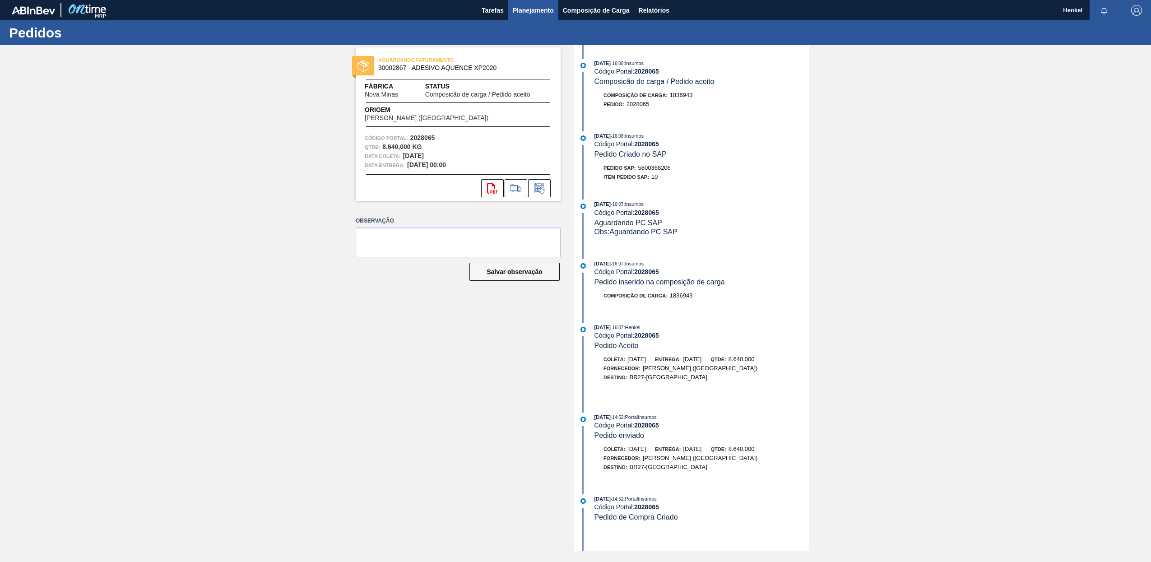
click at [530, 6] on span "Planejamento" at bounding box center [533, 10] width 41 height 11
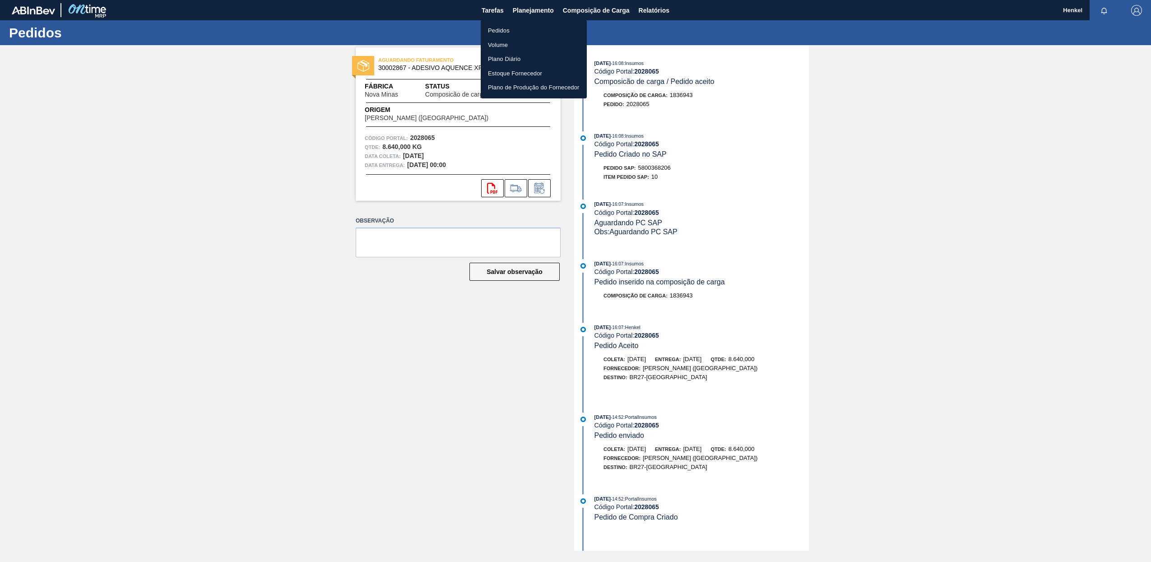
click at [499, 33] on li "Pedidos" at bounding box center [534, 30] width 106 height 14
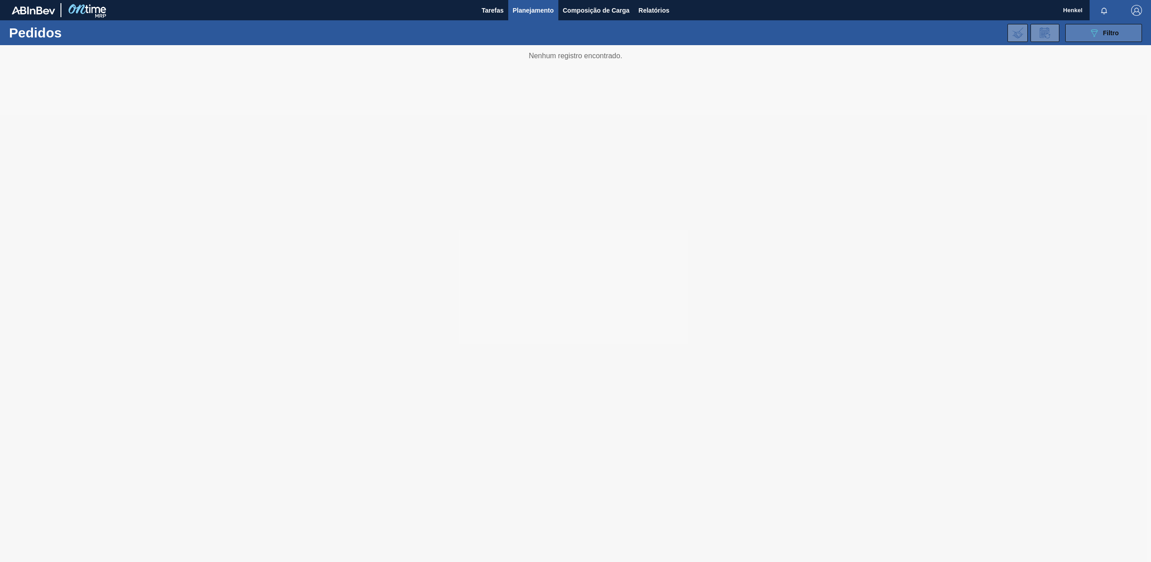
click at [1102, 34] on div "089F7B8B-B2A5-4AFE-B5C0-19BA573D28AC Filtro" at bounding box center [1104, 33] width 30 height 11
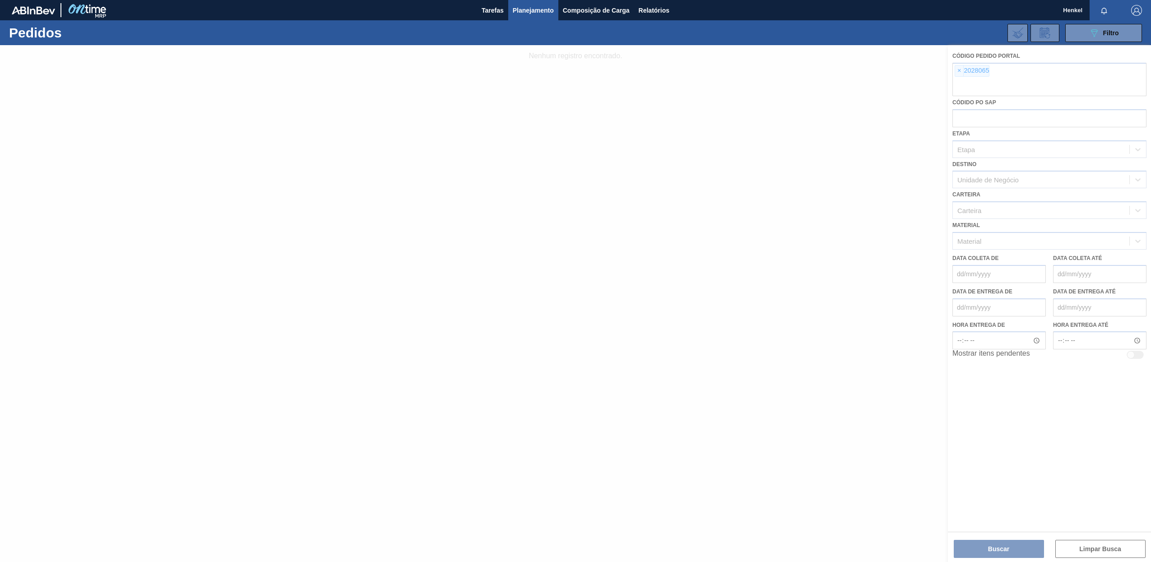
click at [959, 70] on div at bounding box center [575, 303] width 1151 height 517
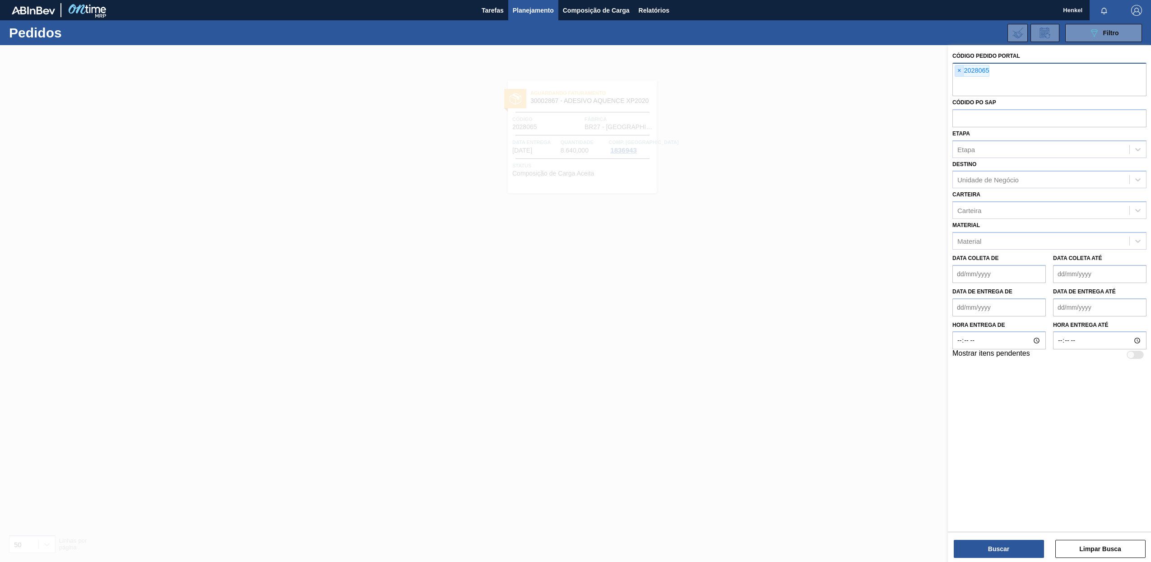
click at [961, 70] on span "×" at bounding box center [959, 70] width 9 height 11
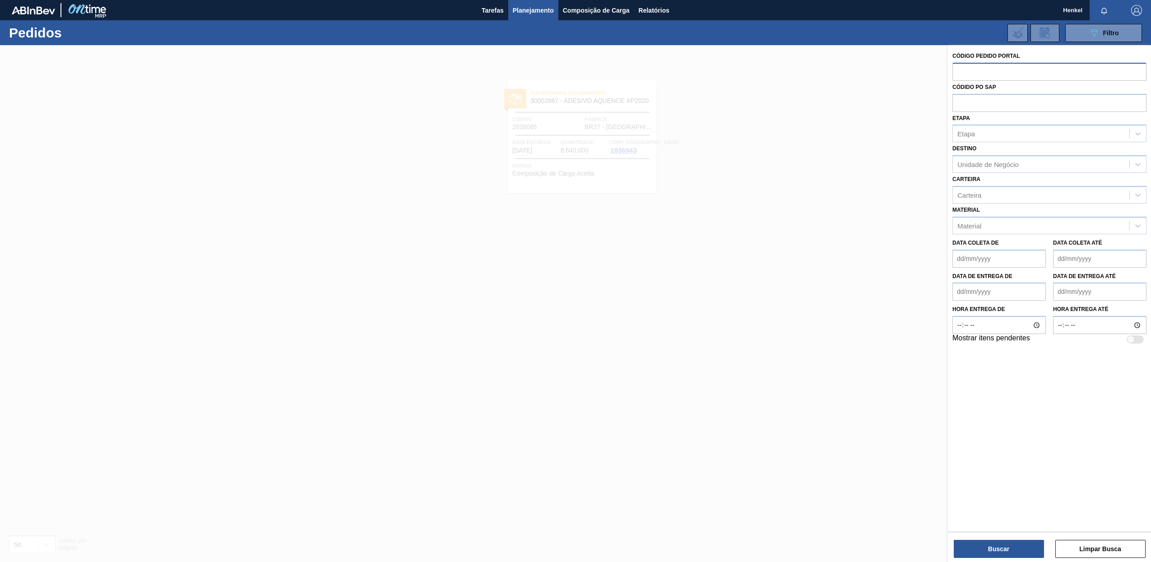
paste input "2028066"
type input "2028066"
click at [1006, 549] on button "Buscar" at bounding box center [999, 549] width 90 height 18
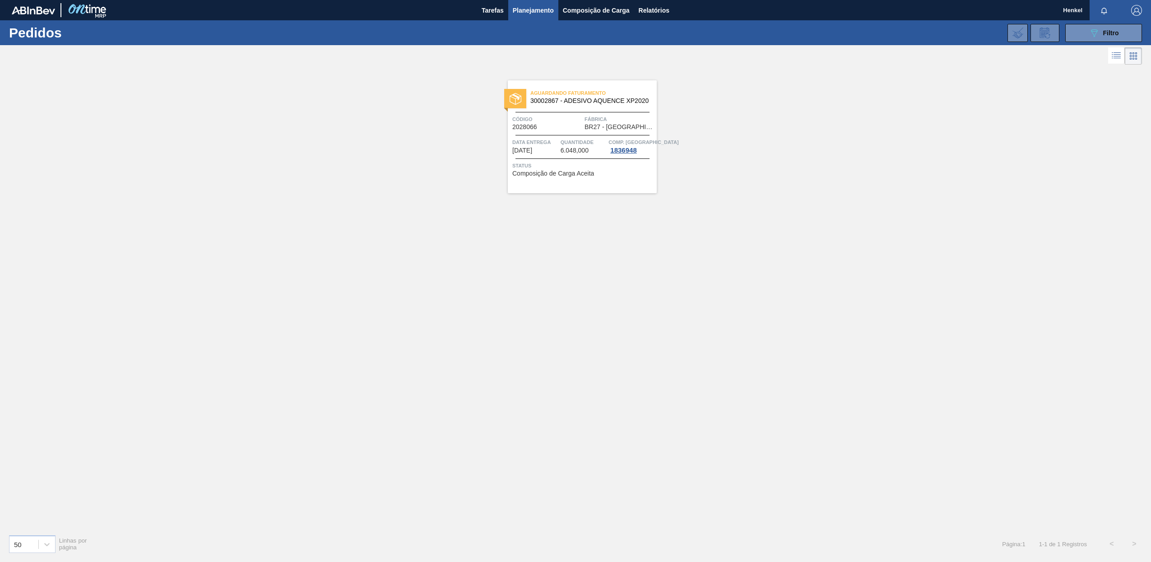
click at [558, 150] on div "Data entrega 07/10/2025 Quantidade 6.048,000 Comp. Carga 1836948" at bounding box center [582, 146] width 149 height 16
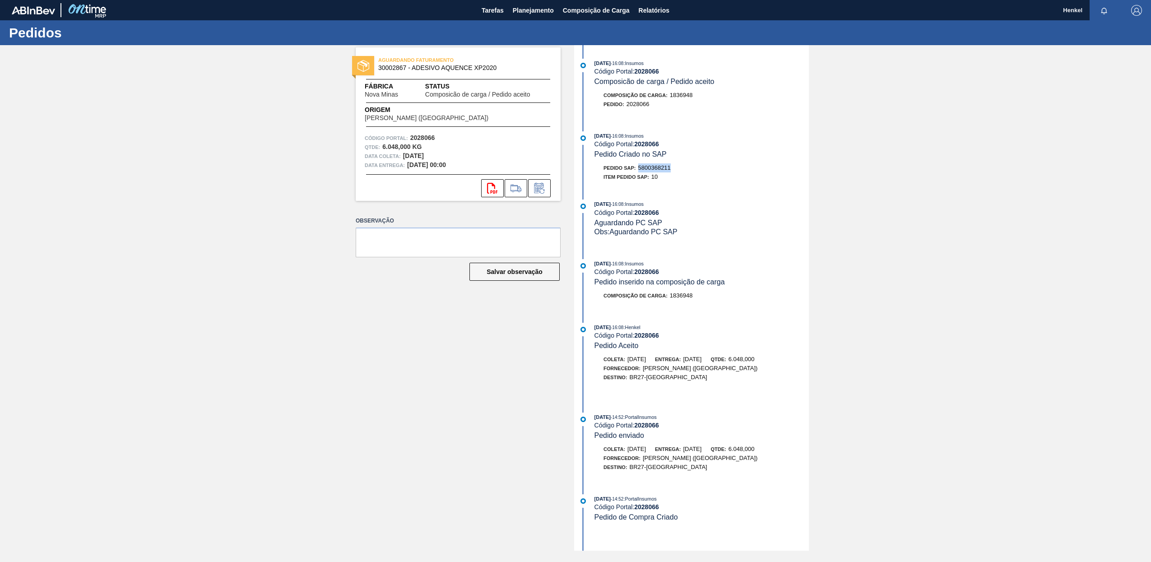
drag, startPoint x: 675, startPoint y: 166, endPoint x: 640, endPoint y: 165, distance: 34.8
click at [640, 165] on div "Pedido SAP: 5800368211" at bounding box center [701, 167] width 214 height 9
copy span "5800368211"
click at [658, 9] on span "Relatórios" at bounding box center [654, 10] width 31 height 11
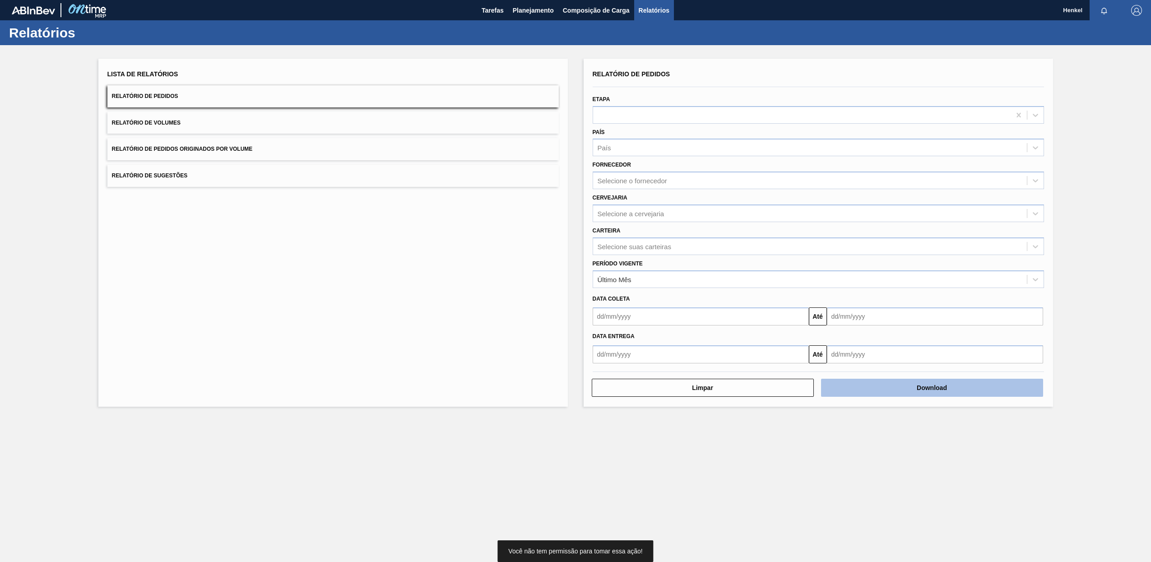
click at [973, 390] on button "Download" at bounding box center [932, 388] width 222 height 18
